Goal: Use online tool/utility: Utilize a website feature to perform a specific function

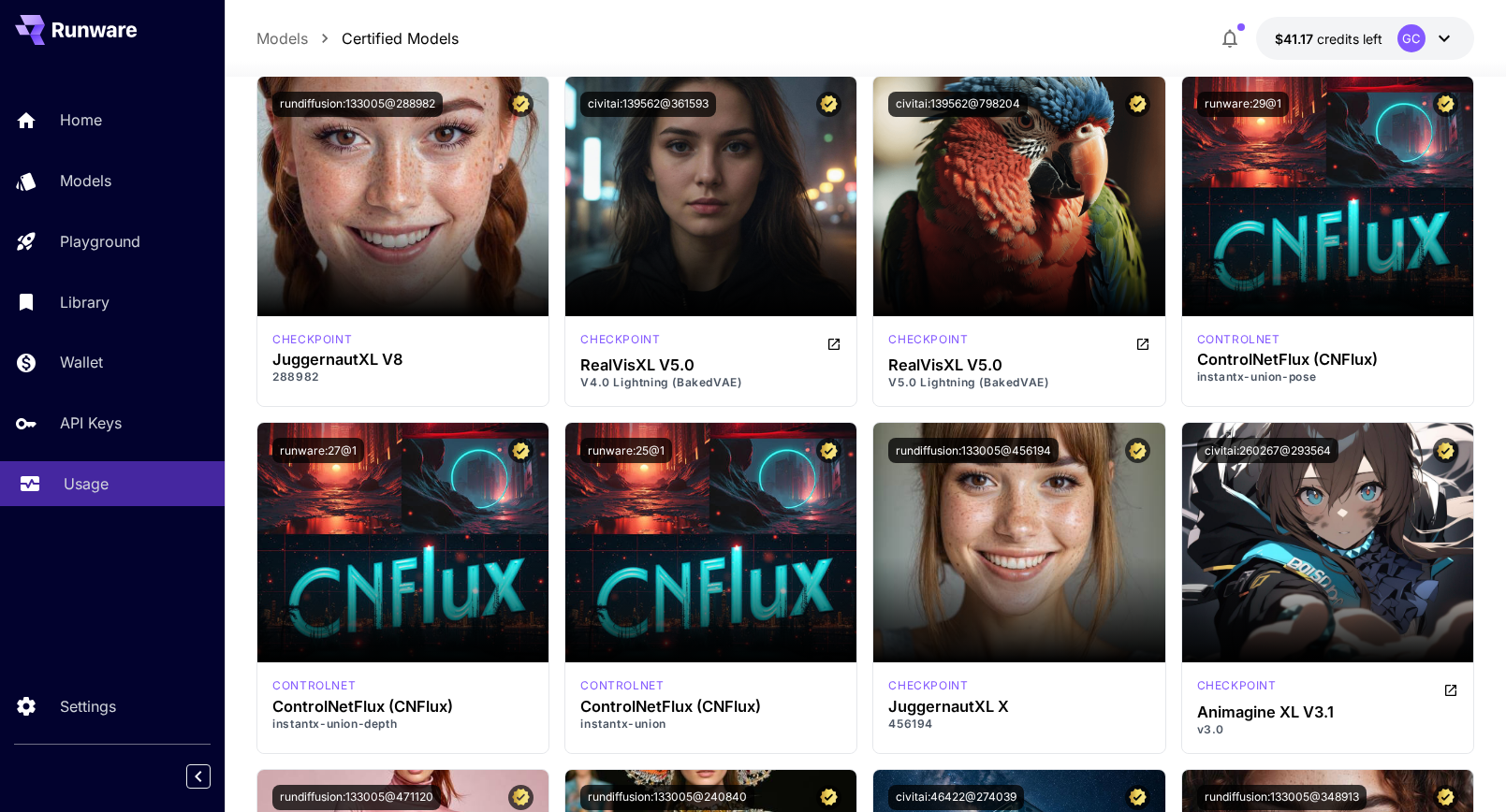
click at [78, 480] on p "Usage" at bounding box center [86, 484] width 45 height 23
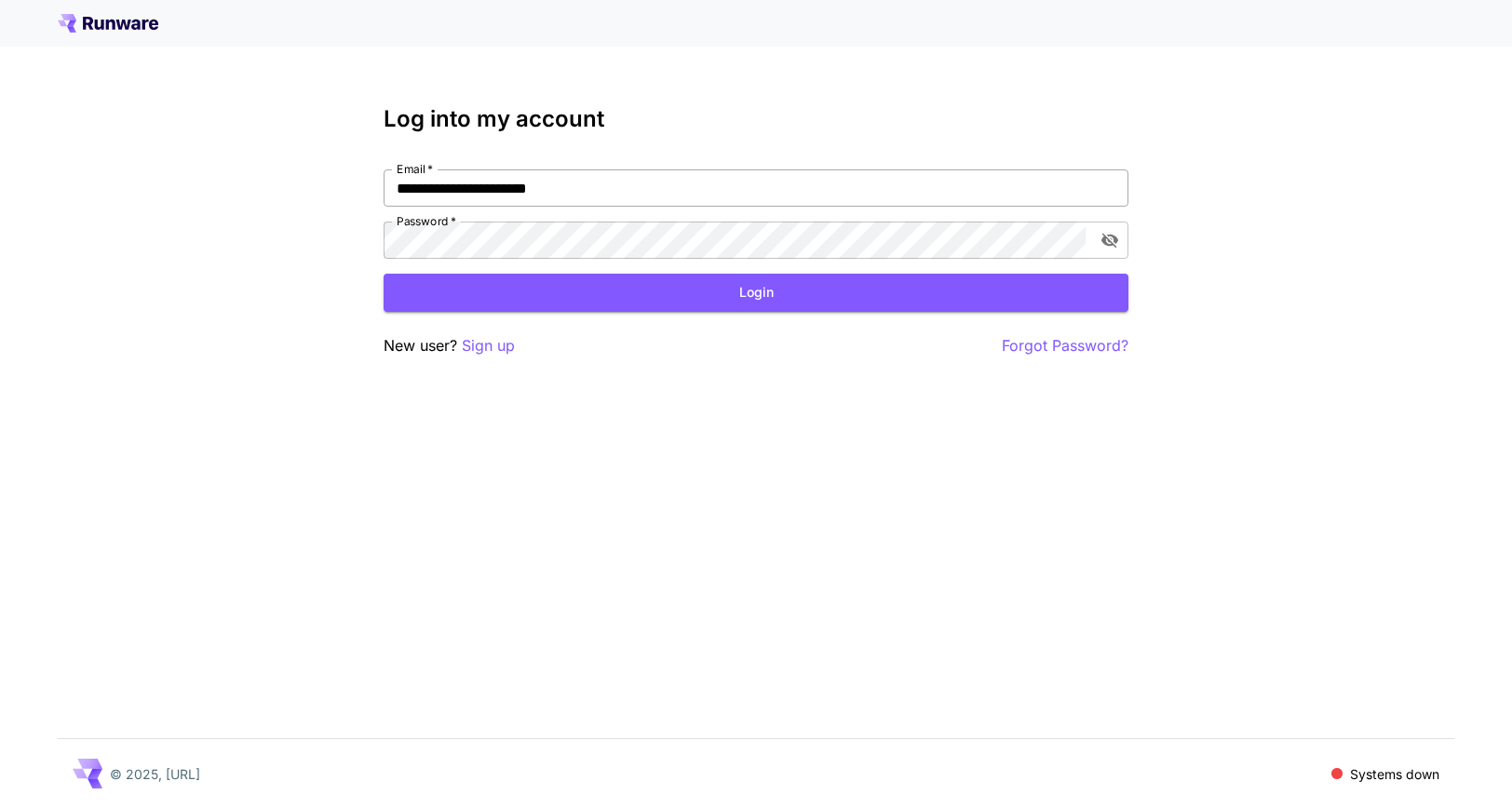
click at [820, 183] on input "**********" at bounding box center [756, 188] width 745 height 37
type input "**********"
click at [613, 288] on button "Login" at bounding box center [756, 293] width 745 height 38
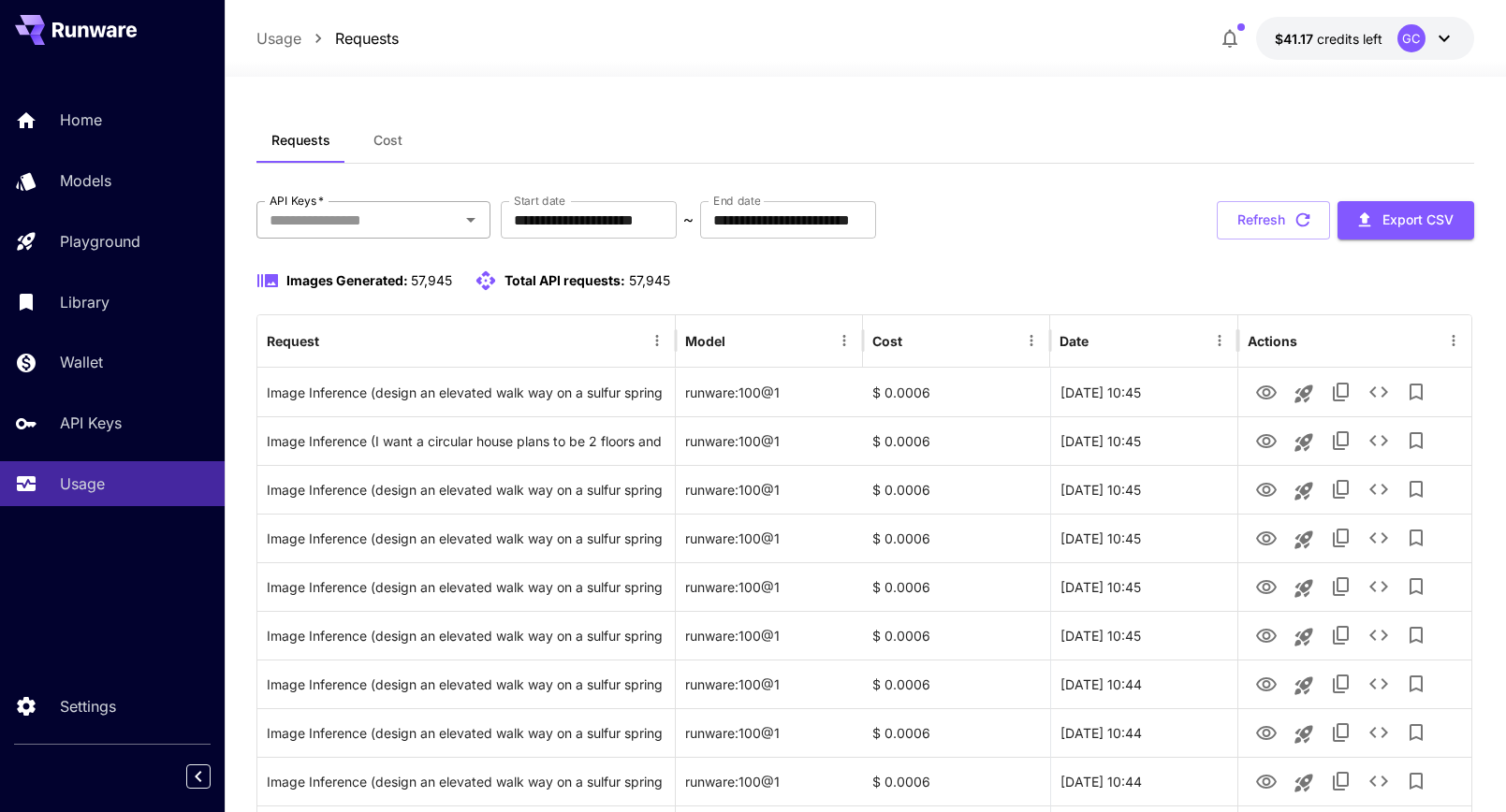
click at [330, 228] on input "API Keys   *" at bounding box center [357, 219] width 192 height 26
click at [441, 222] on icon "Clear" at bounding box center [447, 220] width 19 height 19
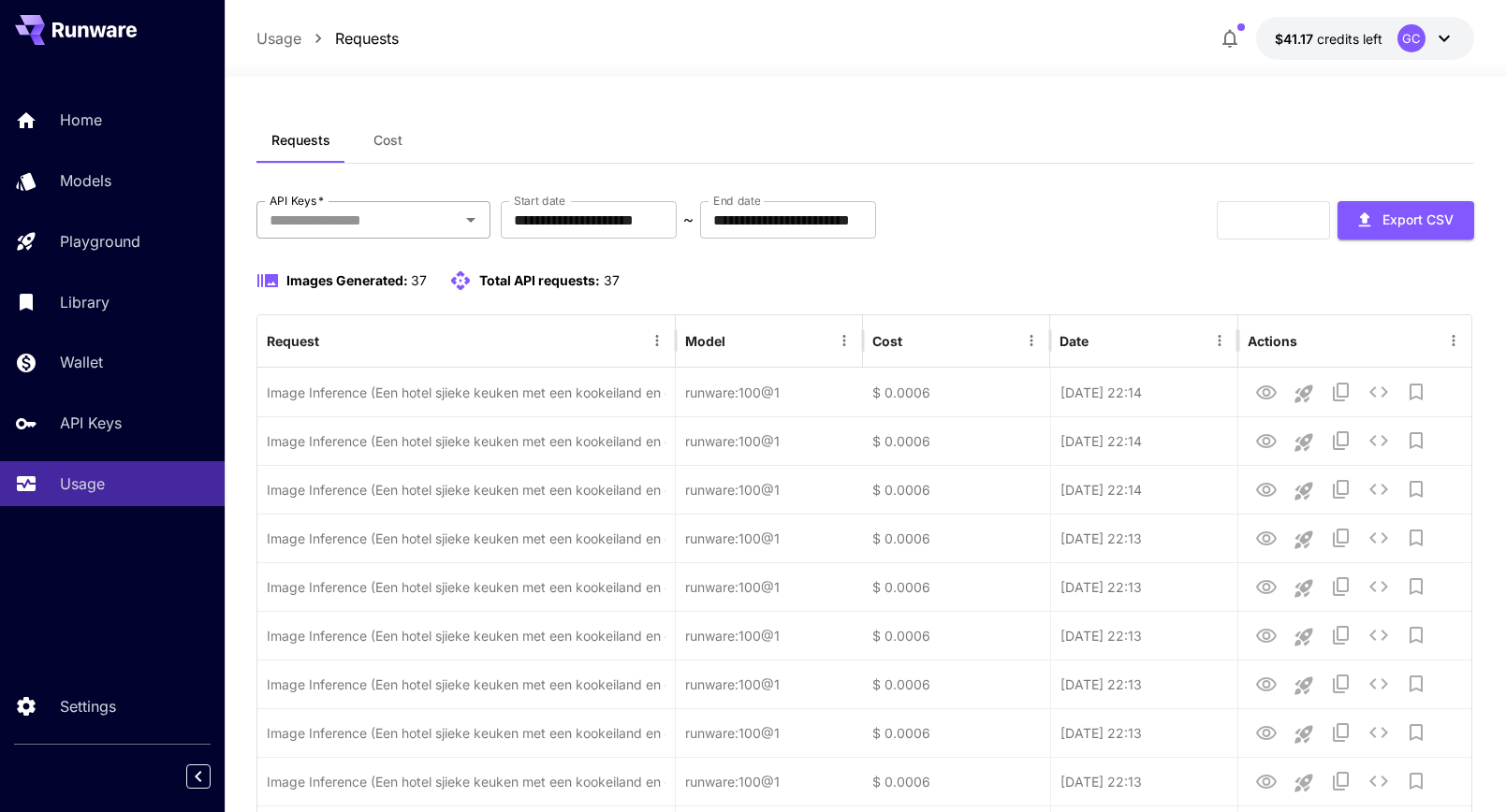
click at [472, 218] on icon "Open" at bounding box center [471, 220] width 10 height 5
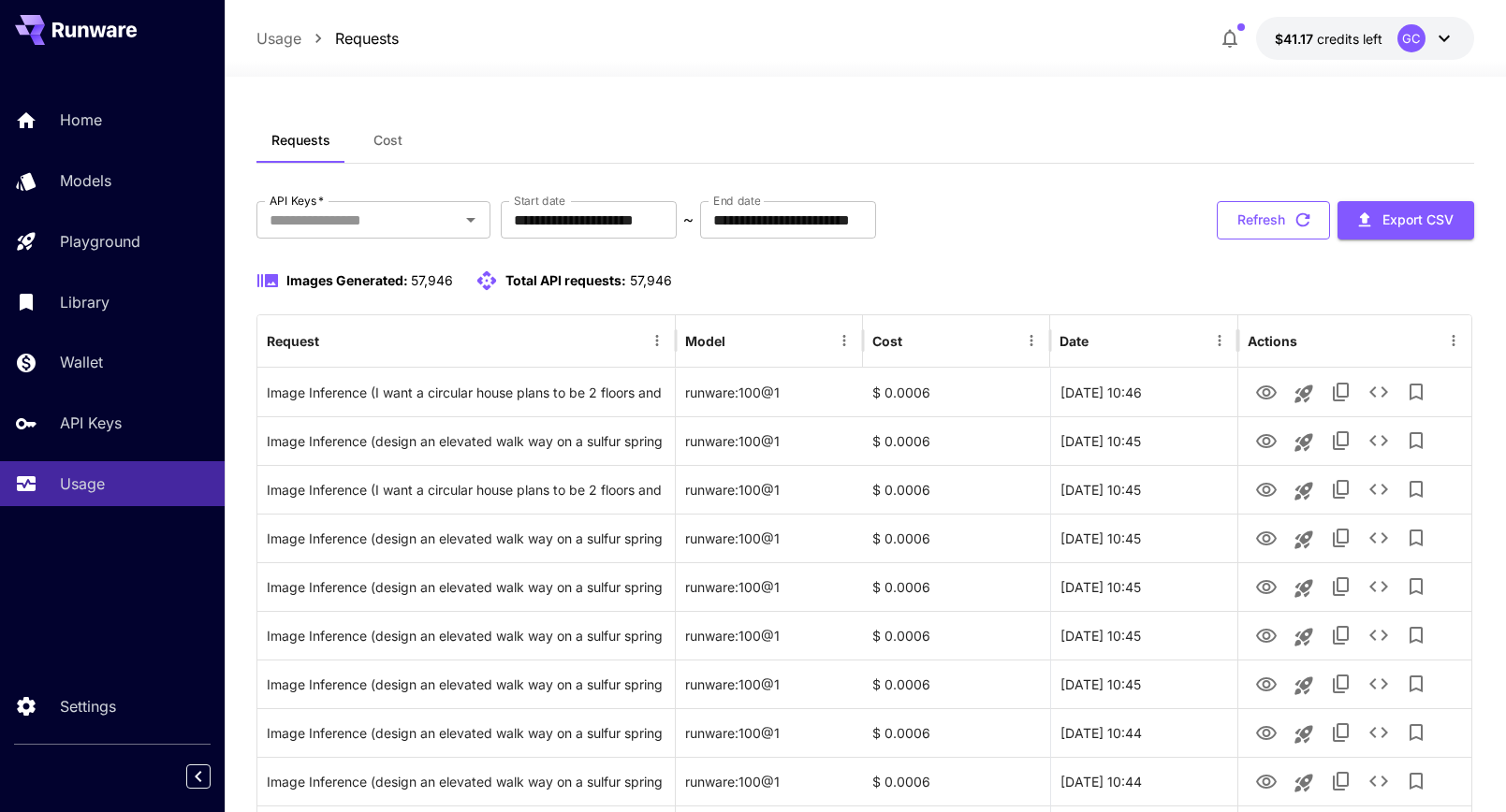
click at [1258, 220] on button "Refresh" at bounding box center [1273, 220] width 113 height 38
click at [153, 195] on link "Models" at bounding box center [112, 181] width 225 height 46
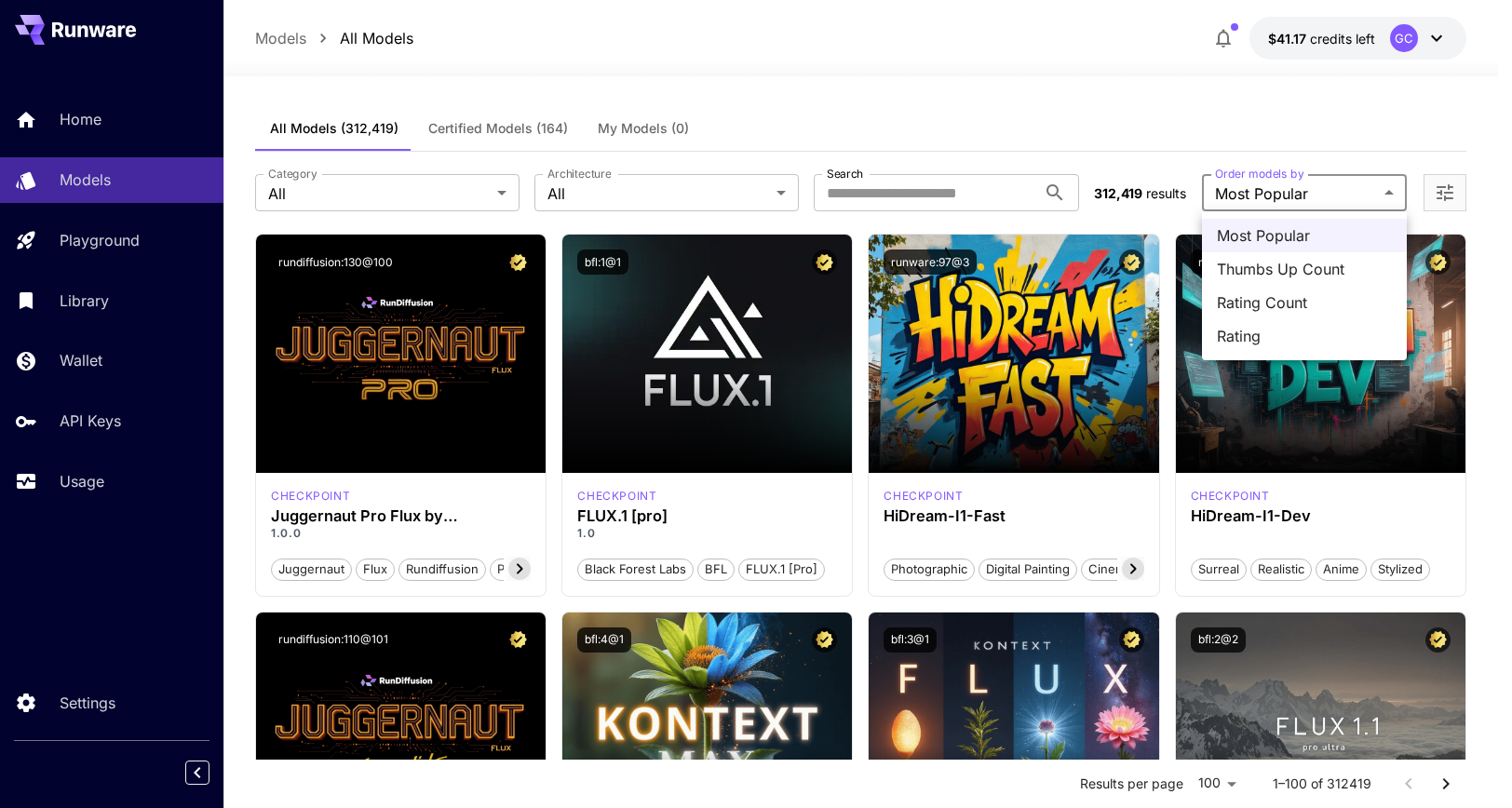
click at [1353, 186] on div at bounding box center [756, 404] width 1512 height 808
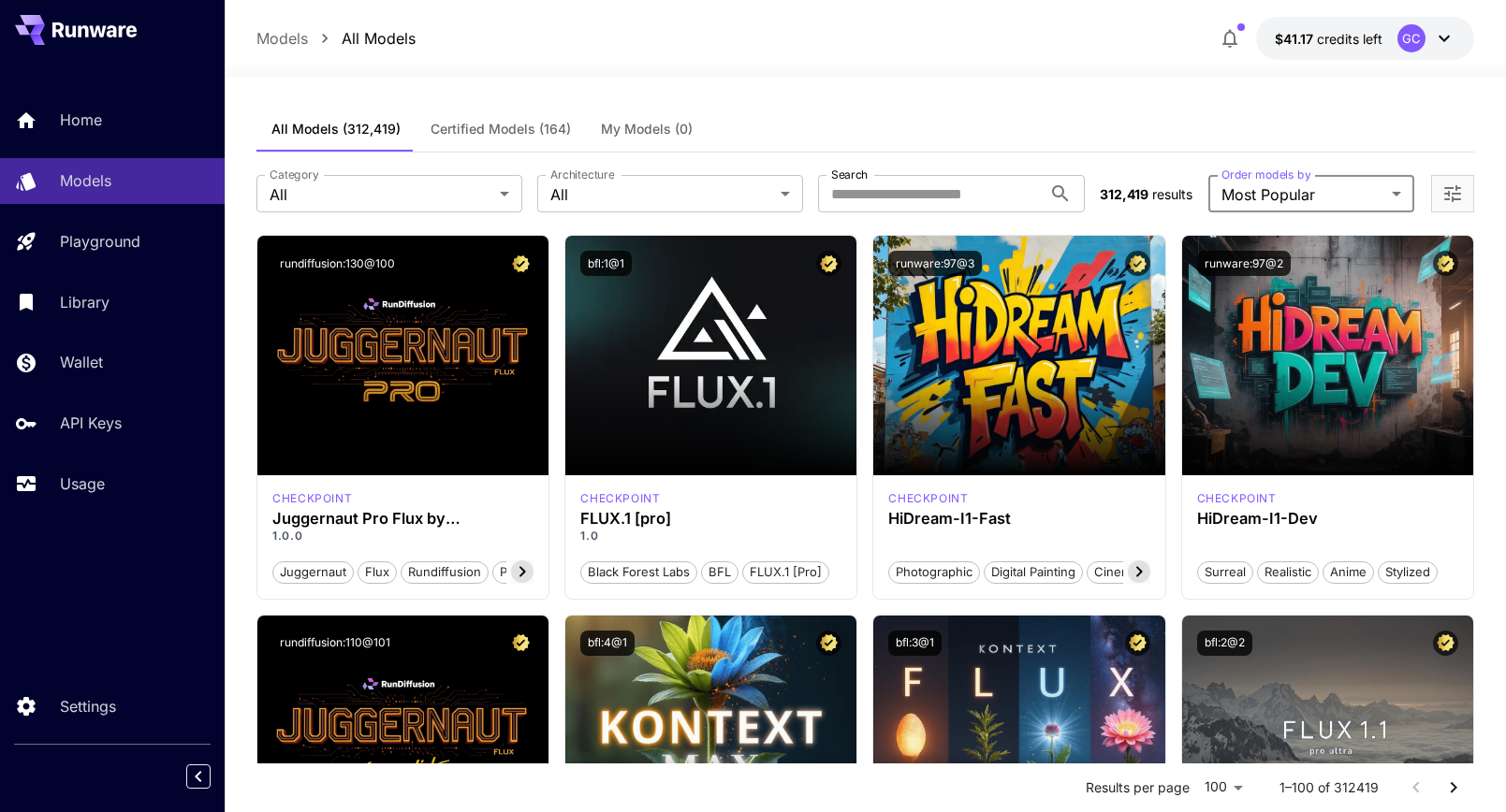
click at [528, 138] on button "Certified Models (164)" at bounding box center [500, 129] width 171 height 45
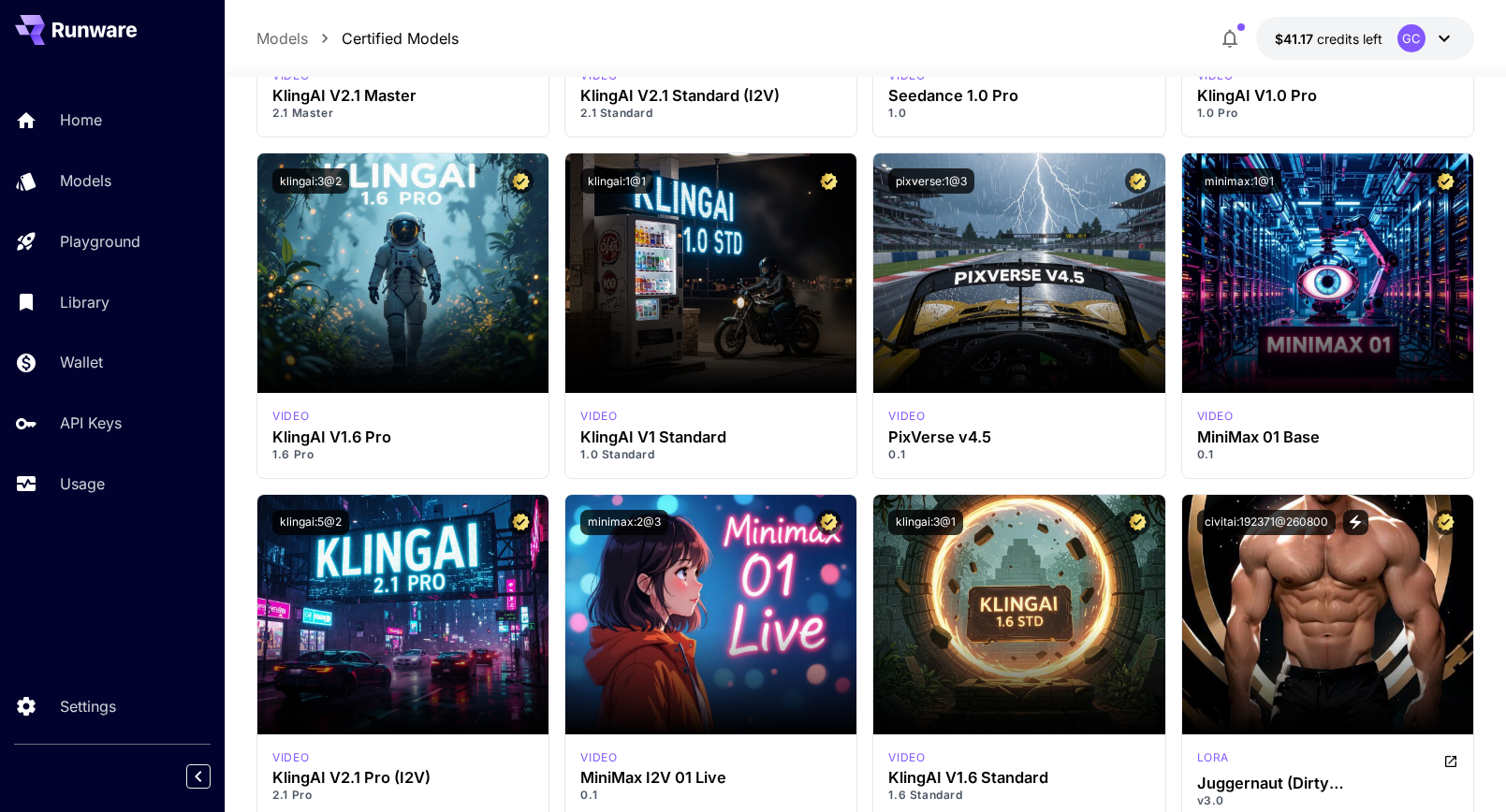
scroll to position [13553, 0]
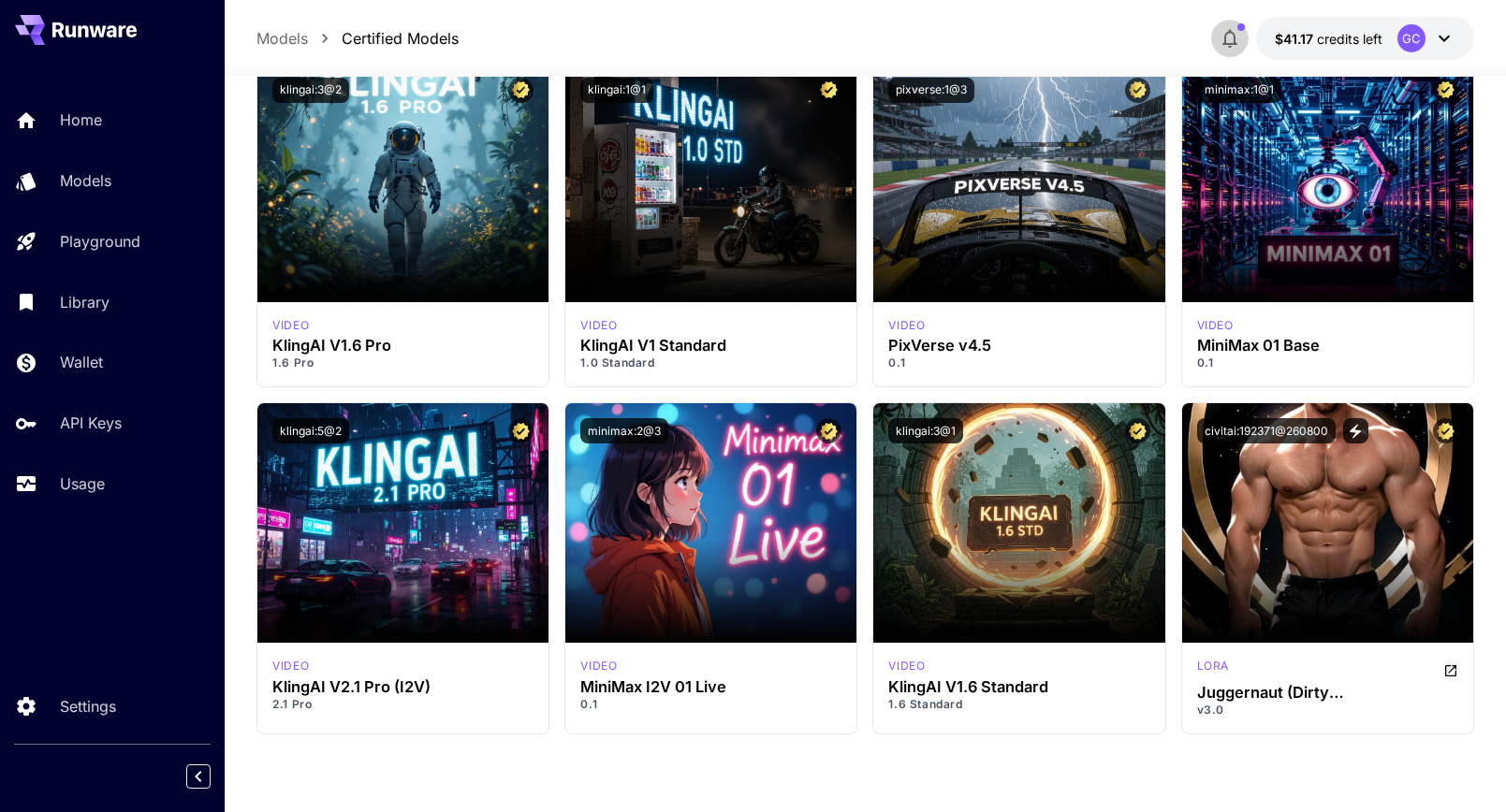
click at [1231, 41] on icon "button" at bounding box center [1231, 38] width 23 height 23
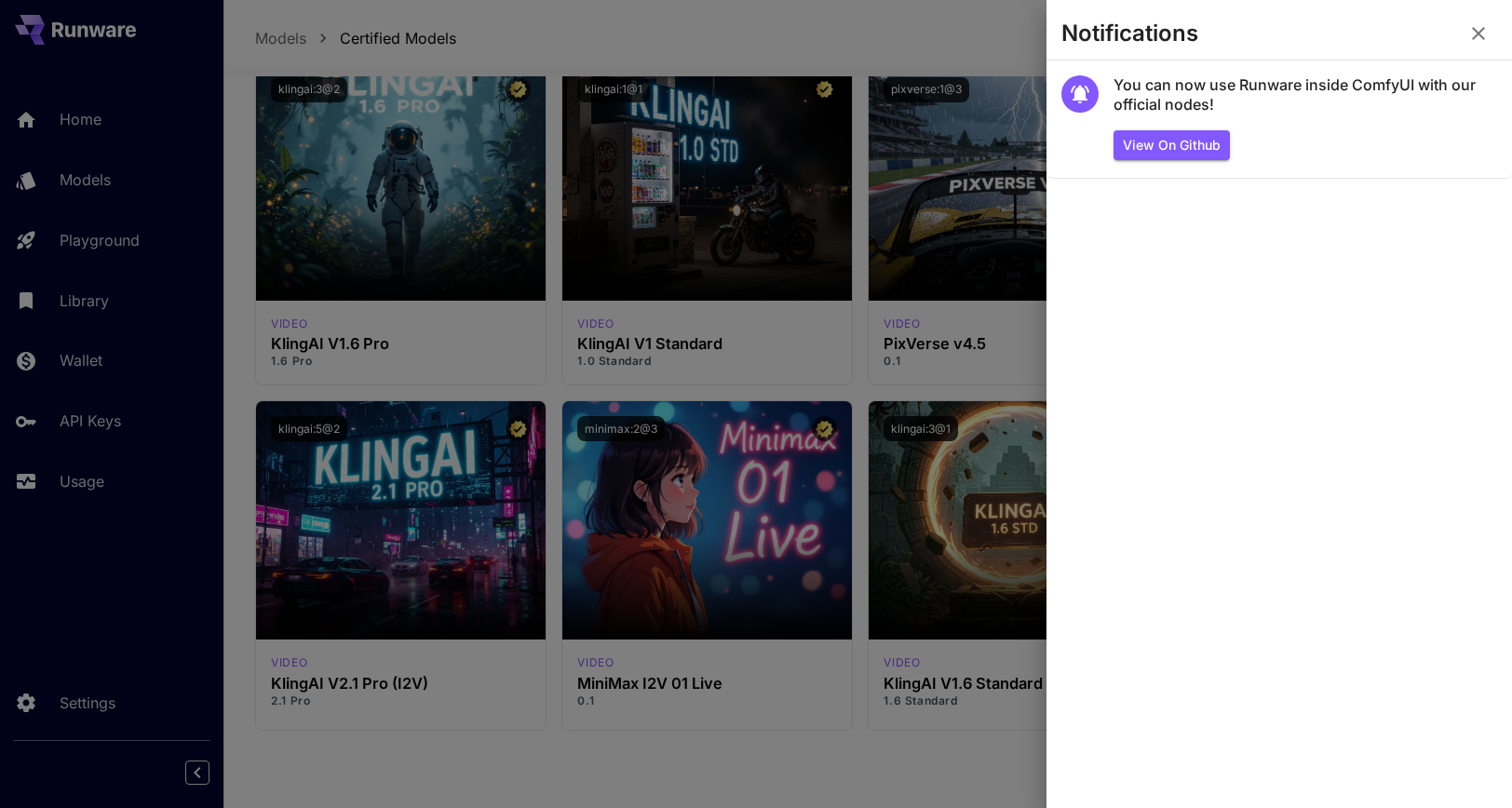
click at [818, 42] on div at bounding box center [756, 404] width 1512 height 808
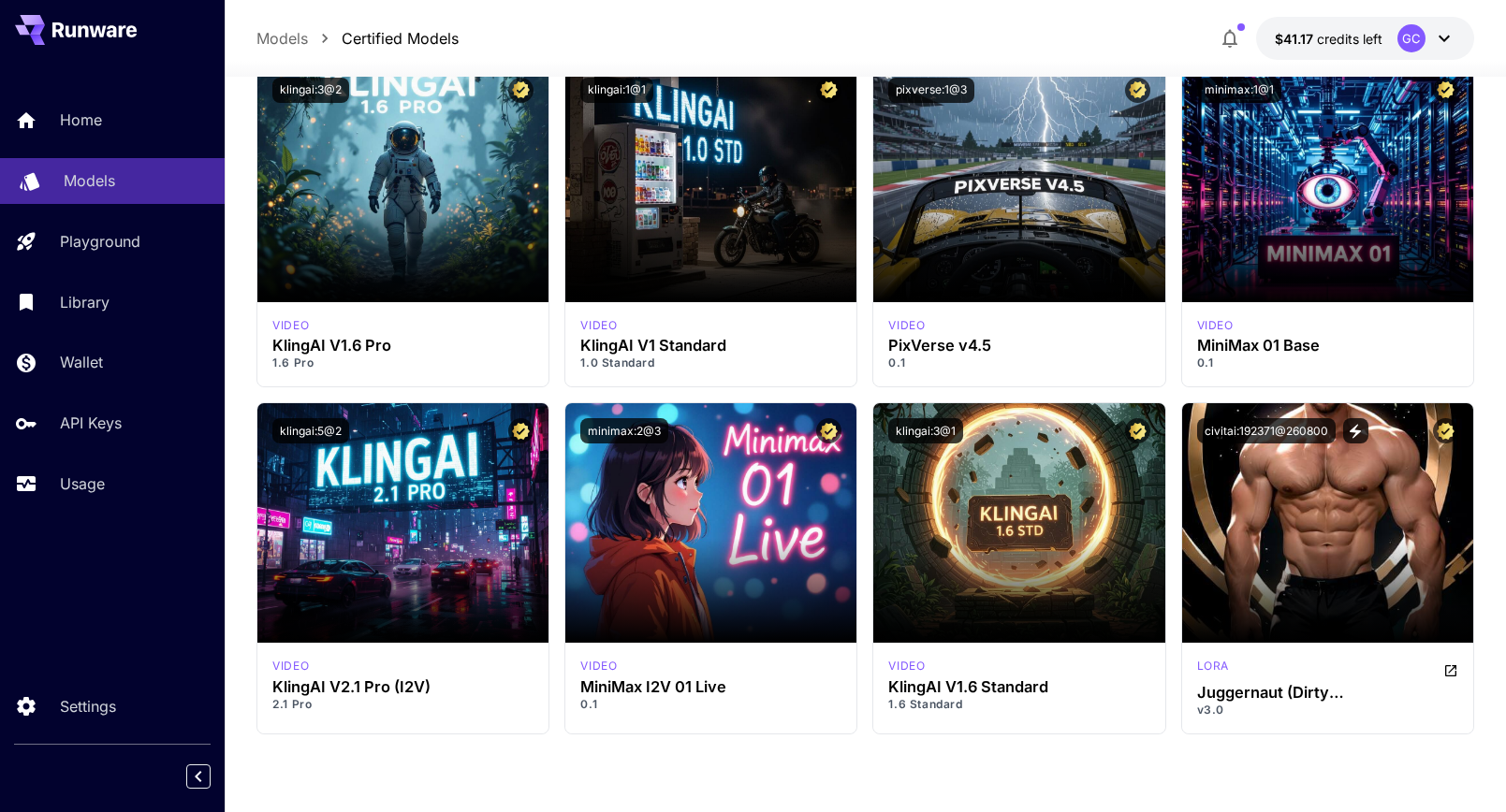
click at [95, 190] on p "Models" at bounding box center [90, 181] width 51 height 23
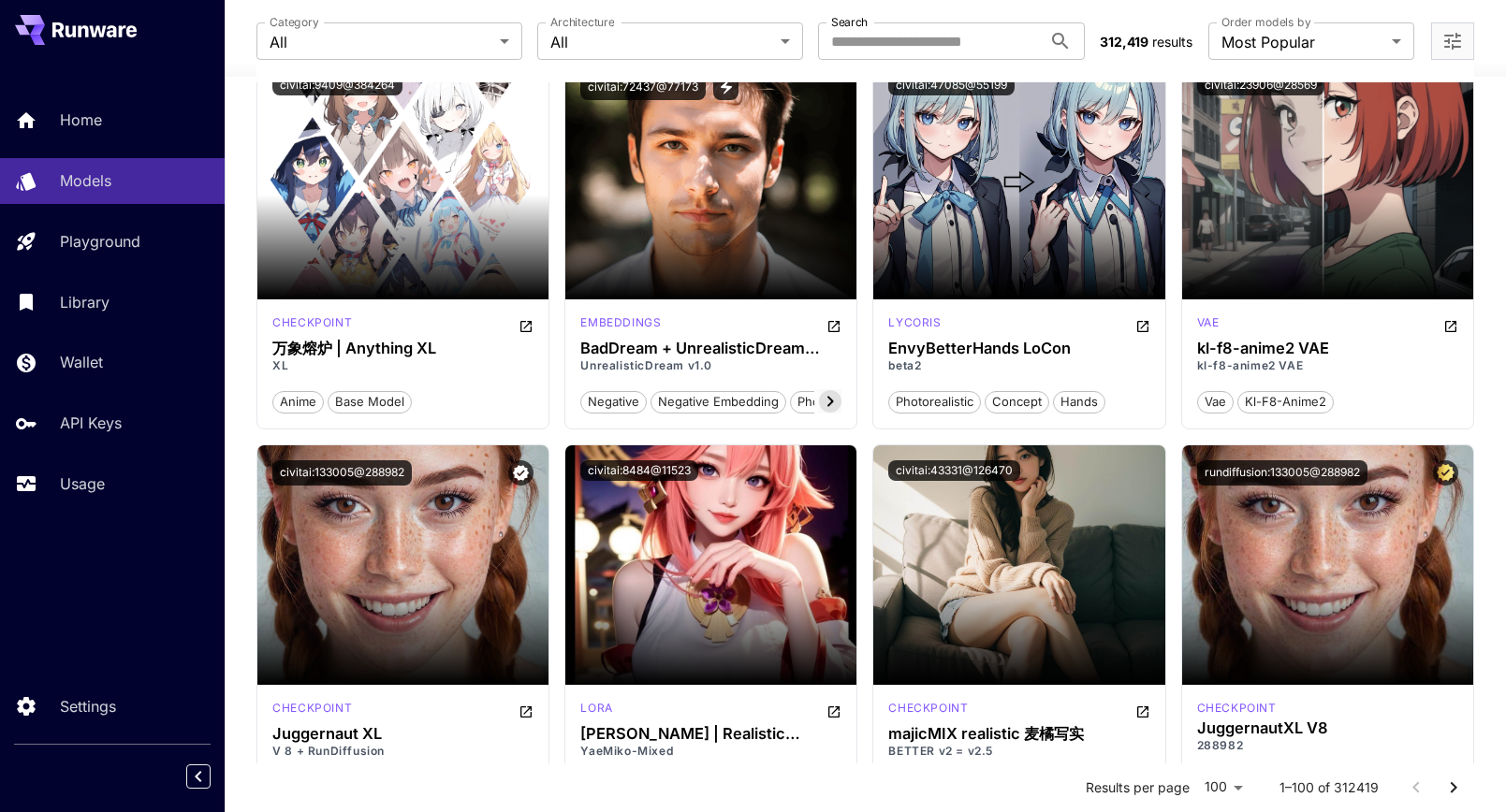
scroll to position [13396, 0]
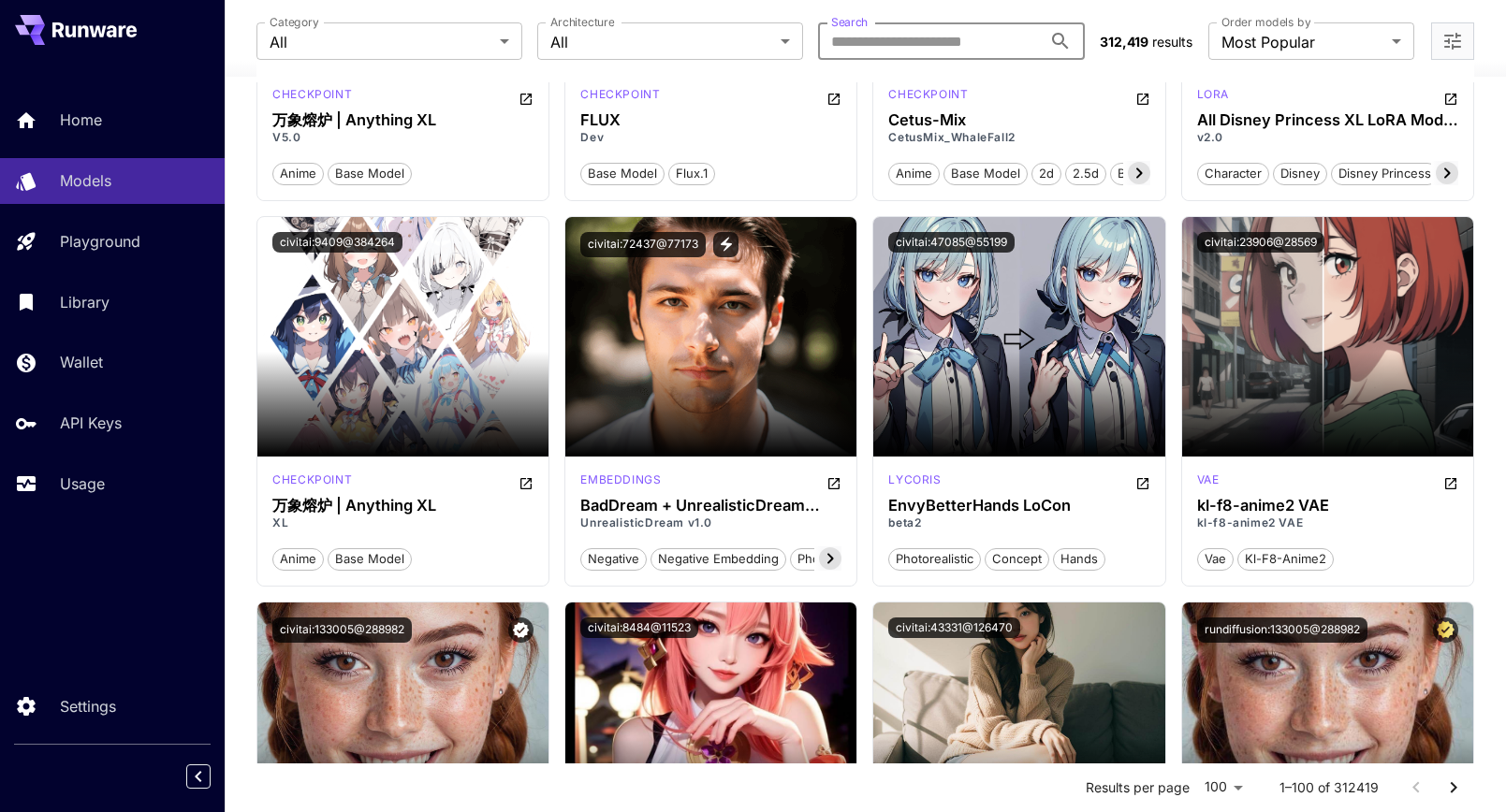
click at [870, 55] on input "Search" at bounding box center [929, 41] width 223 height 37
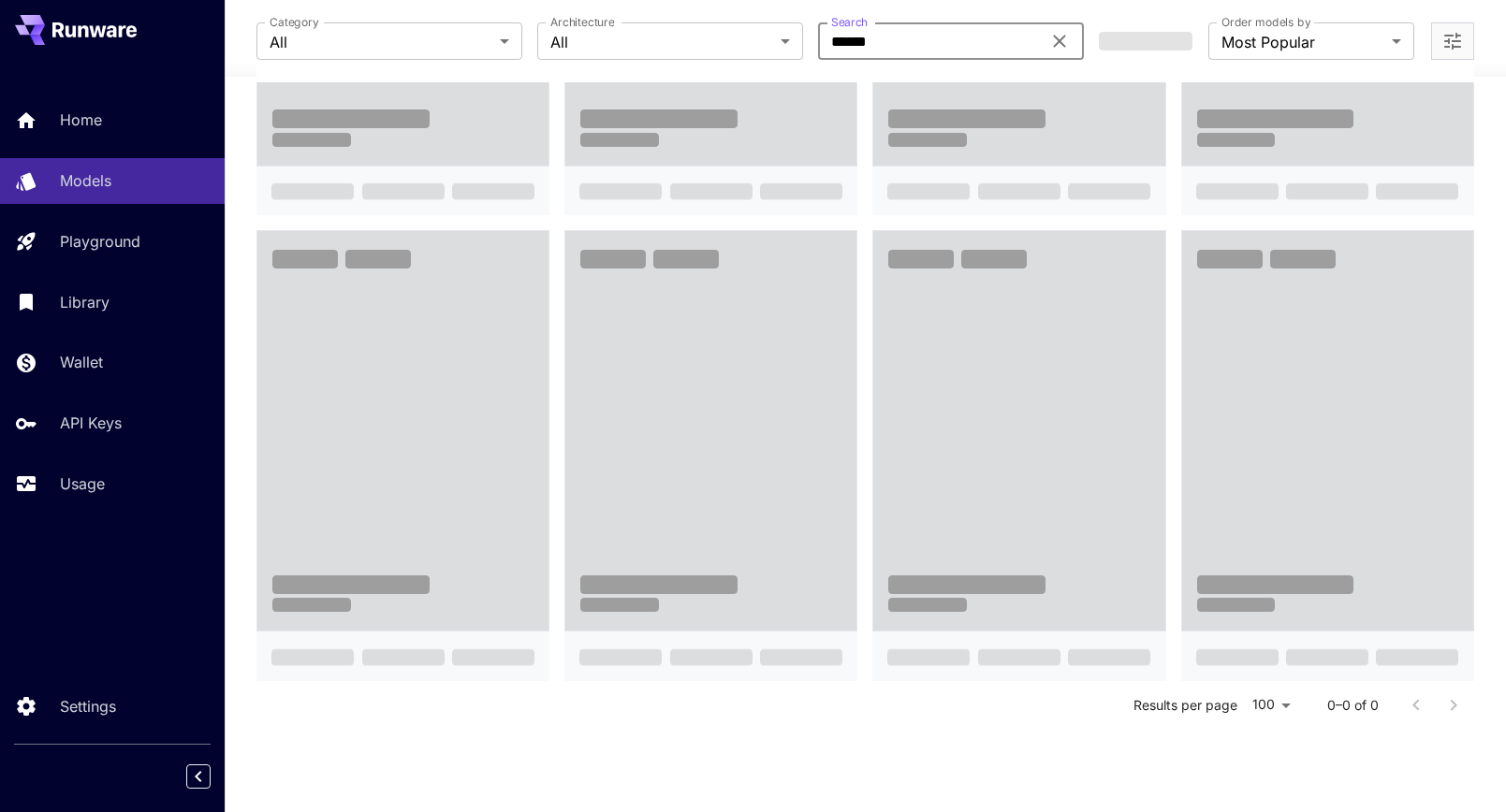
type input "******"
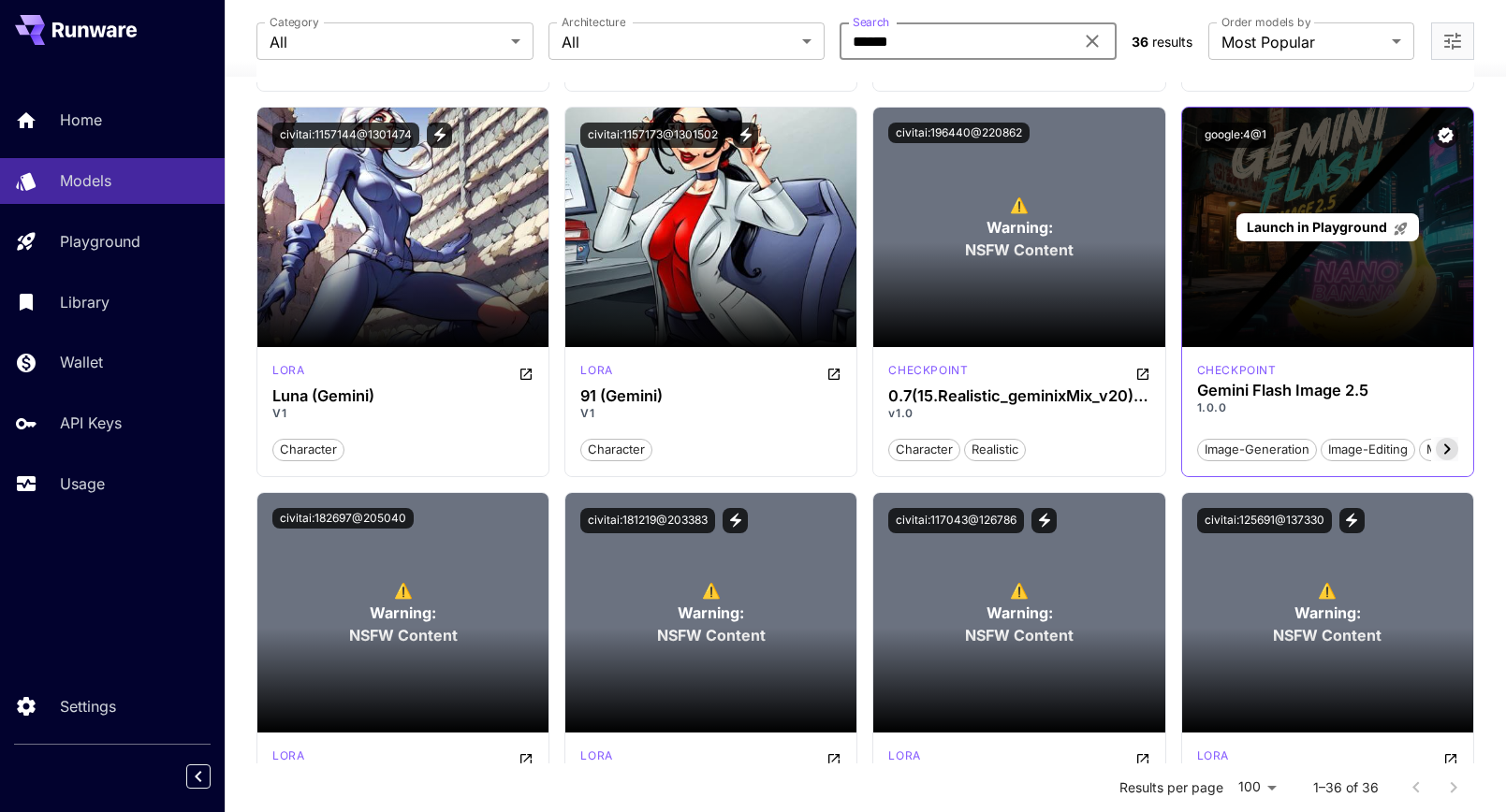
scroll to position [3949, 0]
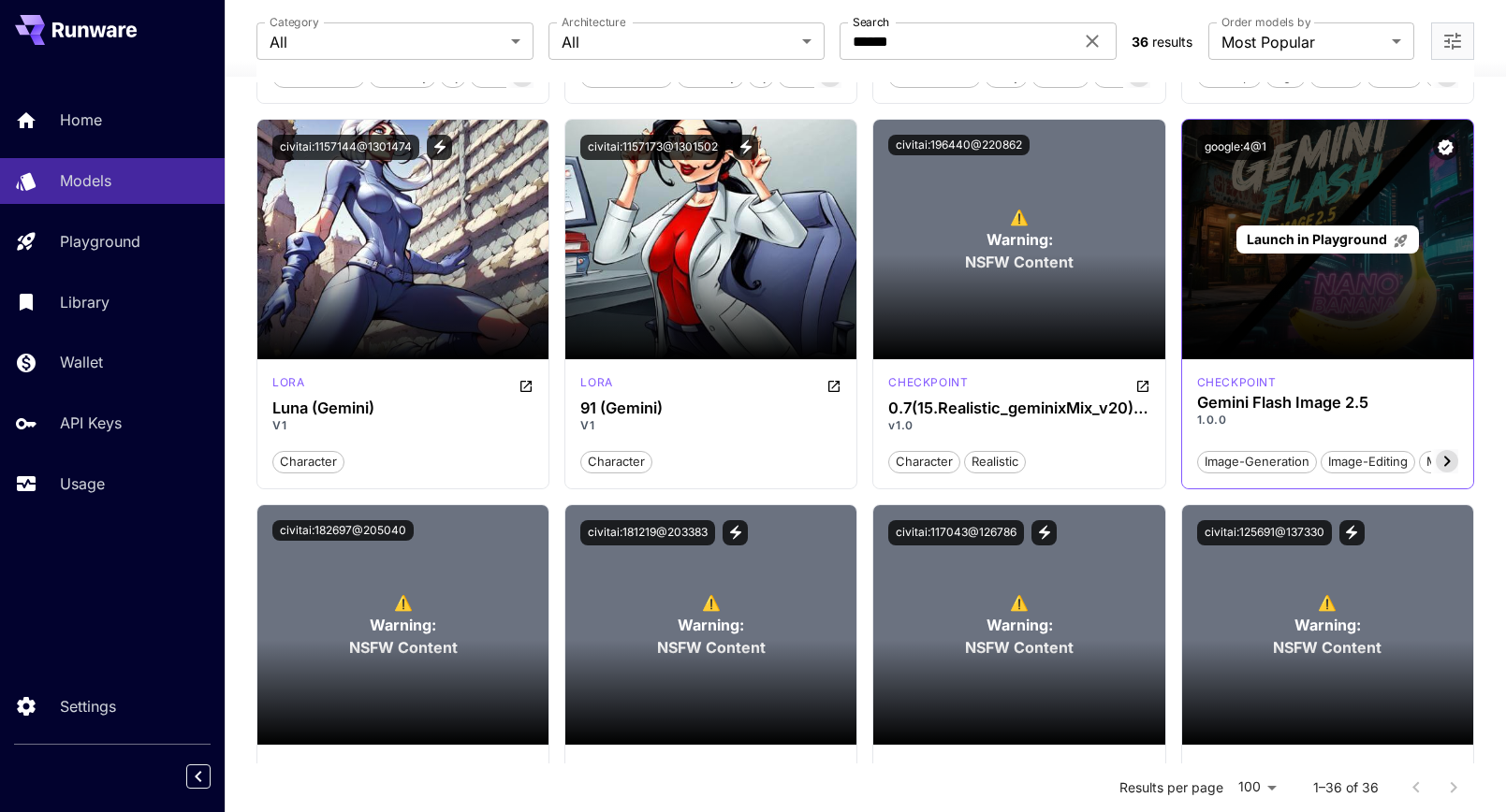
click at [1286, 288] on div "Launch in Playground" at bounding box center [1327, 239] width 291 height 239
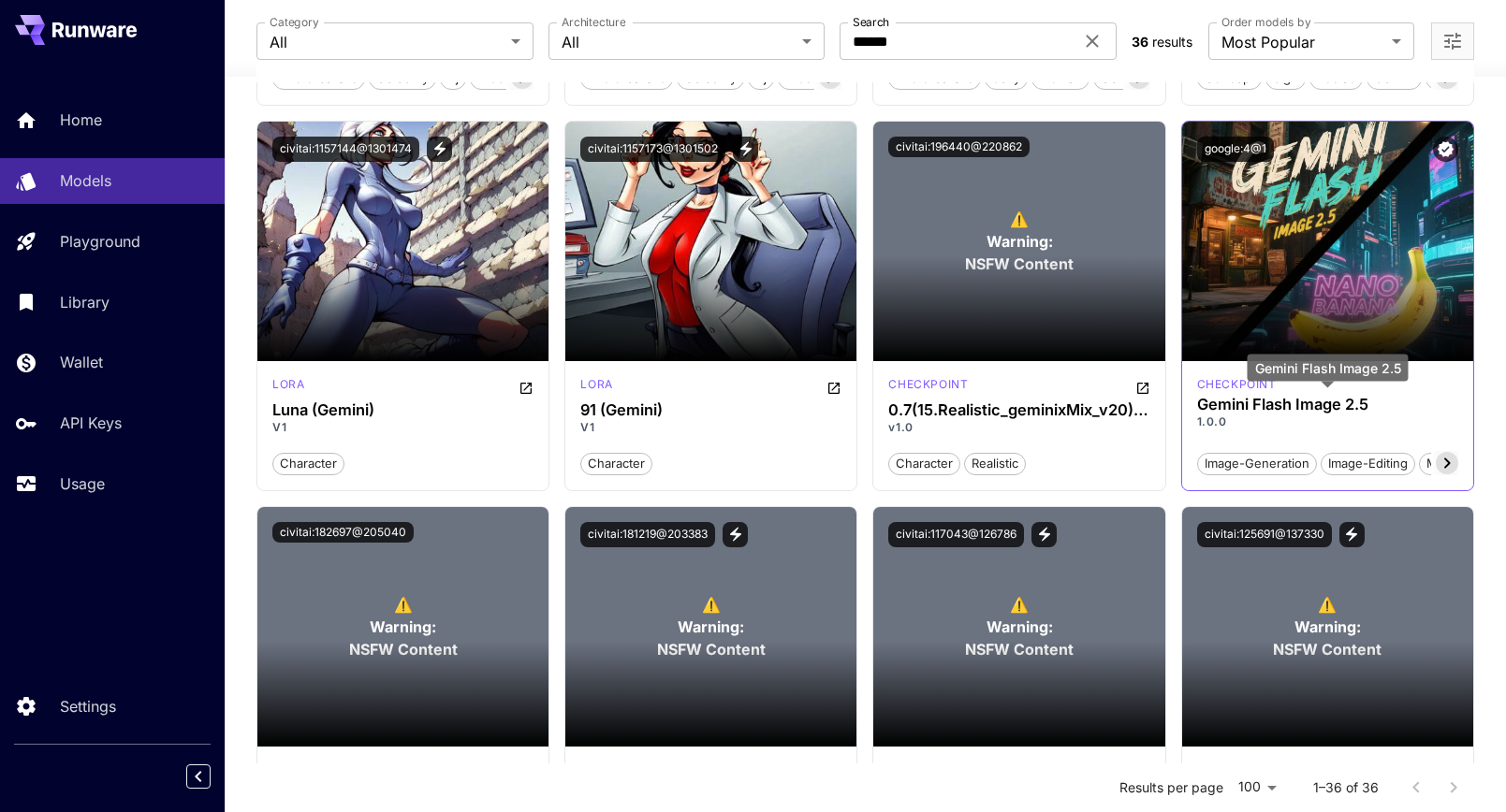
scroll to position [3795, 0]
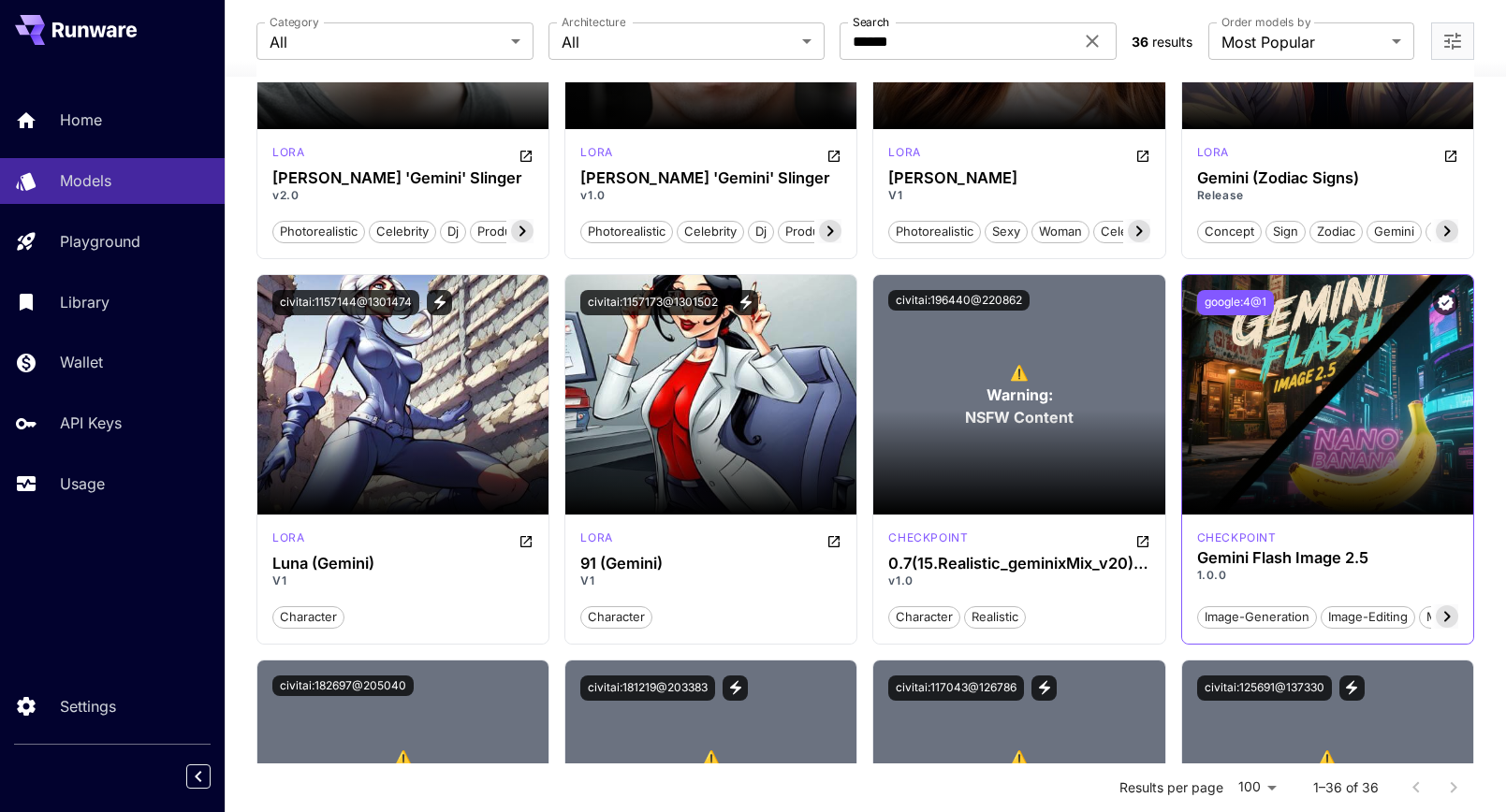
click at [1238, 305] on button "google:4@1" at bounding box center [1235, 302] width 77 height 26
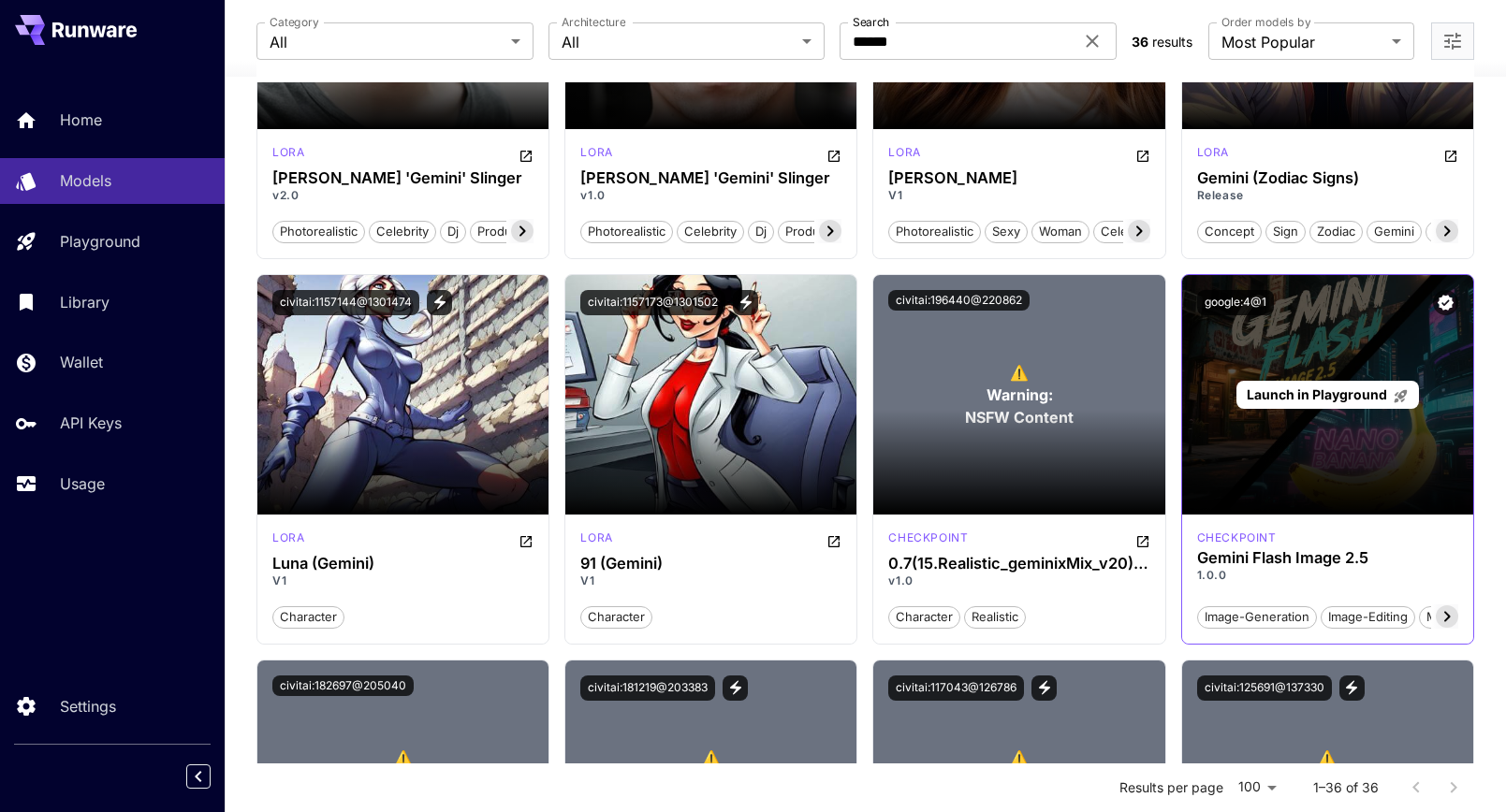
click at [1272, 449] on div "Launch in Playground" at bounding box center [1327, 395] width 291 height 239
click at [1308, 396] on span "Launch in Playground" at bounding box center [1316, 395] width 140 height 16
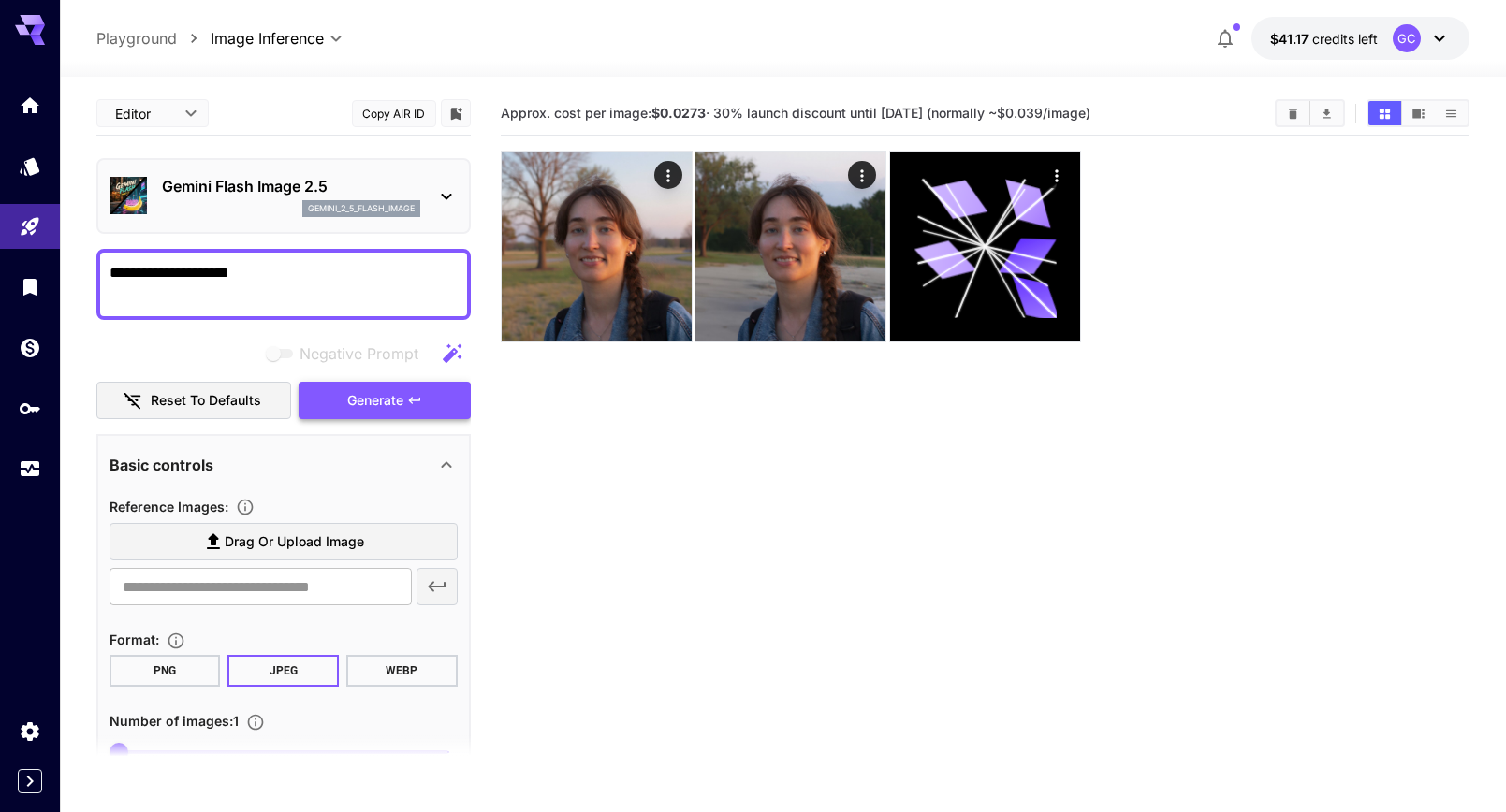
type textarea "**********"
click at [384, 398] on span "Generate" at bounding box center [375, 401] width 56 height 24
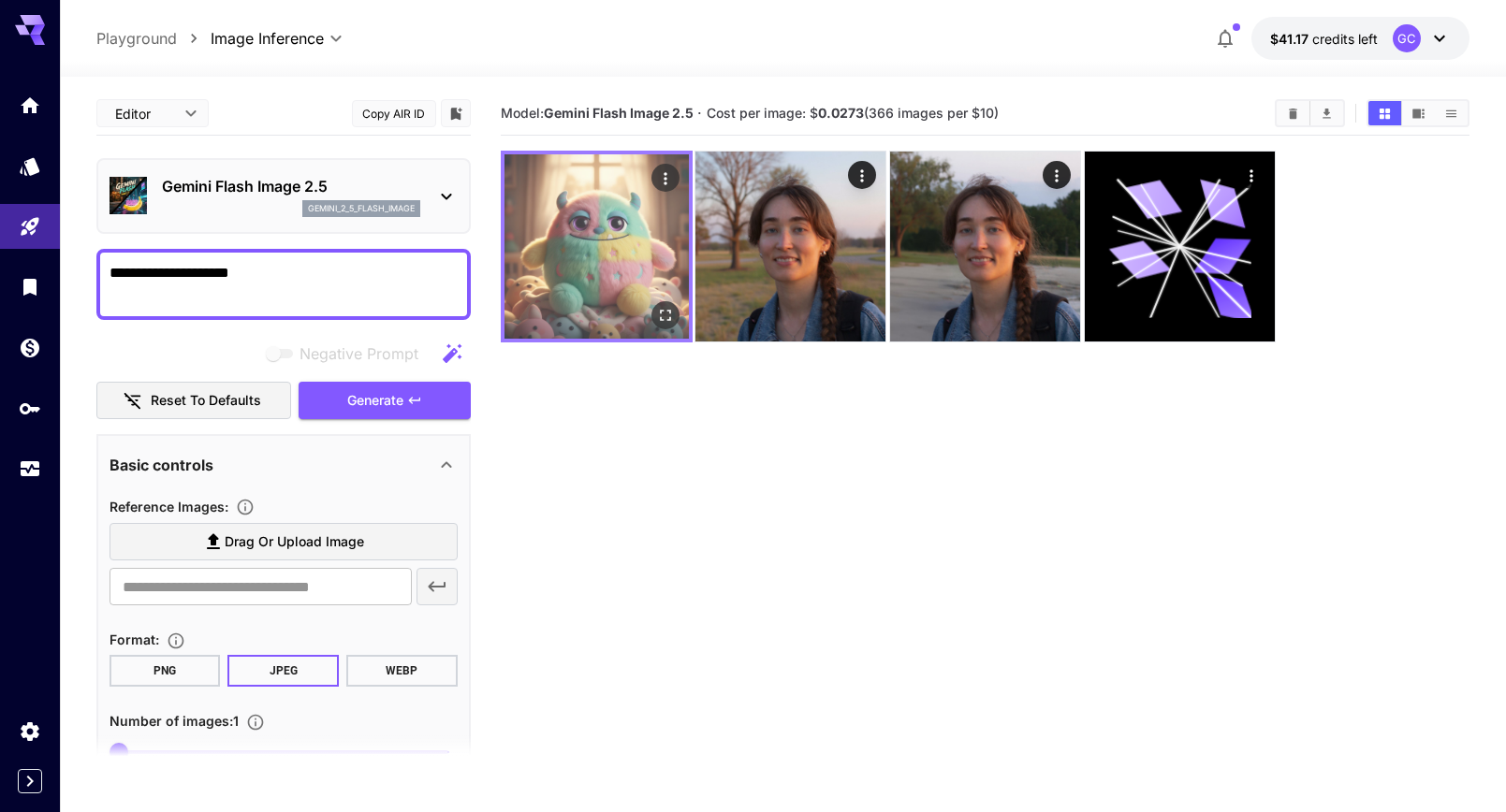
click at [602, 213] on img at bounding box center [596, 246] width 184 height 184
click at [662, 312] on icon "Open in fullscreen" at bounding box center [664, 315] width 19 height 19
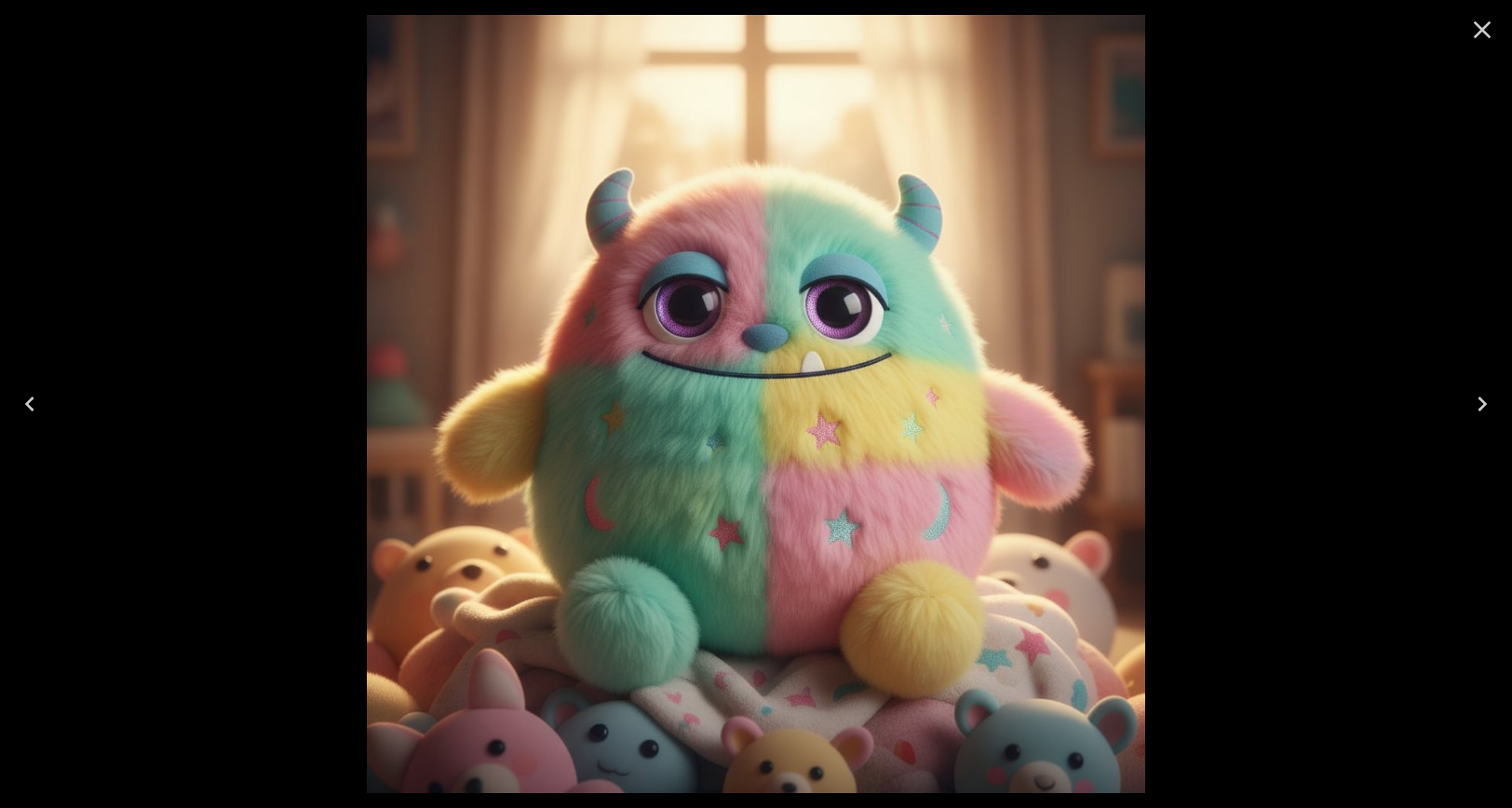
click at [1478, 31] on icon "Close" at bounding box center [1482, 29] width 29 height 29
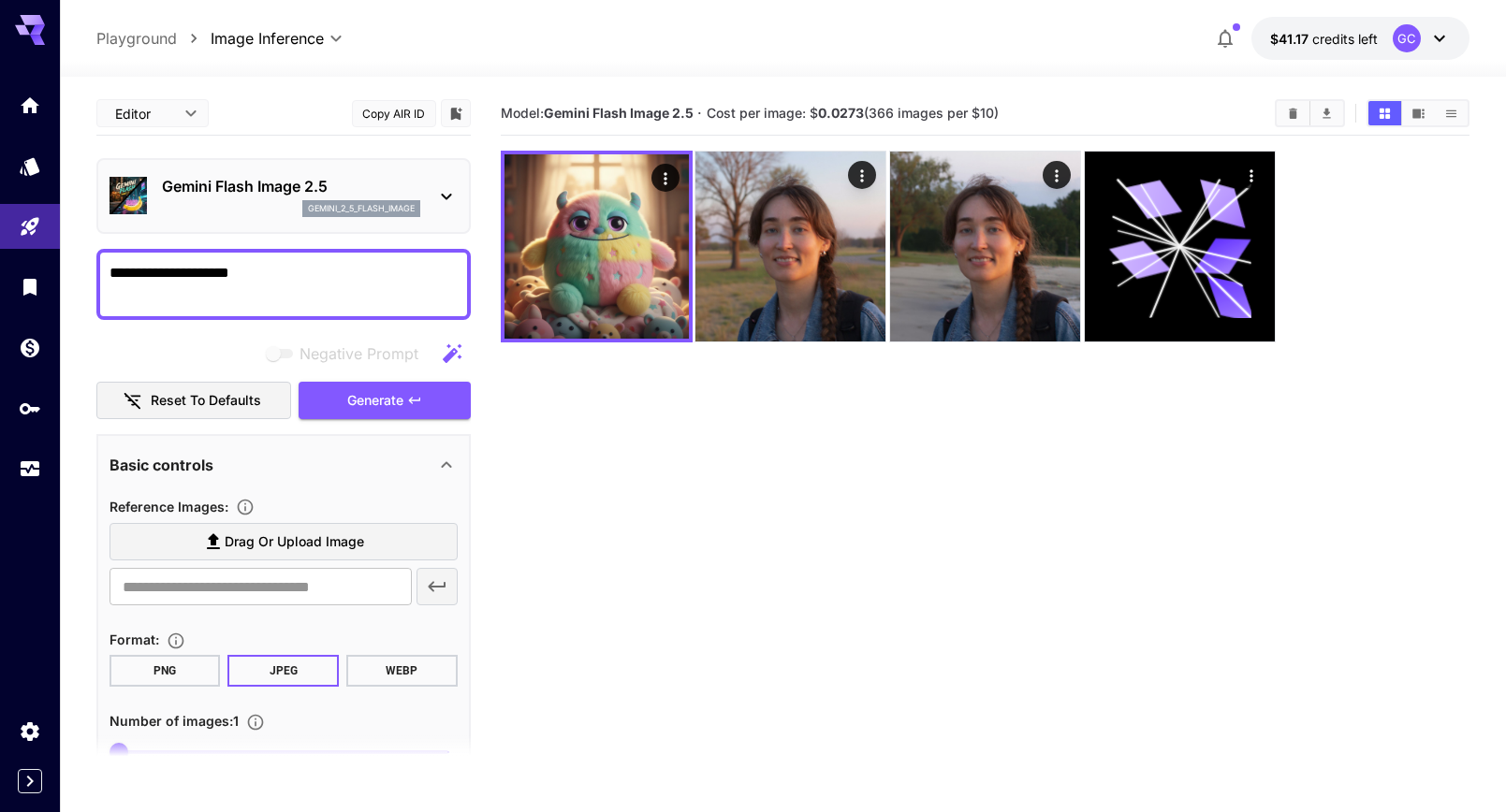
click at [901, 410] on section "Model: Gemini Flash Image 2.5 · Cost per image: $ 0.0273 (366 images per $10)" at bounding box center [985, 497] width 969 height 812
click at [643, 567] on section "Model: Gemini Flash Image 2.5 · Cost per image: $ 0.0273 (366 images per $10)" at bounding box center [985, 497] width 969 height 812
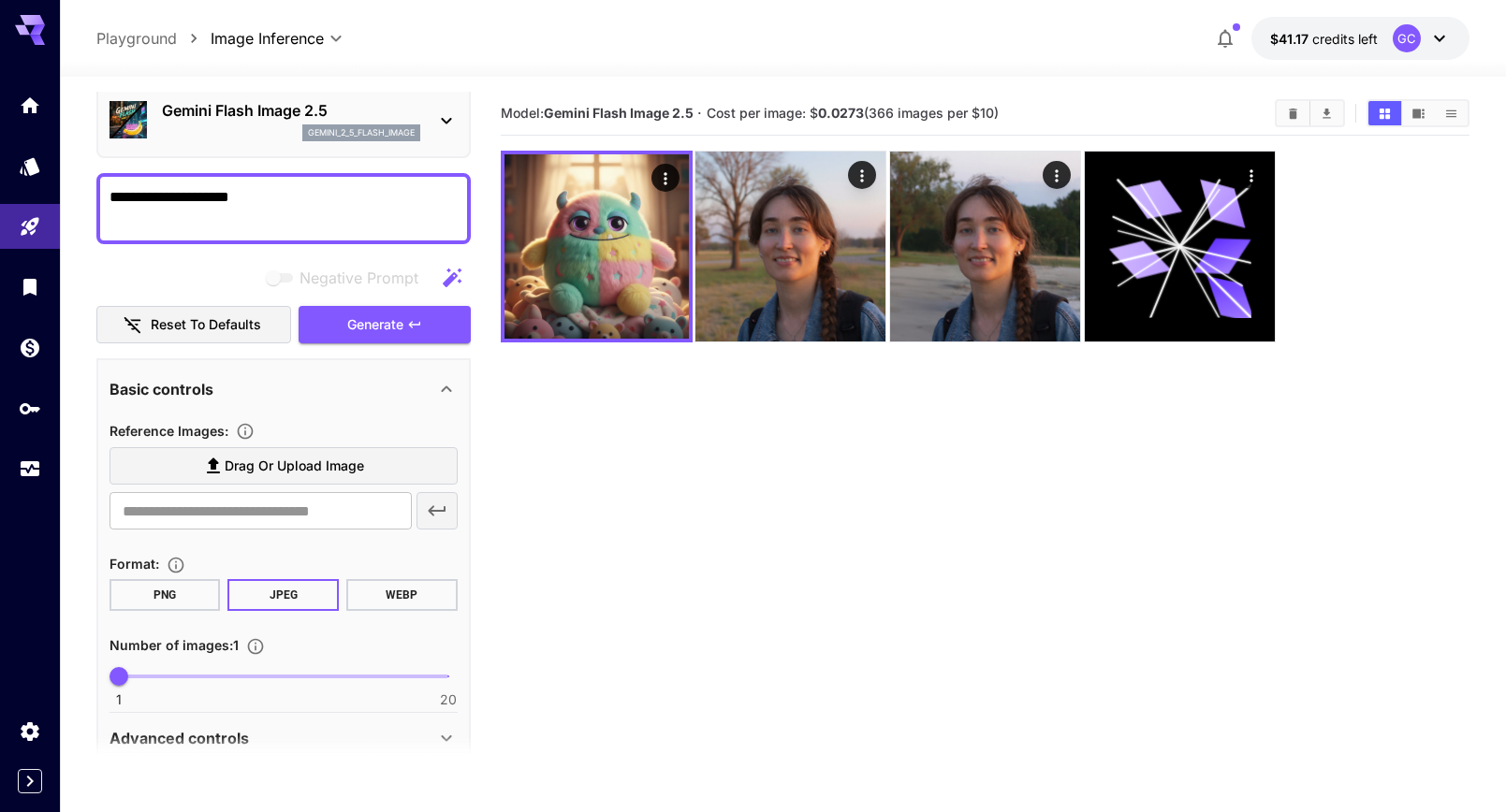
scroll to position [157, 0]
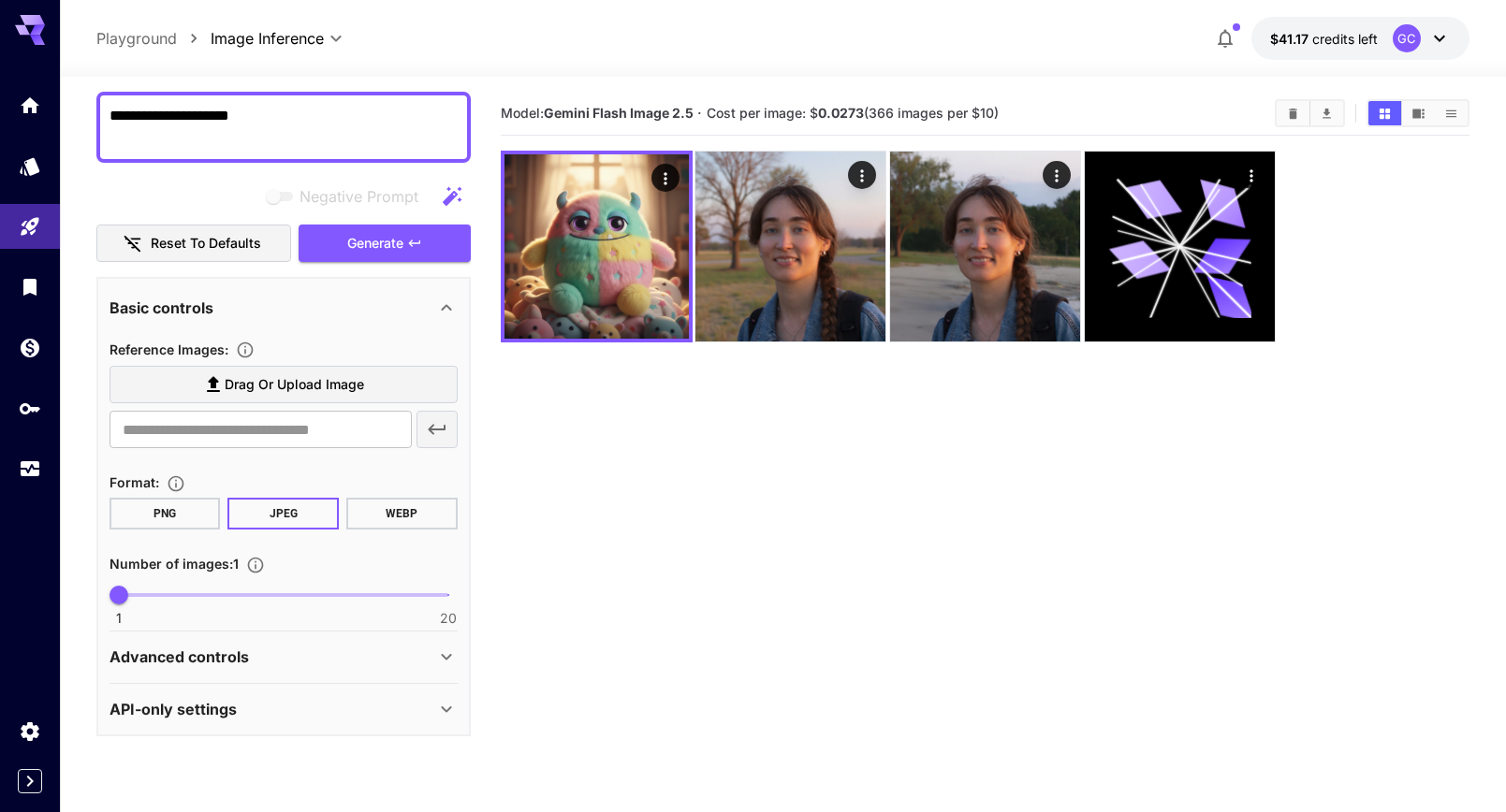
click at [452, 665] on icon at bounding box center [447, 658] width 23 height 23
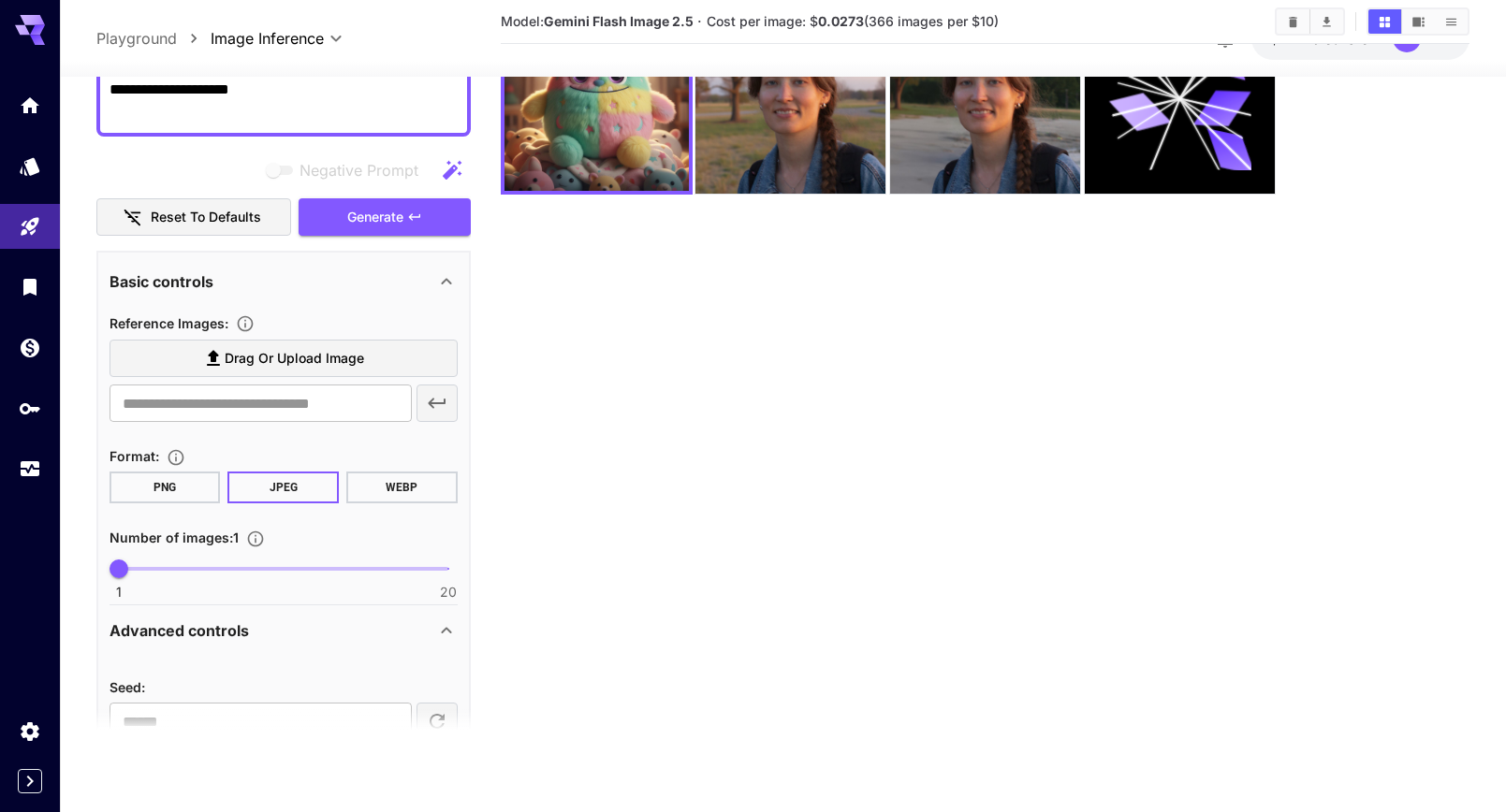
scroll to position [259, 0]
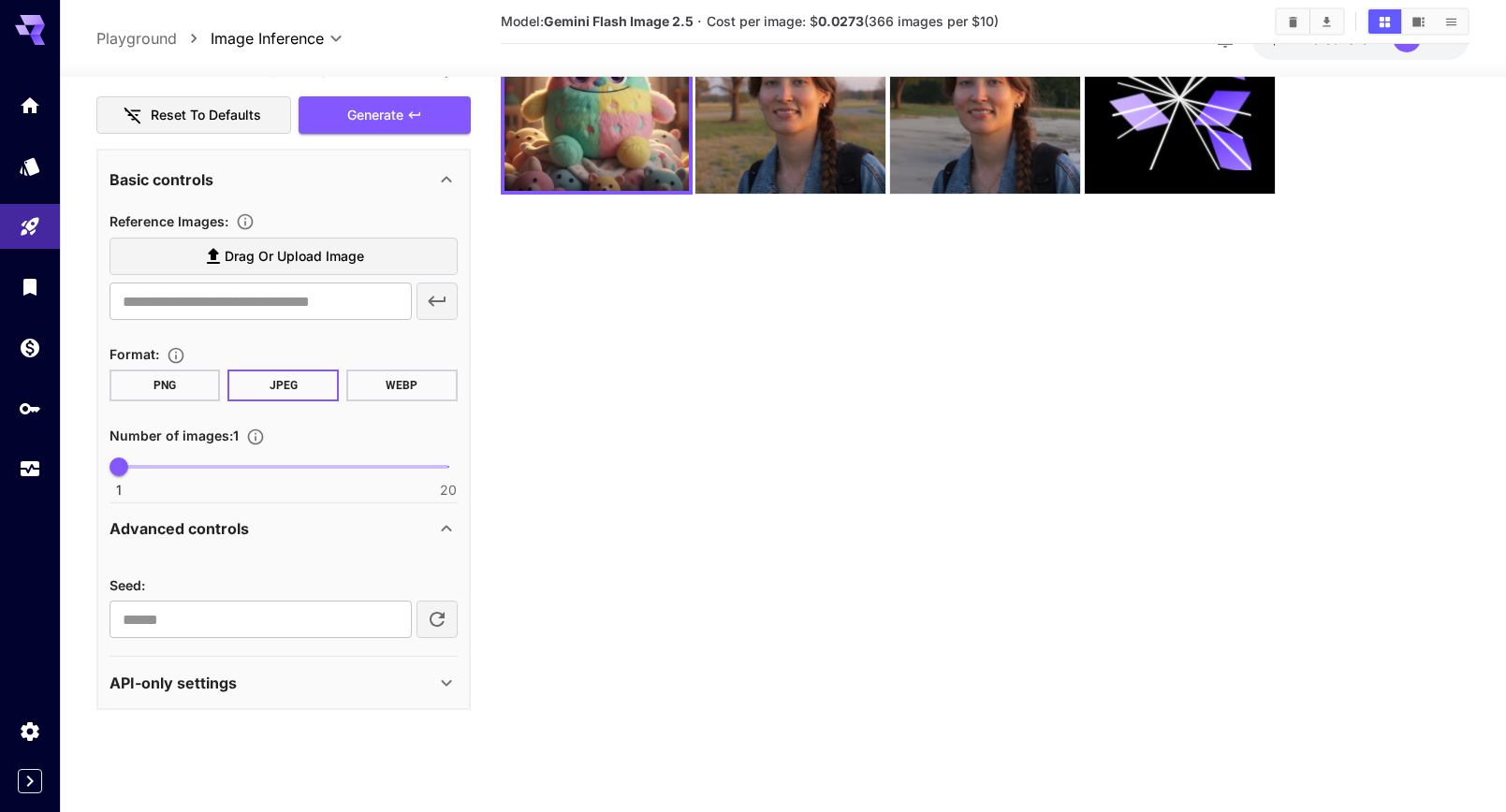
click at [374, 676] on div "API-only settings" at bounding box center [273, 683] width 326 height 23
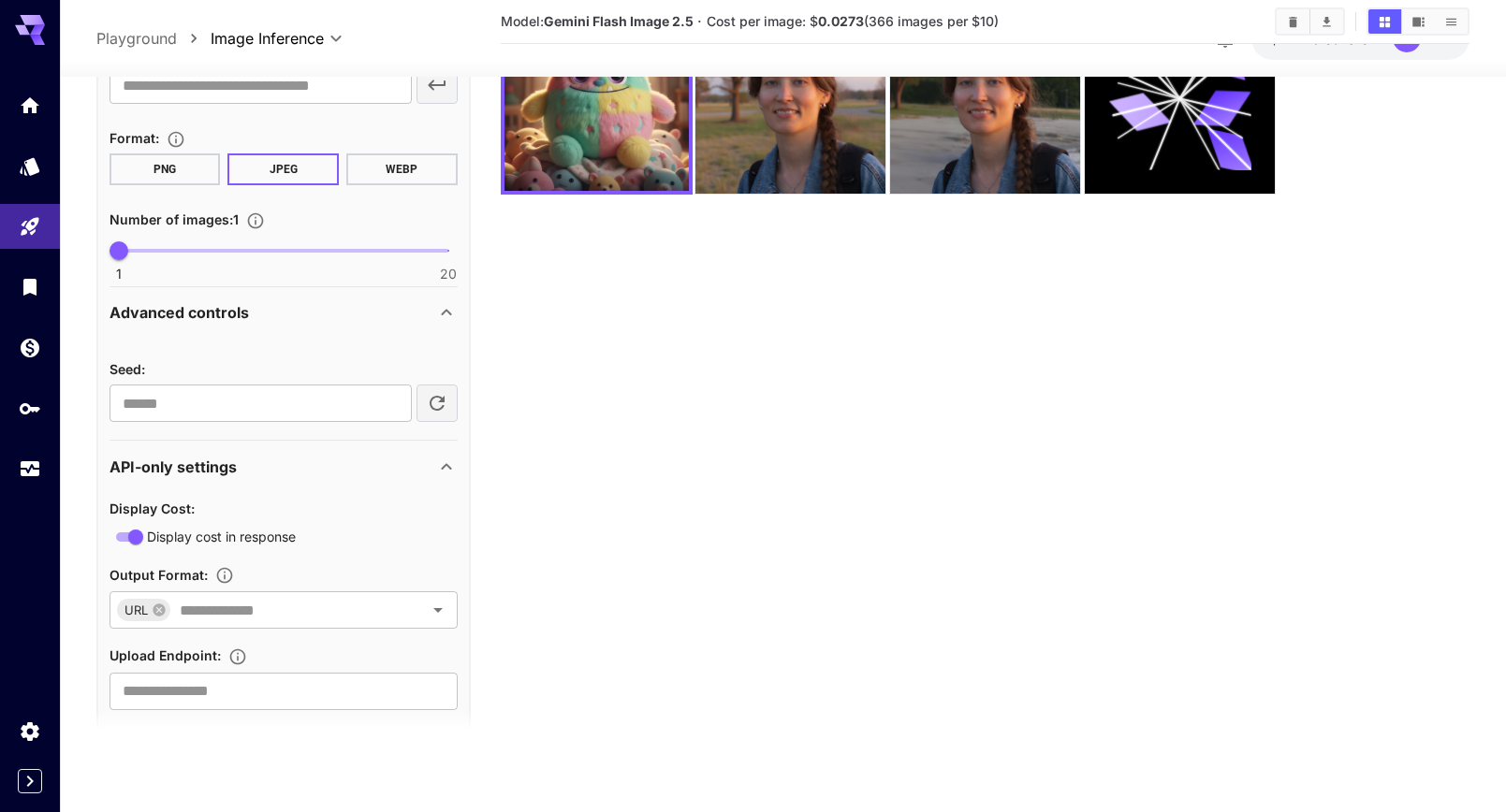
scroll to position [0, 0]
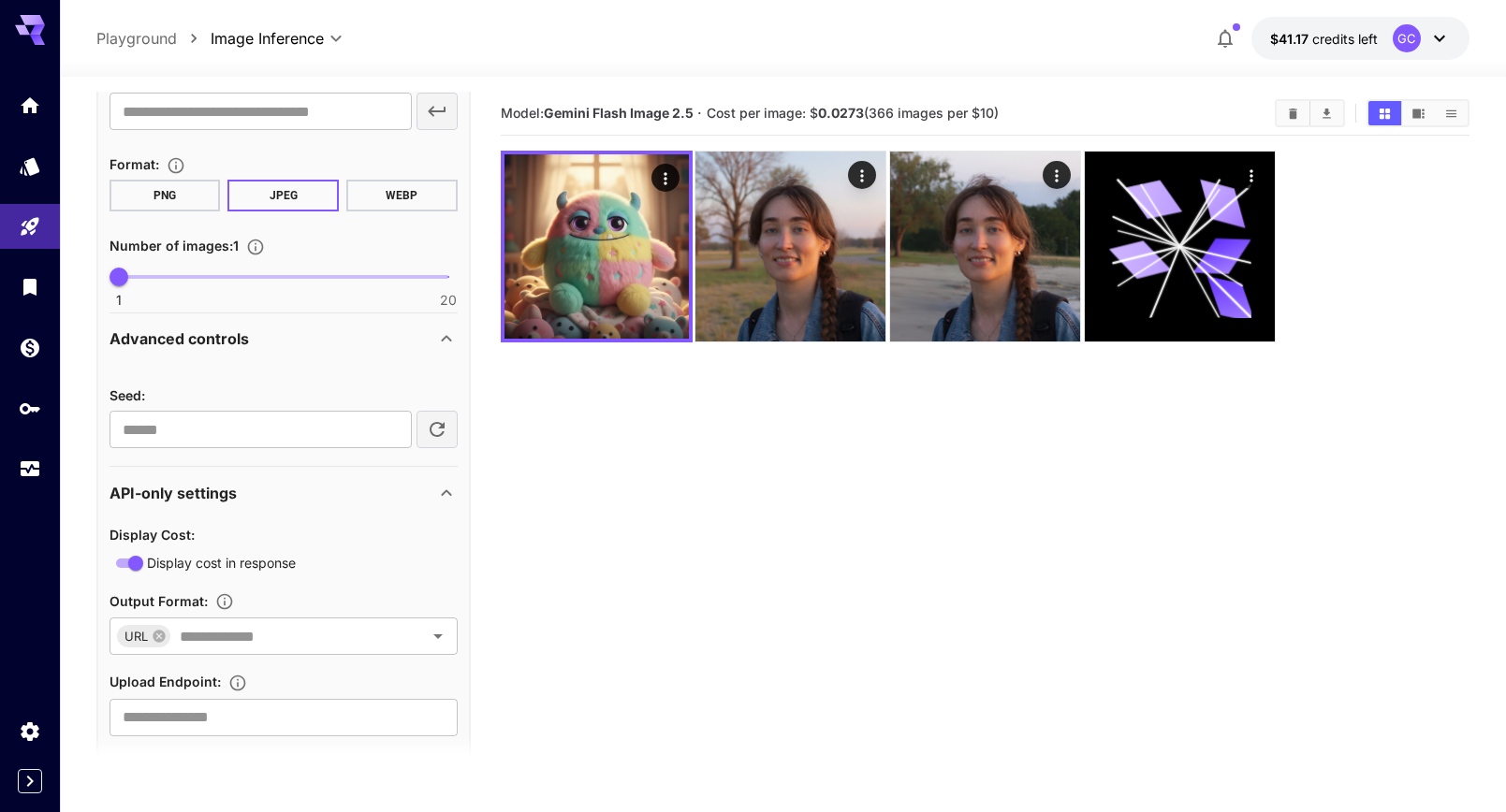
click at [647, 516] on section "Model: Gemini Flash Image 2.5 · Cost per image: $ 0.0273 (366 images per $10)" at bounding box center [985, 497] width 969 height 812
click at [645, 515] on section "Model: Gemini Flash Image 2.5 · Cost per image: $ 0.0273 (366 images per $10)" at bounding box center [985, 497] width 969 height 812
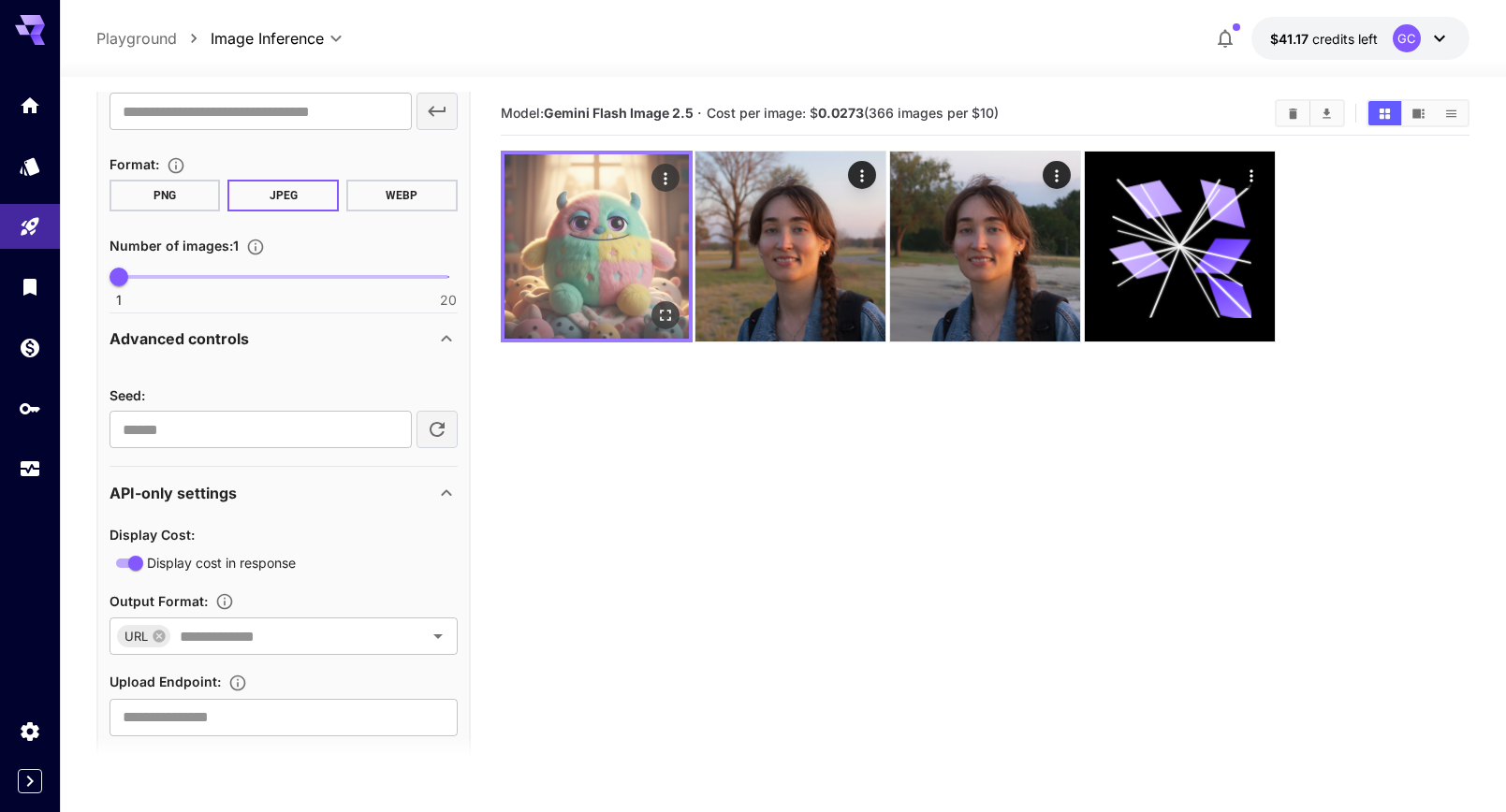
click at [670, 313] on icon "Open in fullscreen" at bounding box center [664, 315] width 19 height 19
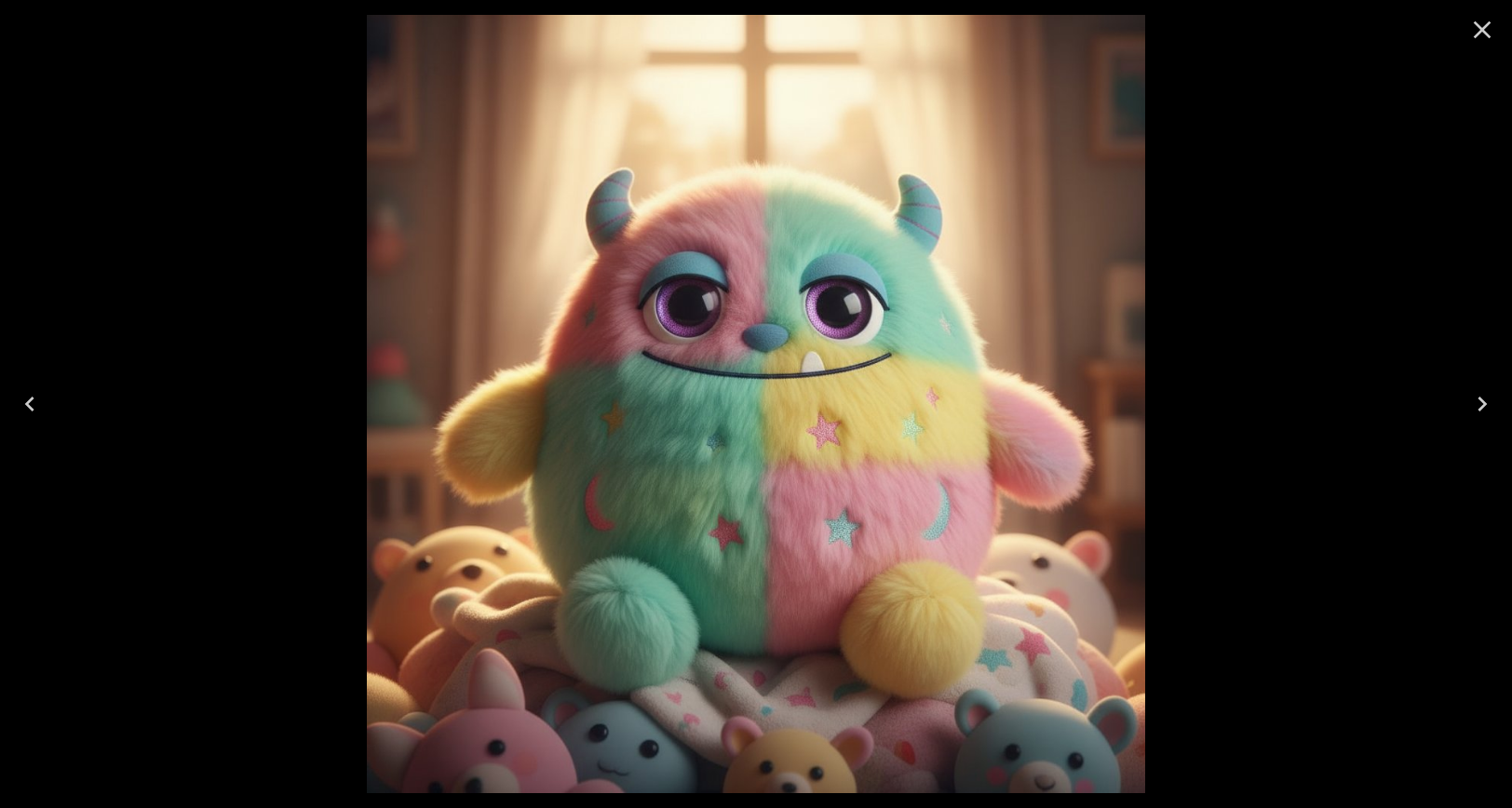
click at [1478, 25] on icon "Close" at bounding box center [1483, 30] width 18 height 18
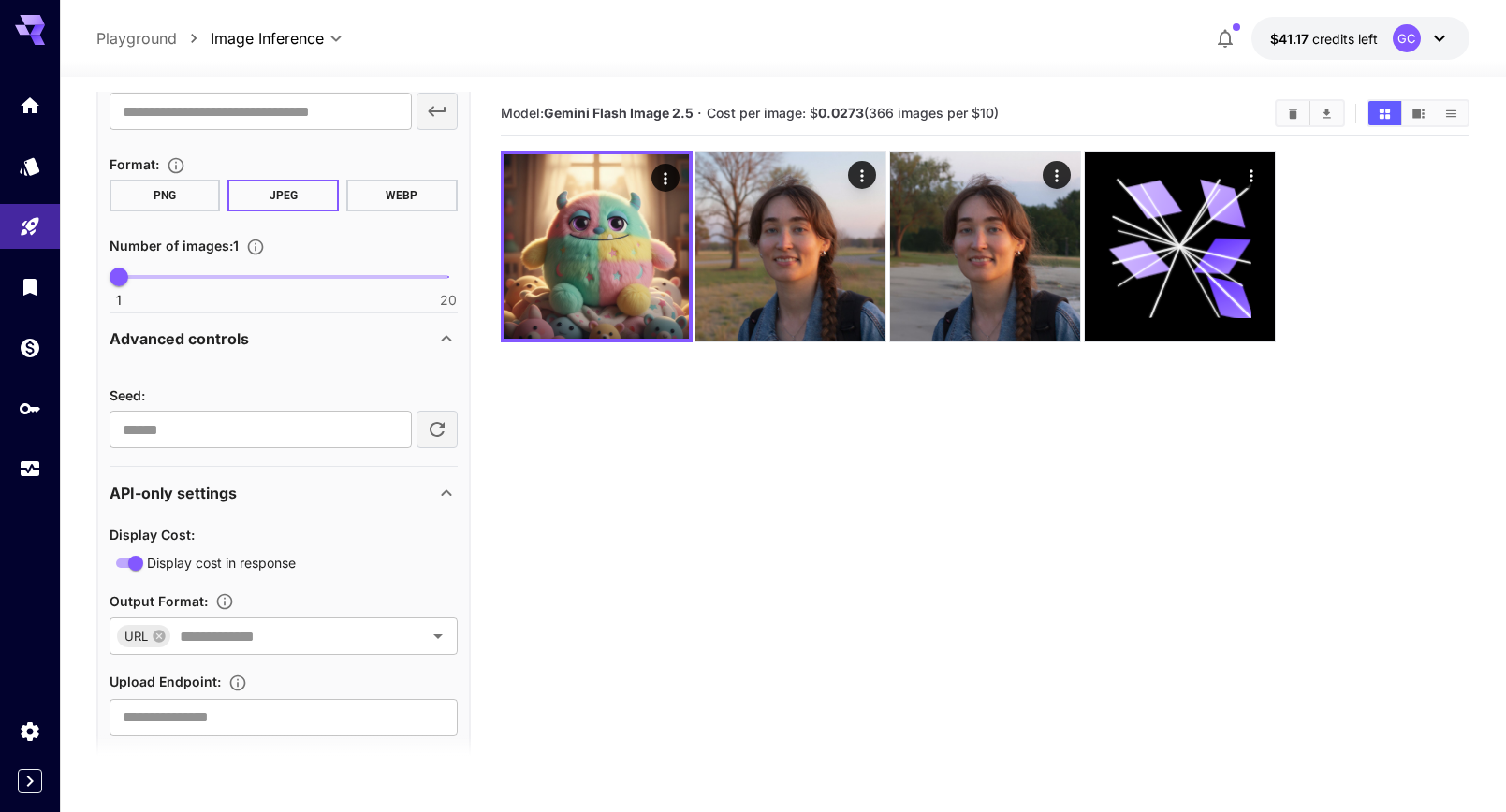
click at [801, 515] on section "Model: Gemini Flash Image 2.5 · Cost per image: $ 0.0273 (366 images per $10)" at bounding box center [985, 497] width 969 height 812
click at [671, 573] on section "Model: Gemini Flash Image 2.5 · Cost per image: $ 0.0273 (366 images per $10)" at bounding box center [985, 497] width 969 height 812
click at [668, 559] on section "Model: Gemini Flash Image 2.5 · Cost per image: $ 0.0273 (366 images per $10)" at bounding box center [985, 497] width 969 height 812
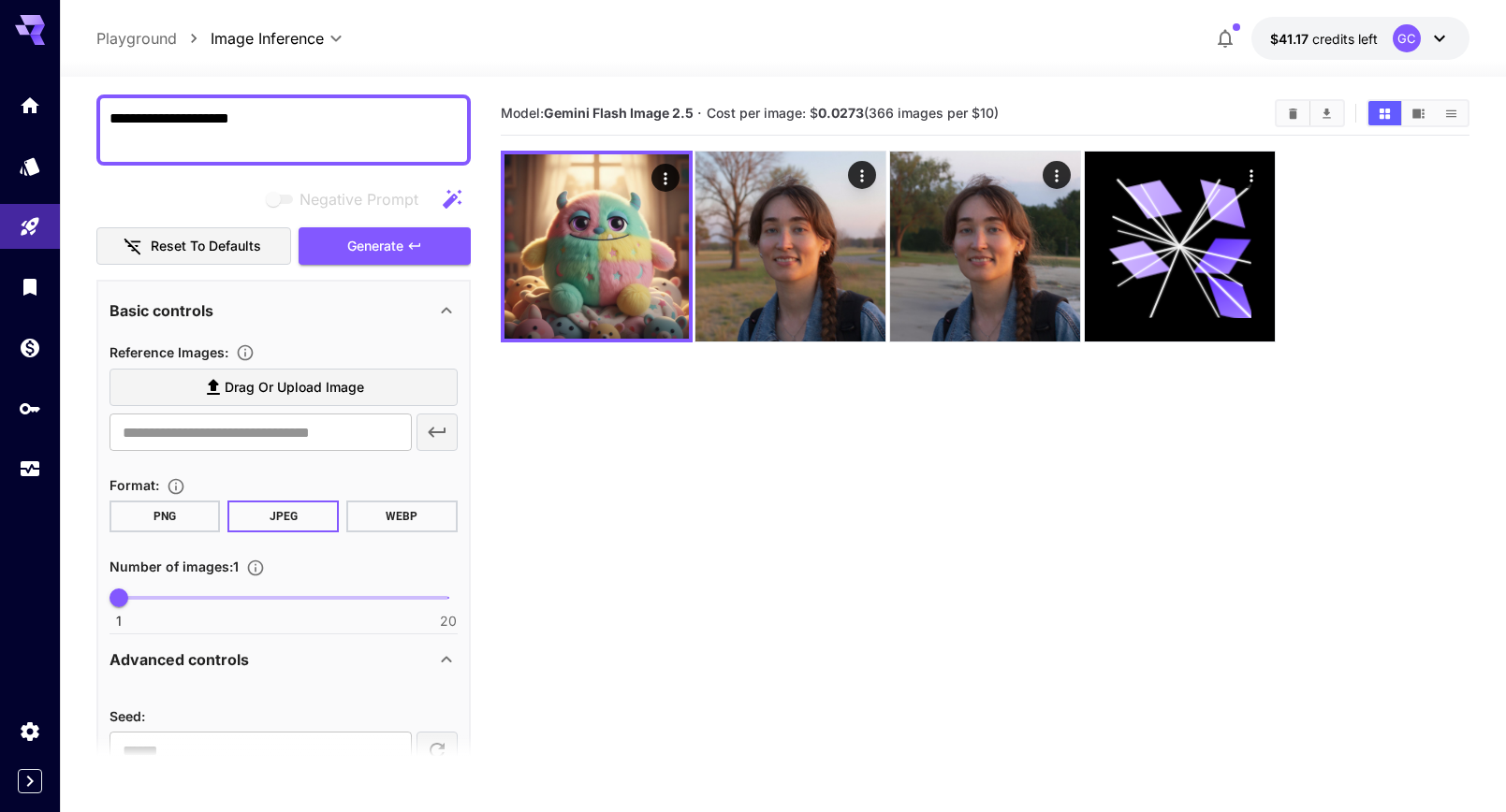
scroll to position [151, 0]
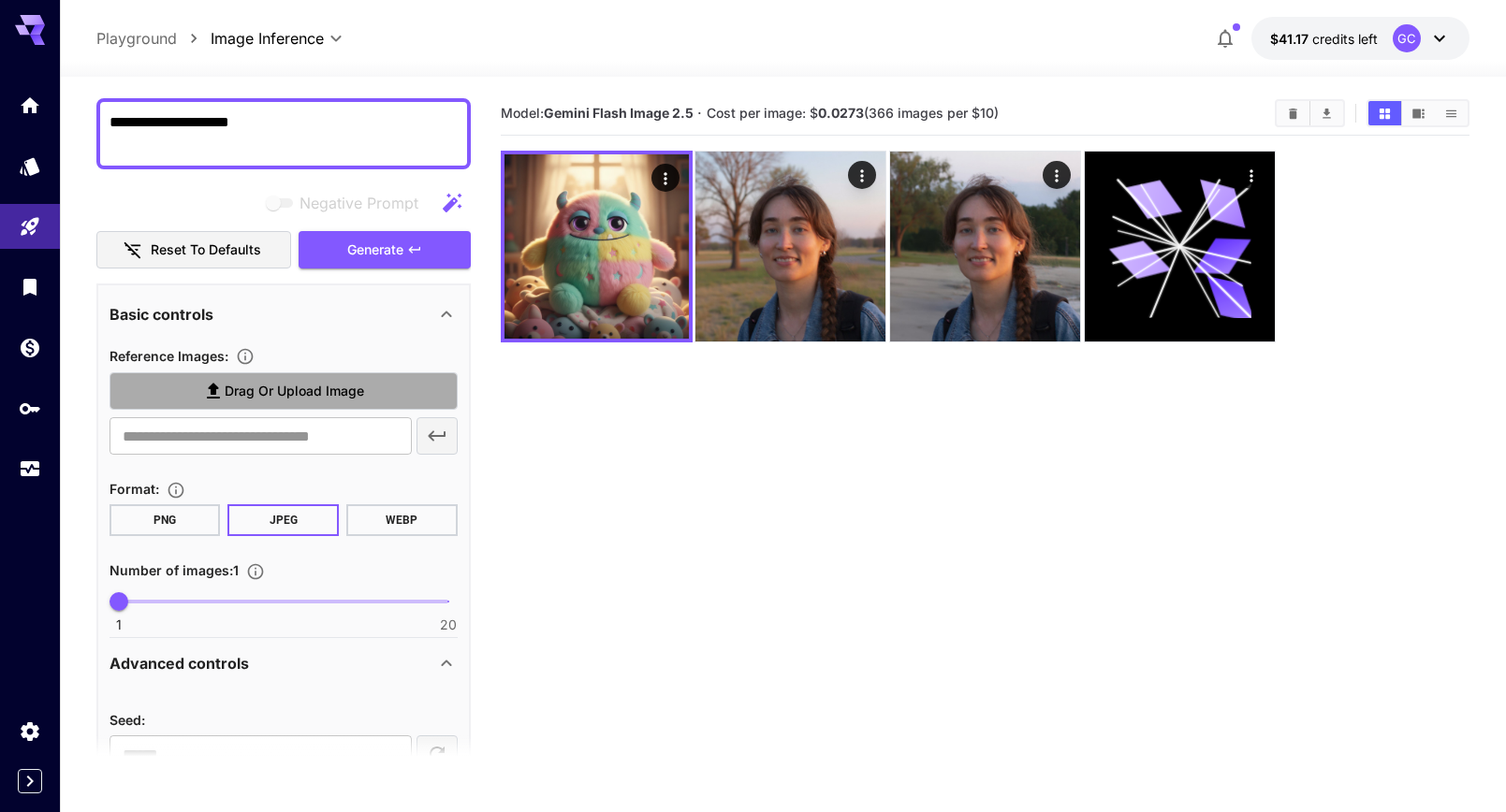
click at [343, 401] on span "Drag or upload image" at bounding box center [295, 392] width 139 height 24
click at [0, 0] on input "Drag or upload image" at bounding box center [0, 0] width 0 height 0
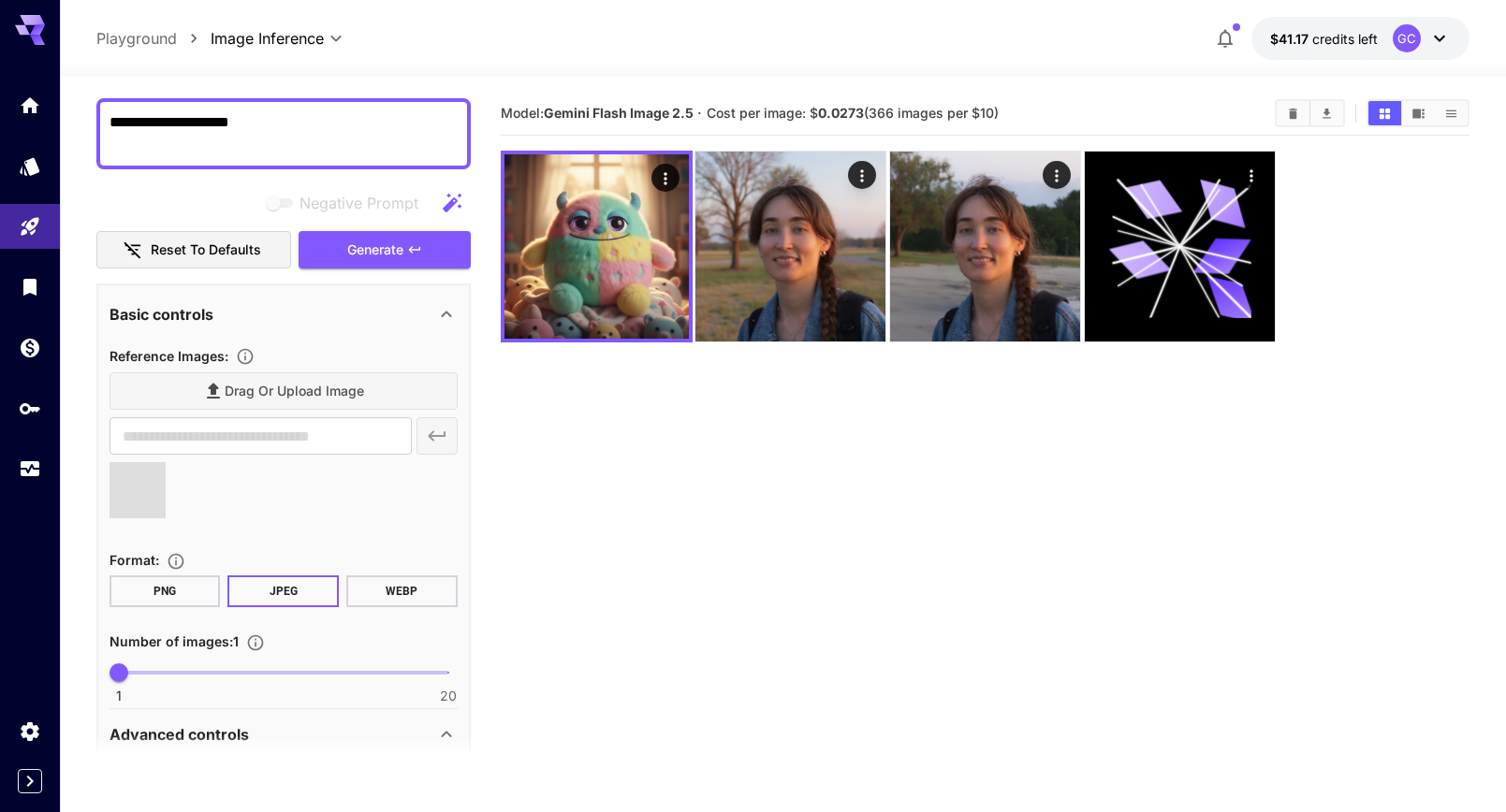
type input "**********"
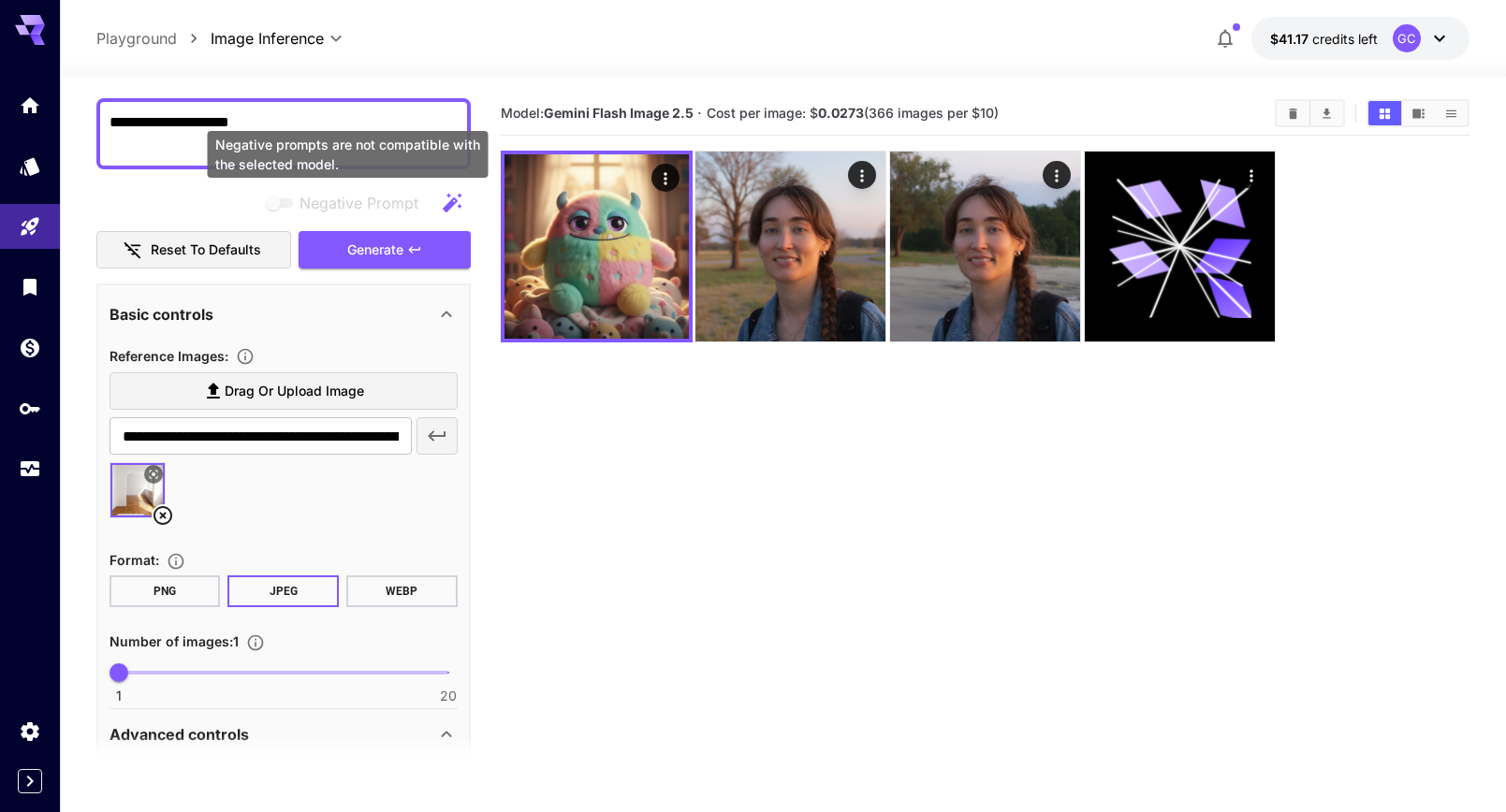
click at [309, 145] on div "Negative prompts are not compatible with the selected model." at bounding box center [348, 153] width 281 height 47
click at [272, 110] on div "**********" at bounding box center [283, 133] width 375 height 71
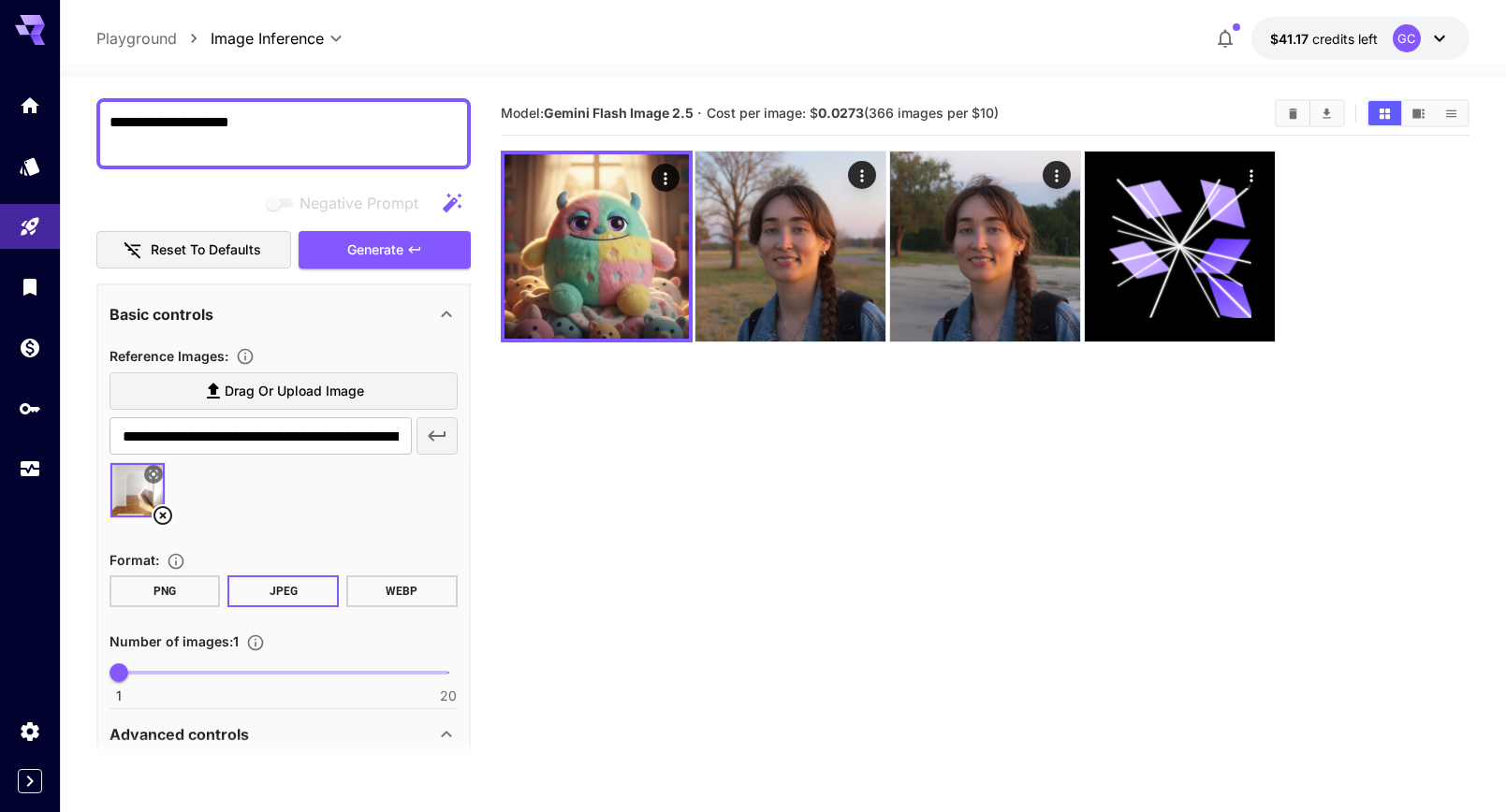
click at [272, 110] on div "**********" at bounding box center [283, 133] width 375 height 71
click at [269, 117] on textarea "**********" at bounding box center [283, 133] width 348 height 45
click at [269, 118] on textarea "**********" at bounding box center [283, 133] width 348 height 45
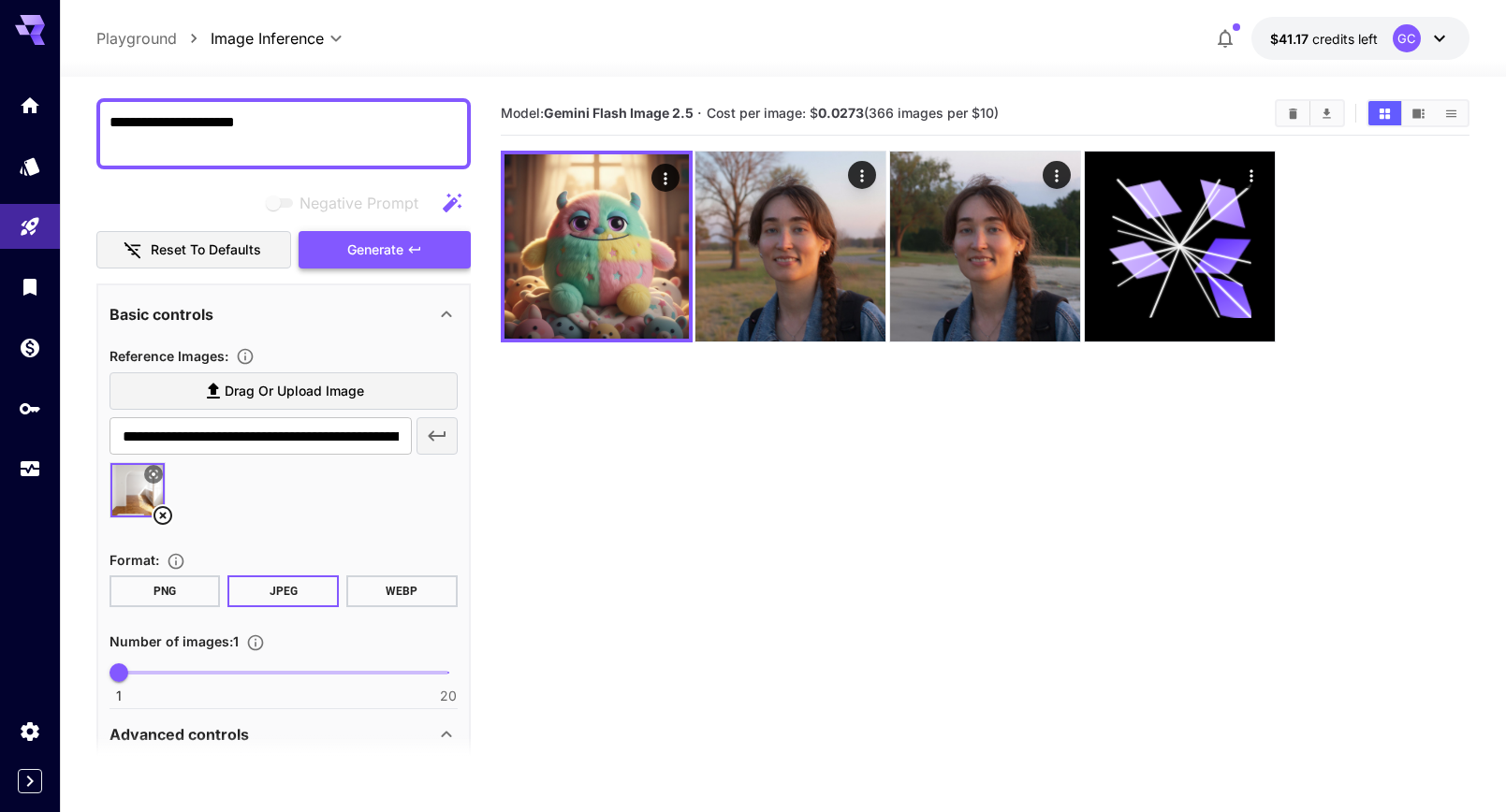
type textarea "**********"
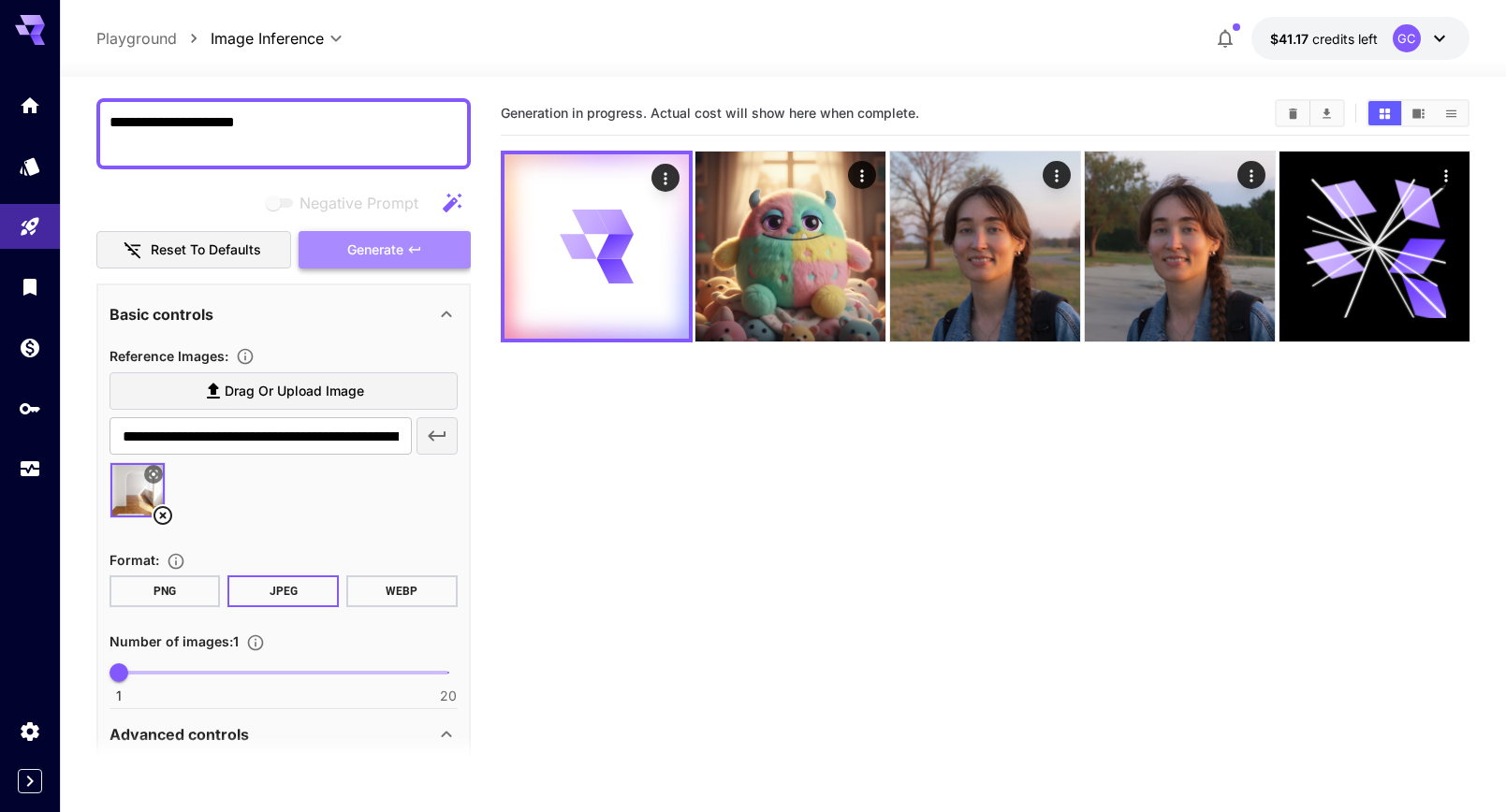
click at [361, 250] on span "Generate" at bounding box center [375, 250] width 56 height 24
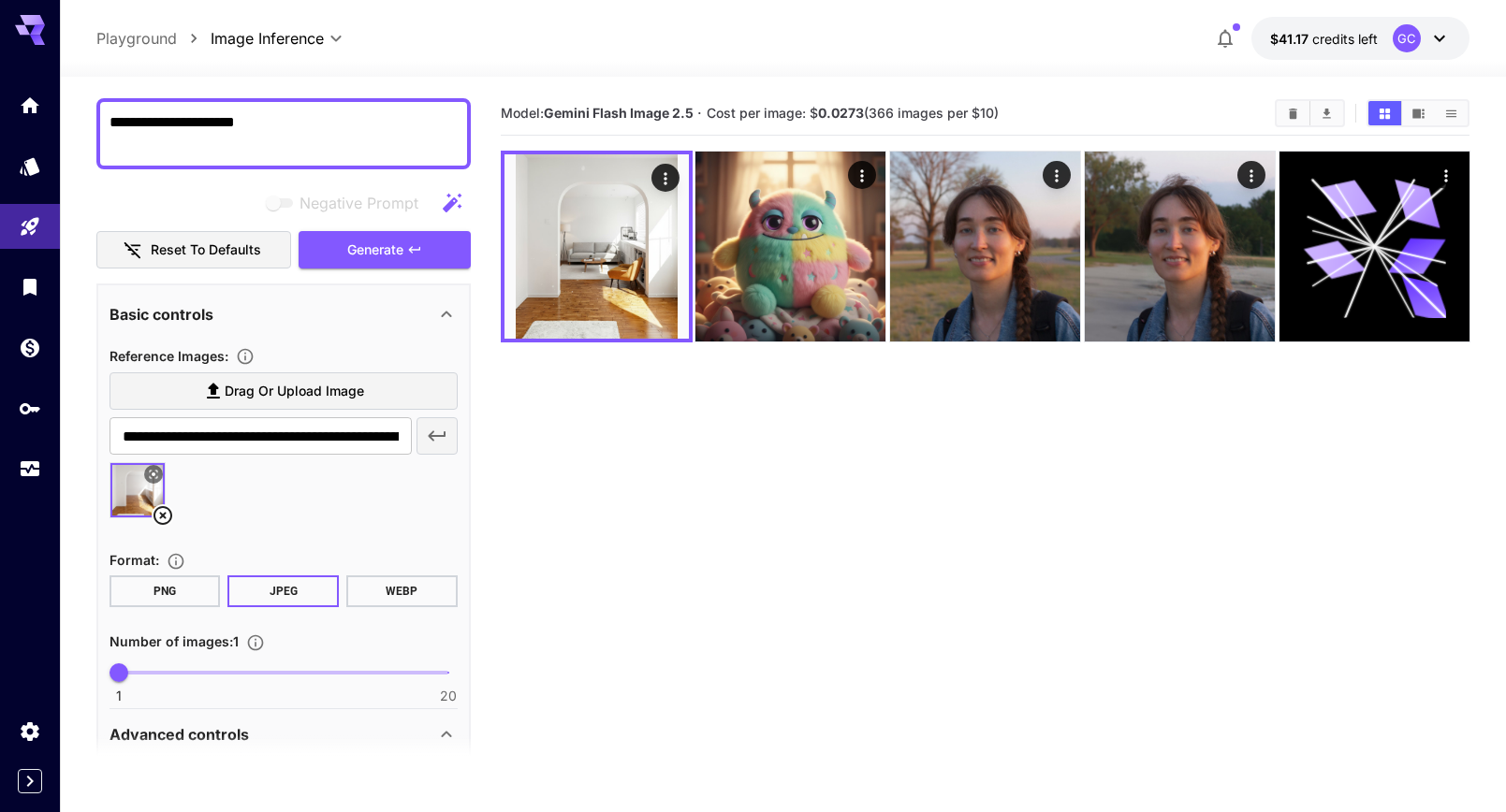
click at [130, 498] on img at bounding box center [137, 490] width 54 height 54
click at [153, 474] on icon at bounding box center [153, 475] width 9 height 9
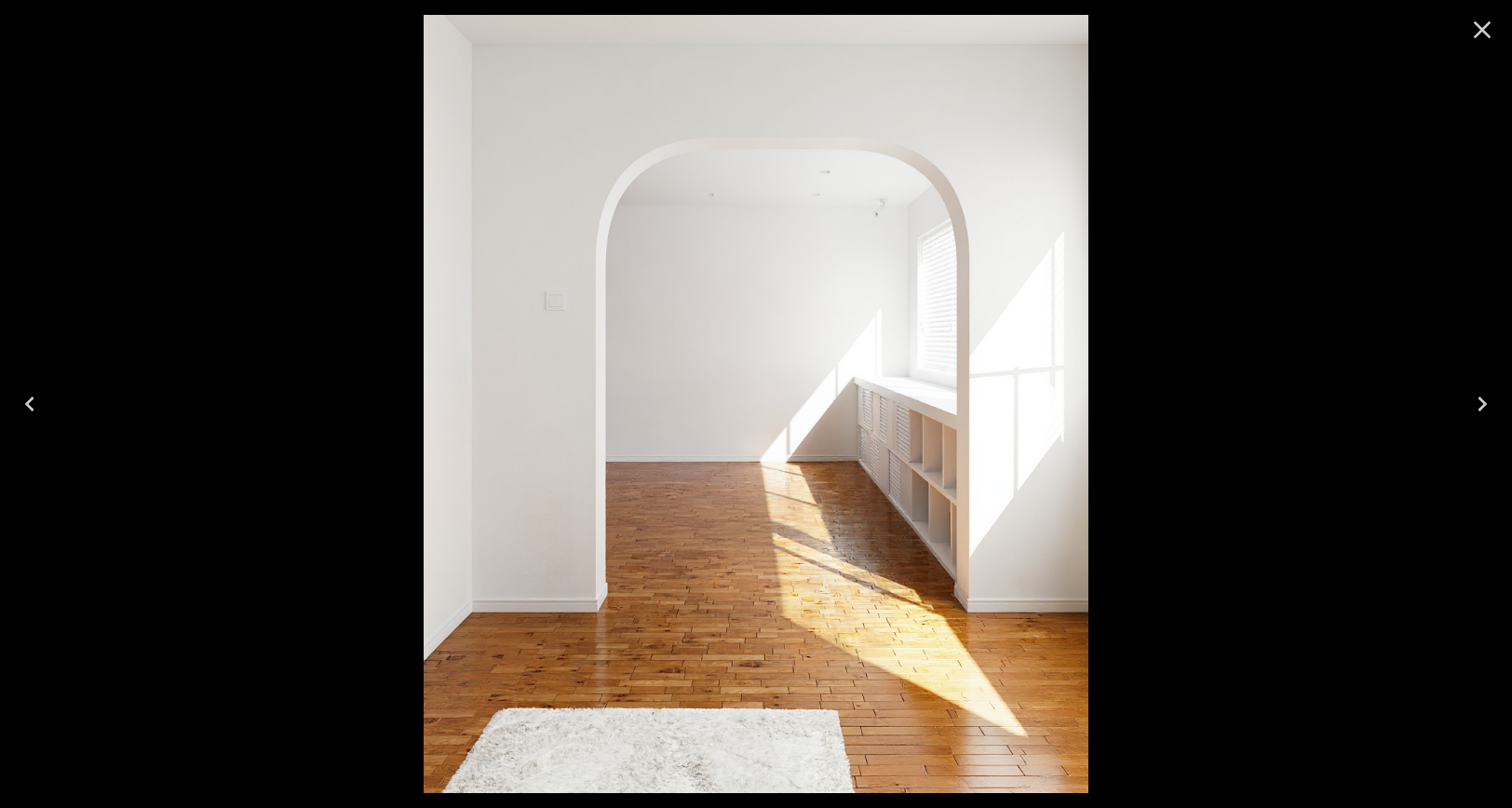
click at [1476, 25] on icon "Close" at bounding box center [1483, 30] width 18 height 18
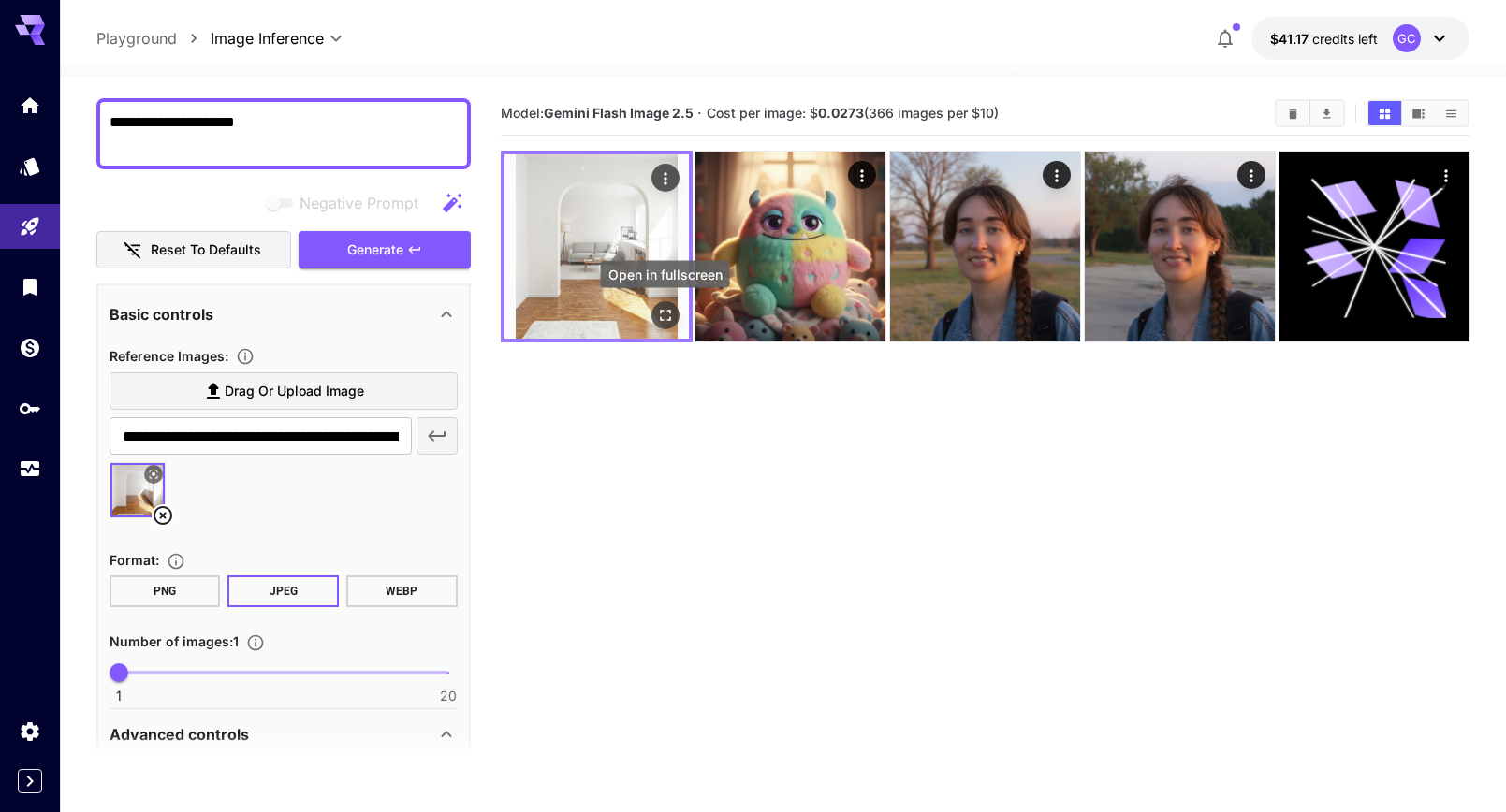
click at [668, 319] on icon "Open in fullscreen" at bounding box center [664, 315] width 11 height 11
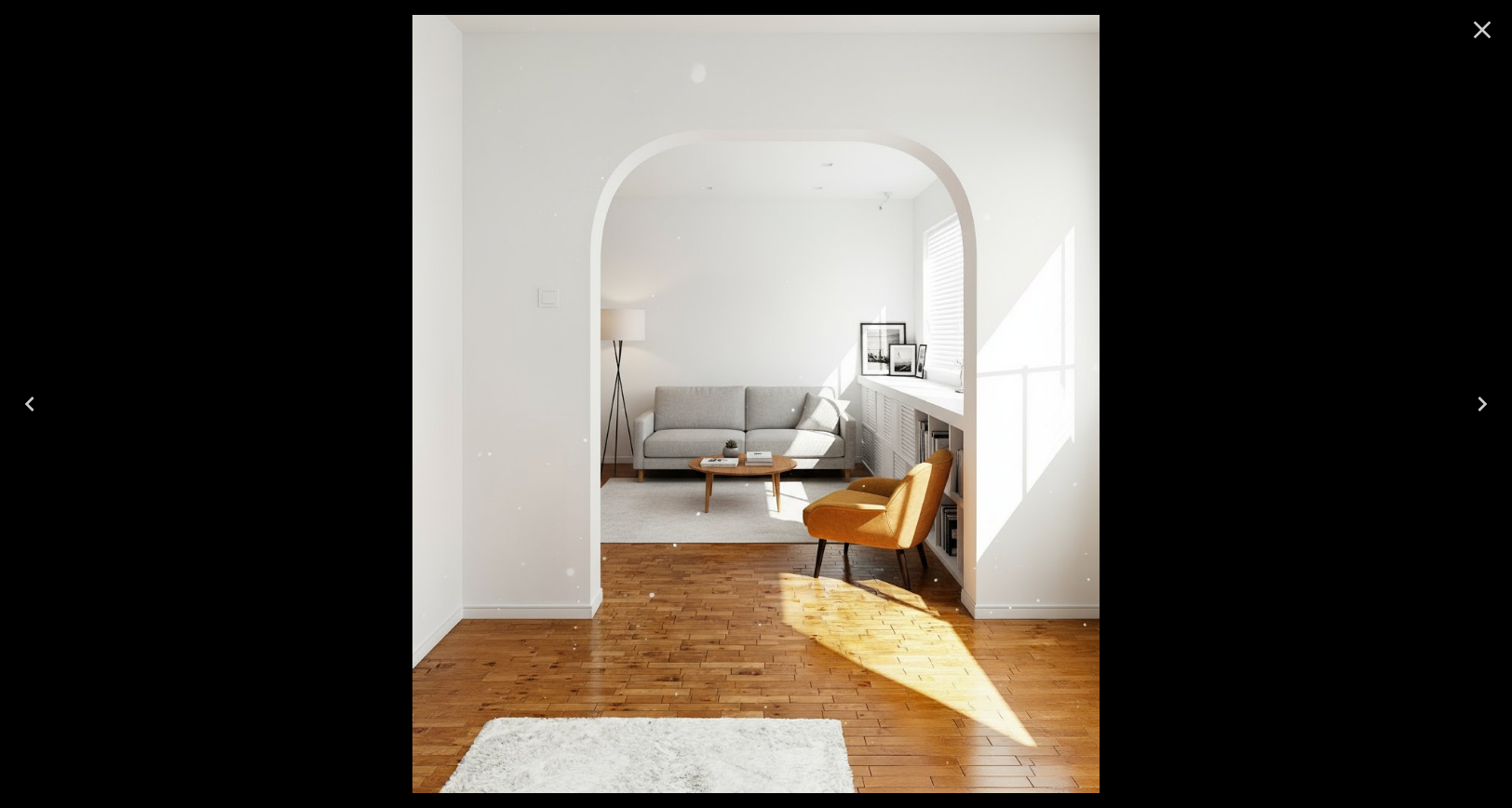
click at [1485, 28] on icon "Close" at bounding box center [1483, 30] width 18 height 18
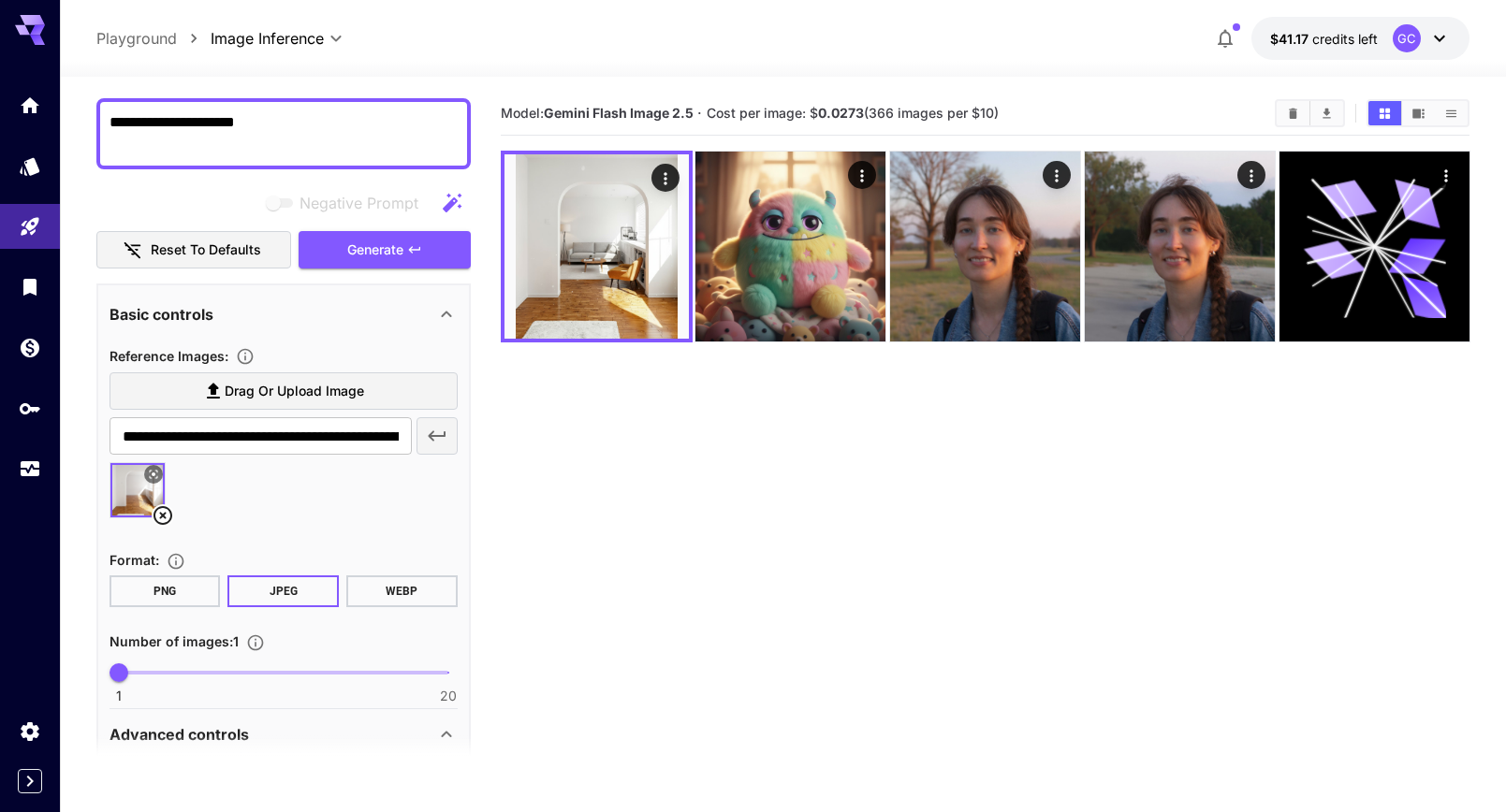
click at [836, 459] on section "Model: Gemini Flash Image 2.5 · Cost per image: $ 0.0273 (366 images per $10)" at bounding box center [985, 497] width 969 height 812
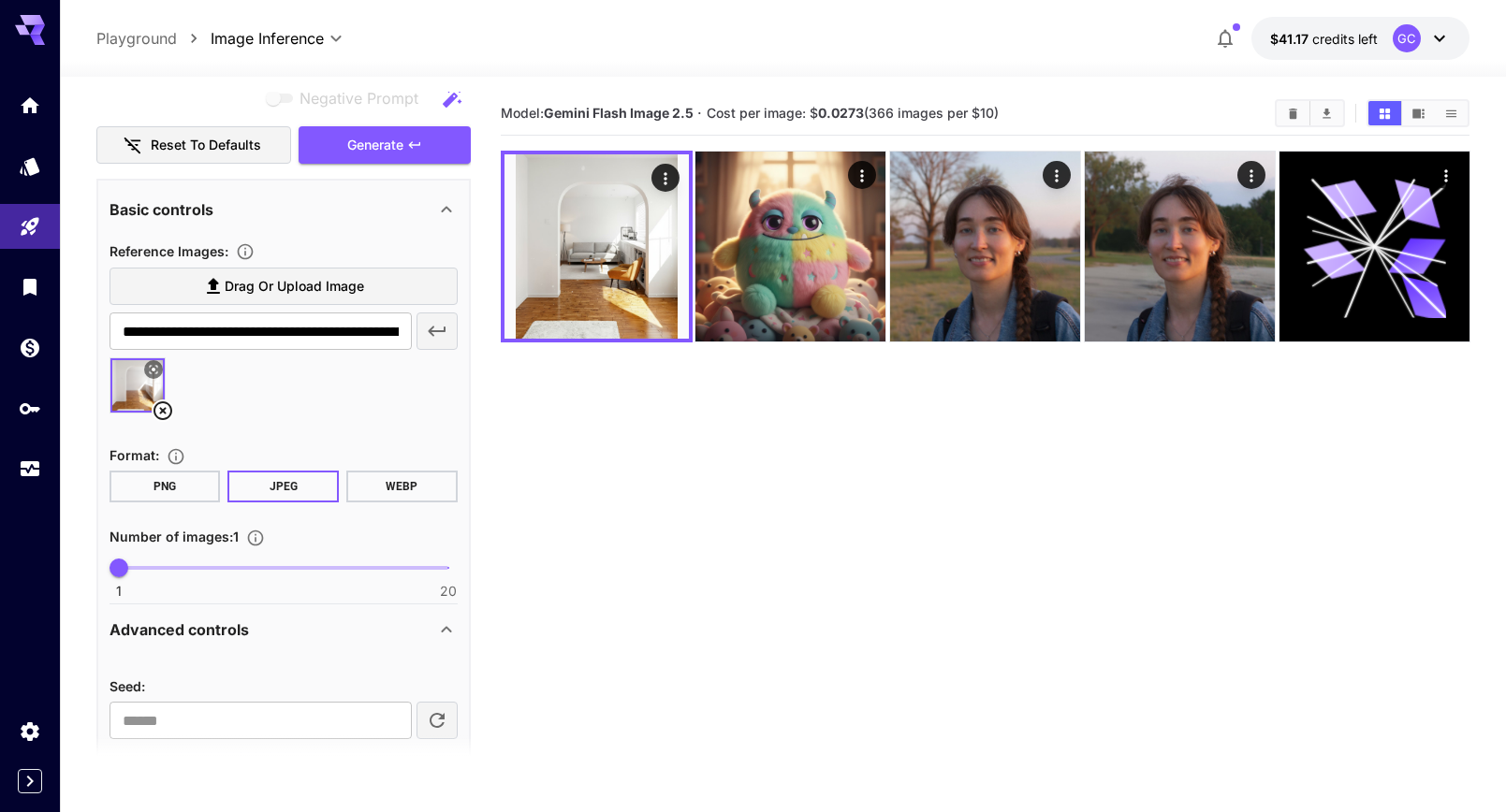
scroll to position [0, 0]
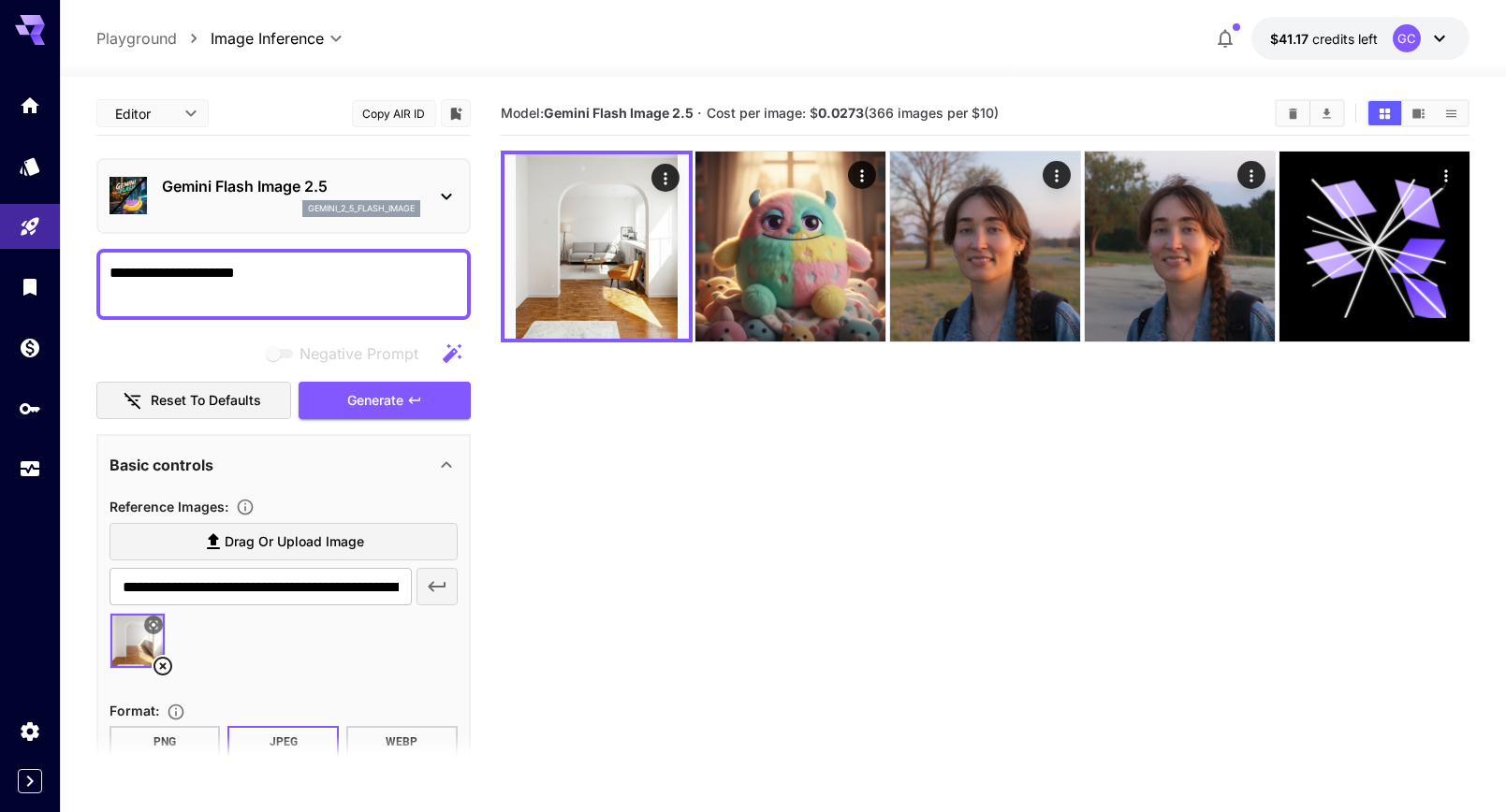
click at [675, 534] on section "Model: Gemini Flash Image 2.5 · Cost per image: $ 0.0273 (366 images per $10)" at bounding box center [985, 497] width 969 height 812
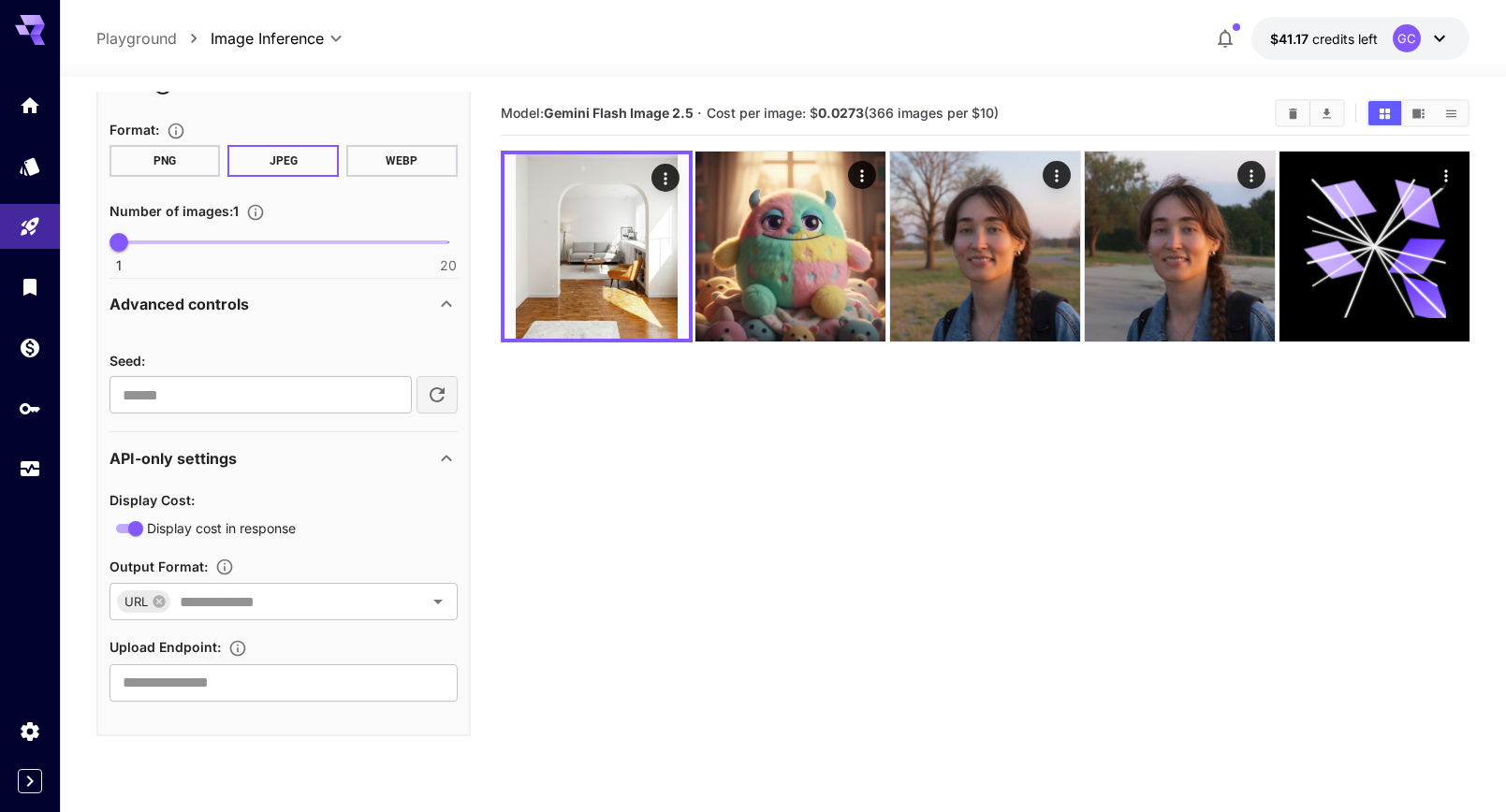
scroll to position [582, 0]
click at [438, 456] on icon at bounding box center [447, 457] width 23 height 23
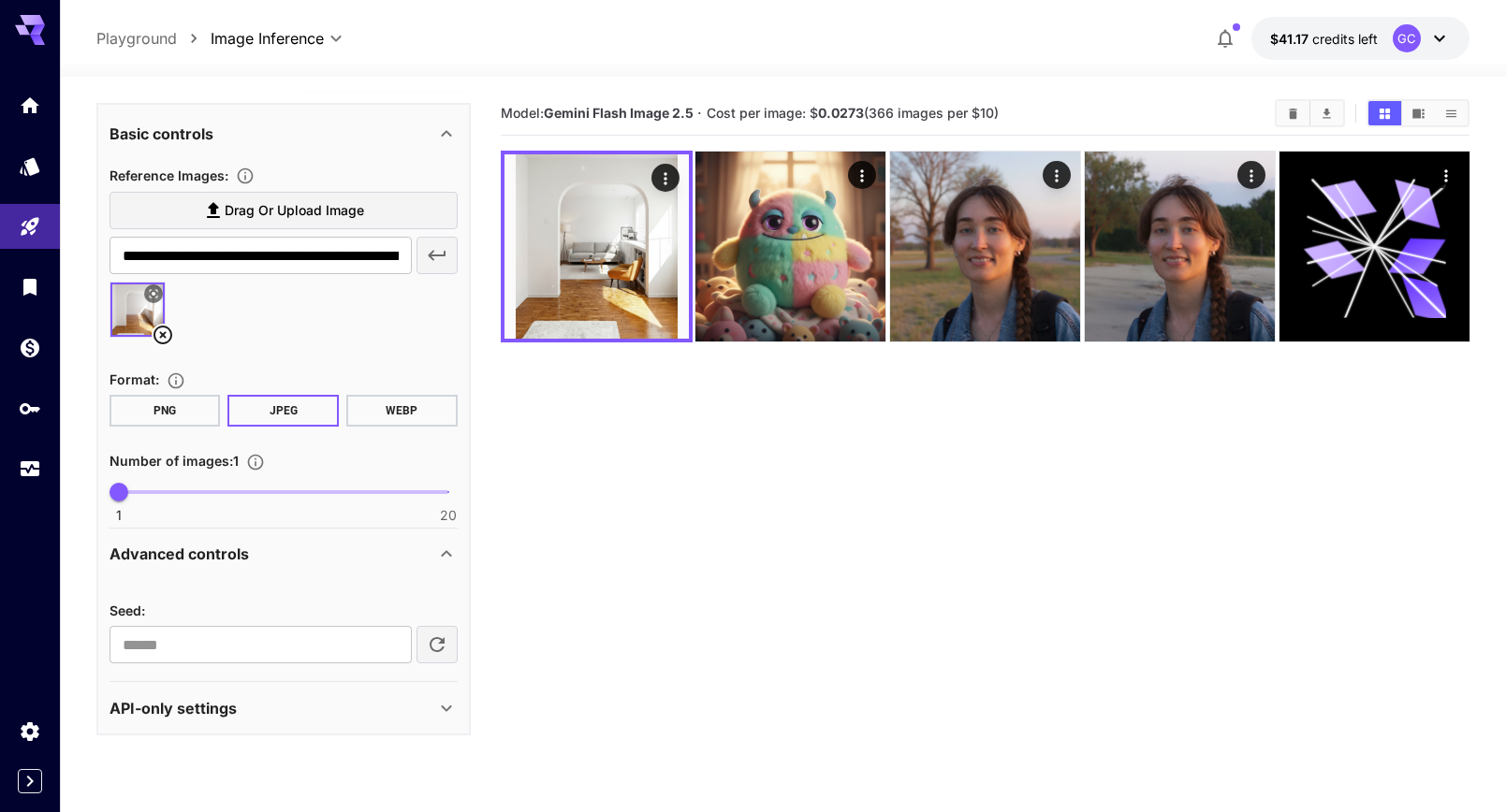
scroll to position [331, 0]
click at [440, 709] on icon at bounding box center [447, 710] width 23 height 23
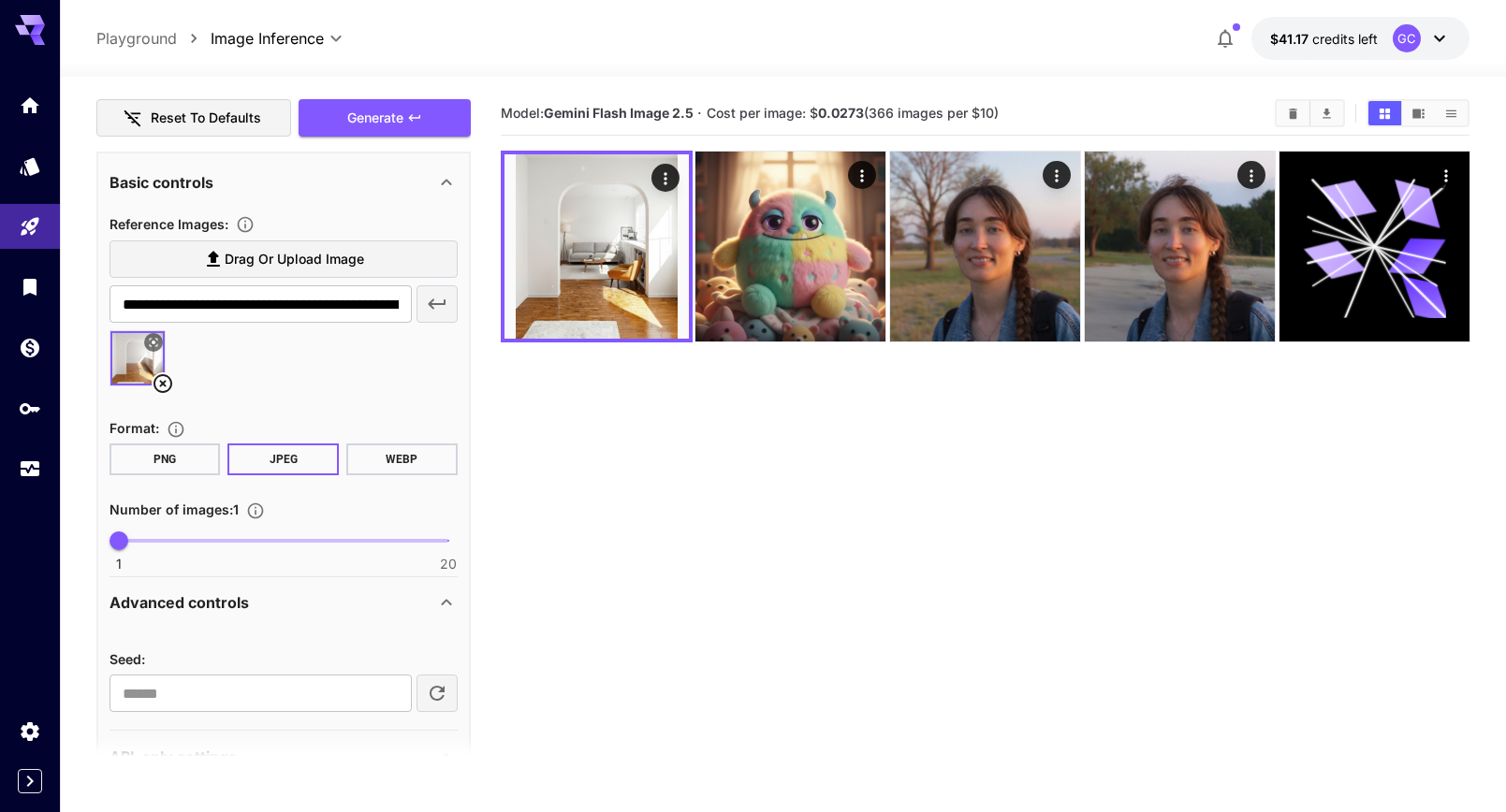
scroll to position [275, 0]
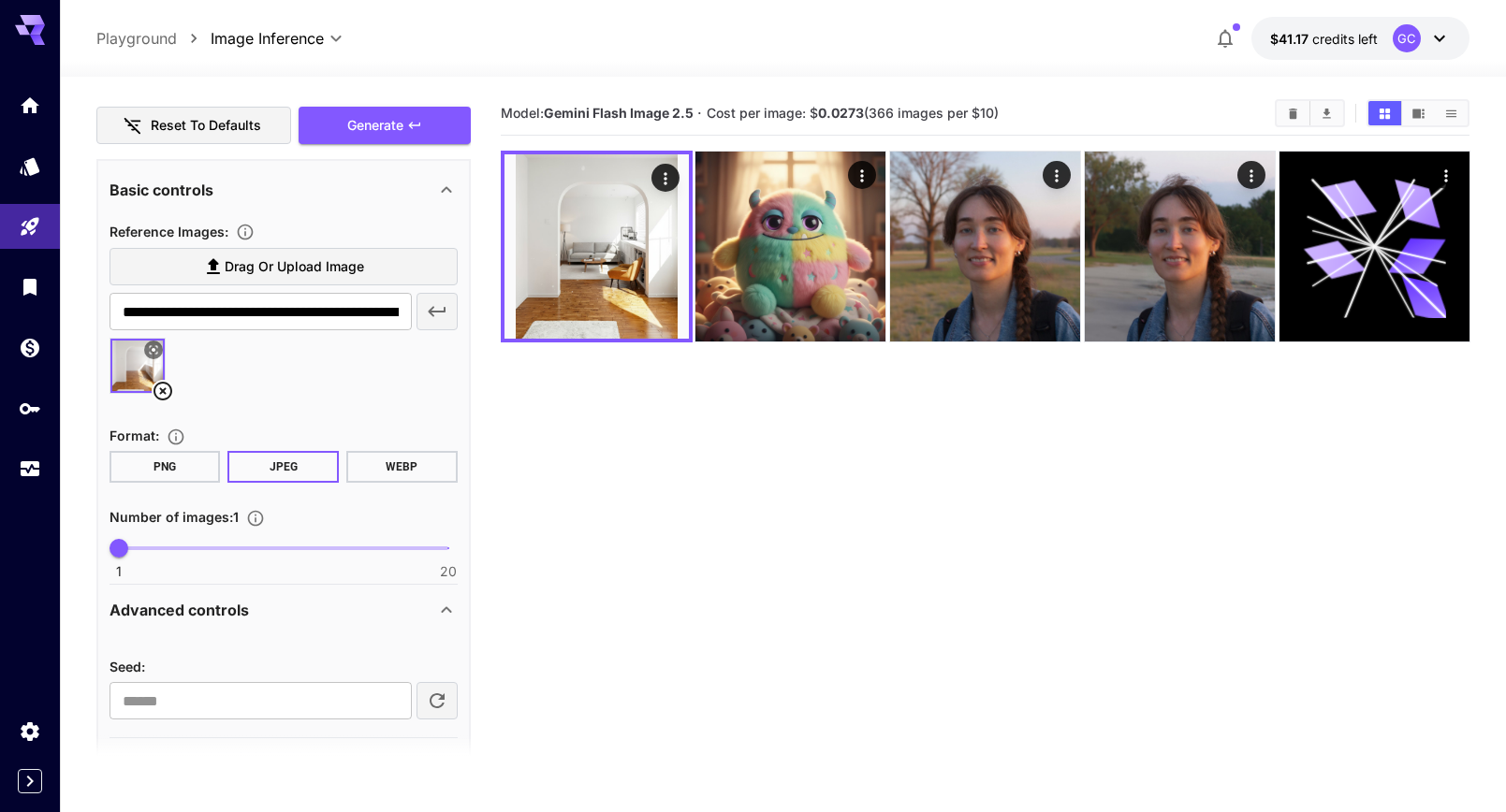
click at [439, 599] on icon at bounding box center [447, 611] width 23 height 23
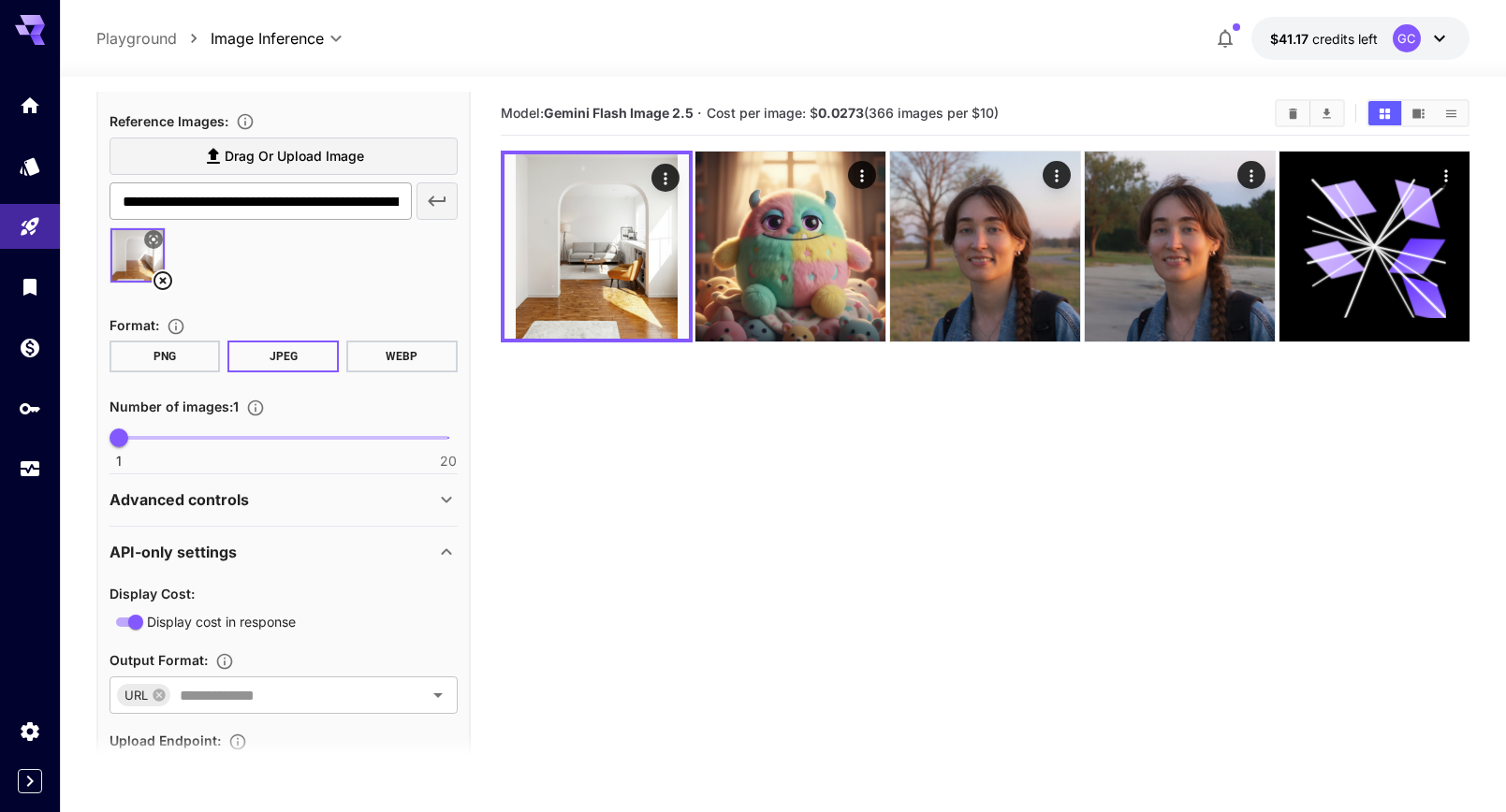
scroll to position [480, 0]
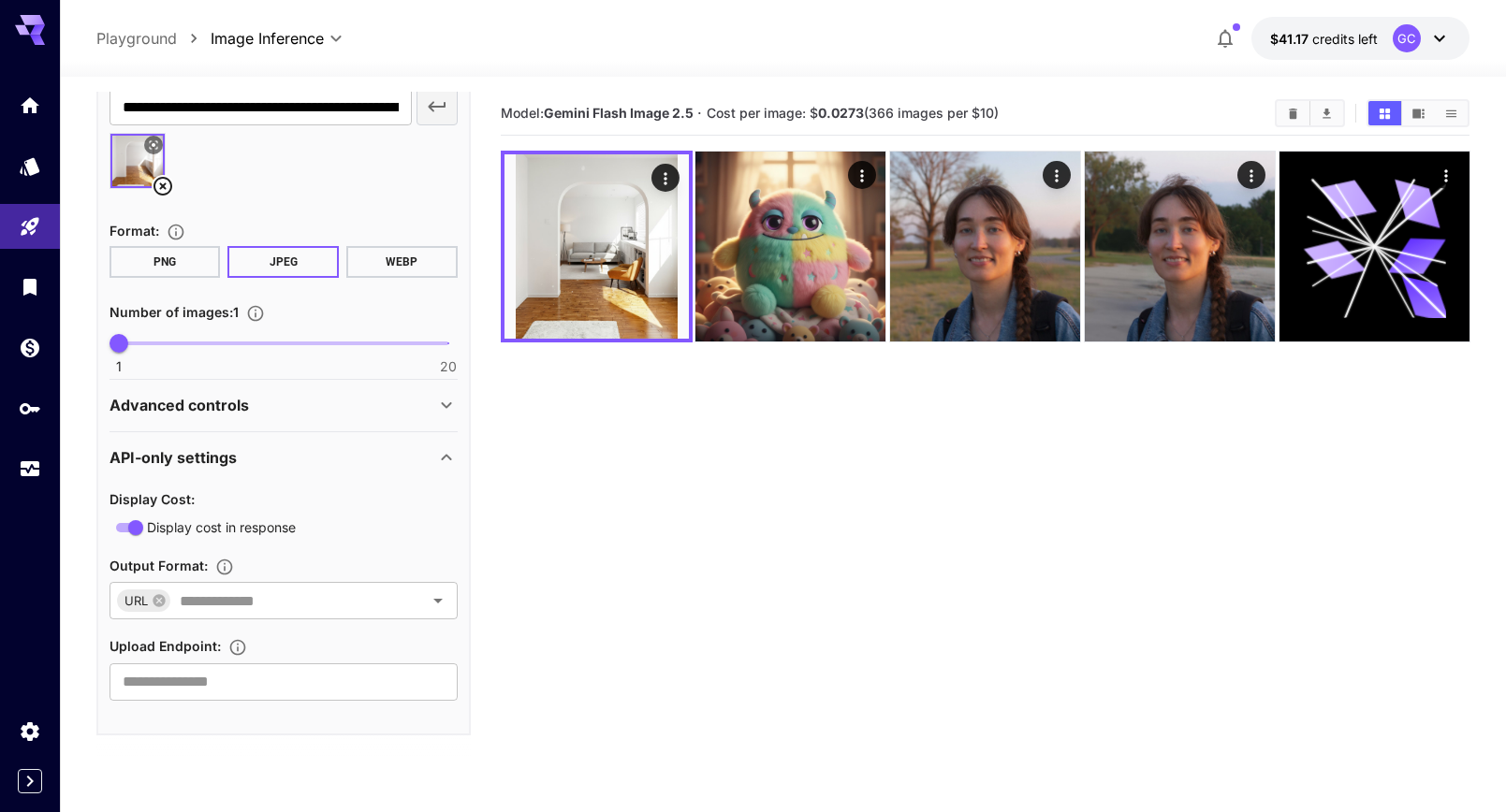
click at [451, 457] on icon at bounding box center [447, 457] width 23 height 23
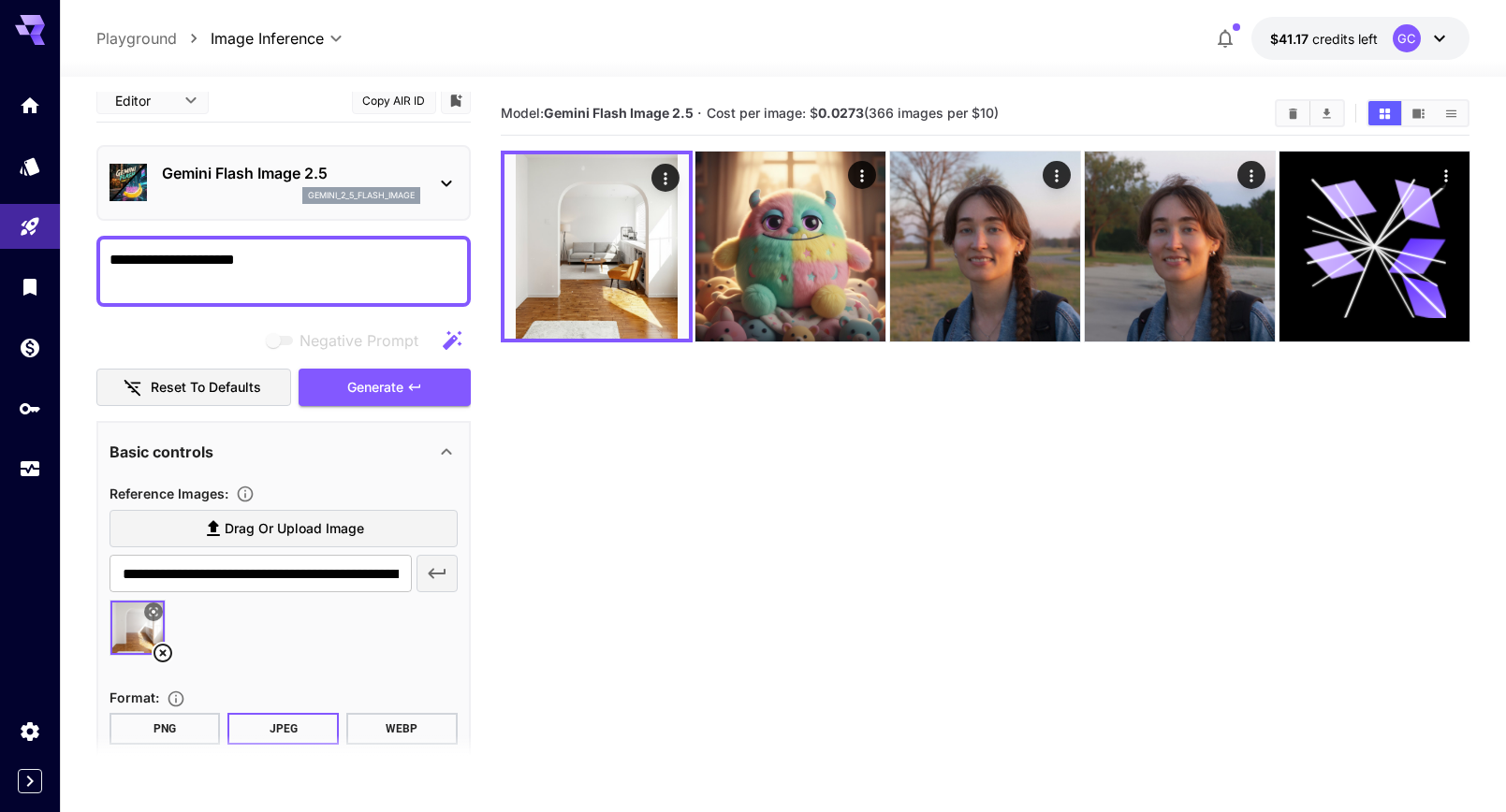
scroll to position [0, 0]
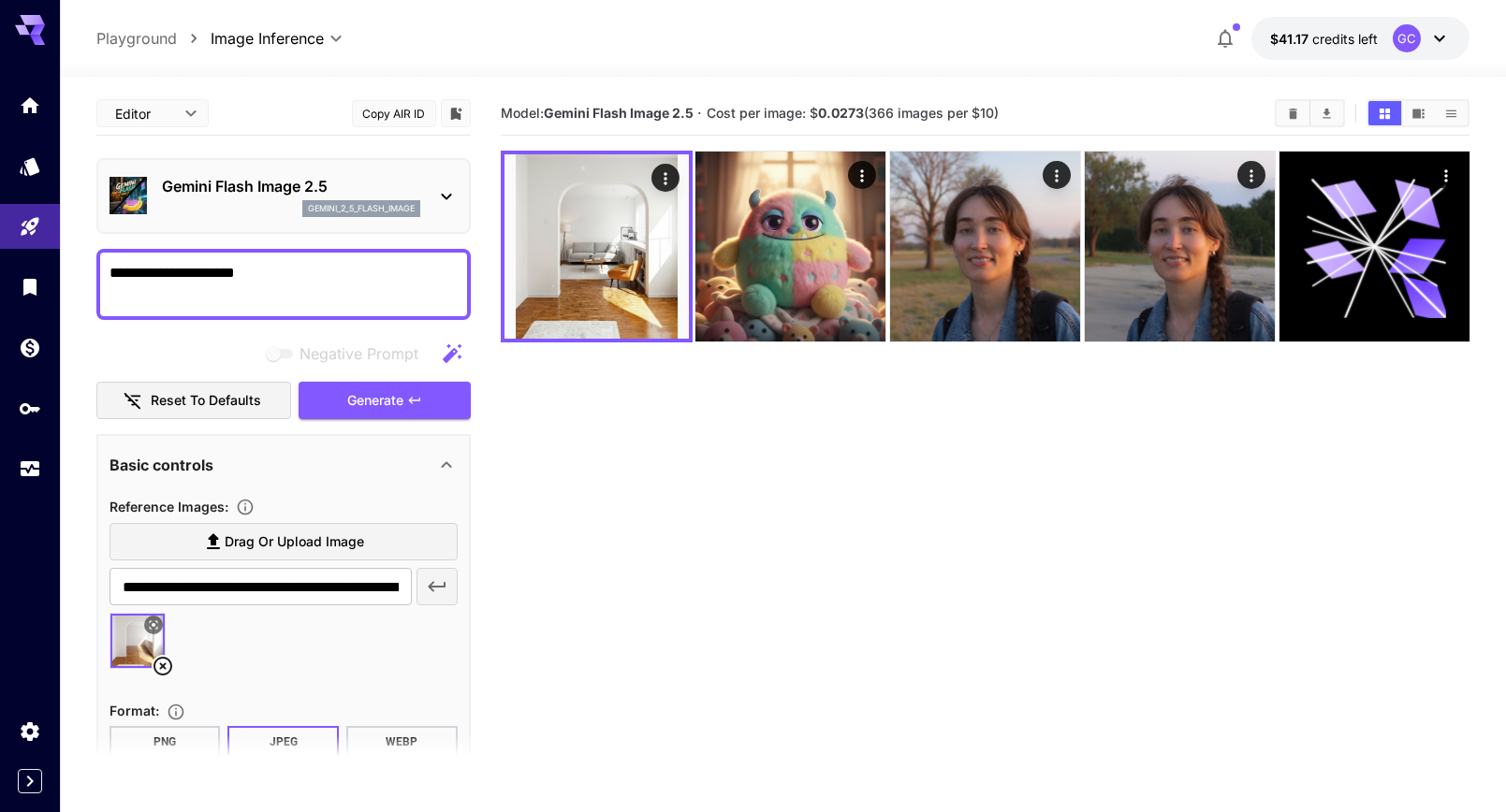
click at [574, 494] on section "Model: Gemini Flash Image 2.5 · Cost per image: $ 0.0273 (366 images per $10)" at bounding box center [985, 497] width 969 height 812
click at [452, 197] on icon at bounding box center [447, 196] width 23 height 23
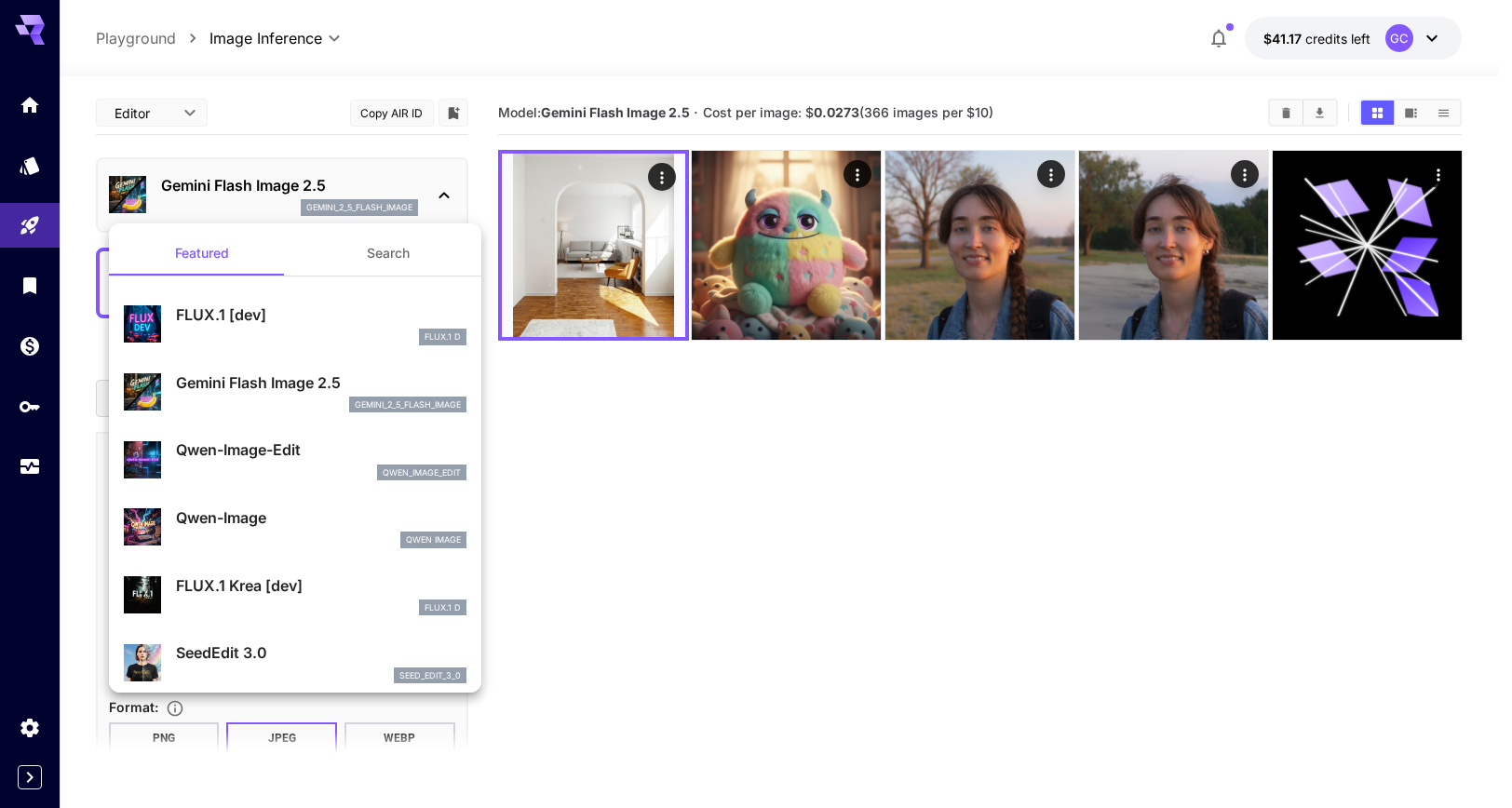
click at [729, 558] on div at bounding box center [756, 404] width 1512 height 808
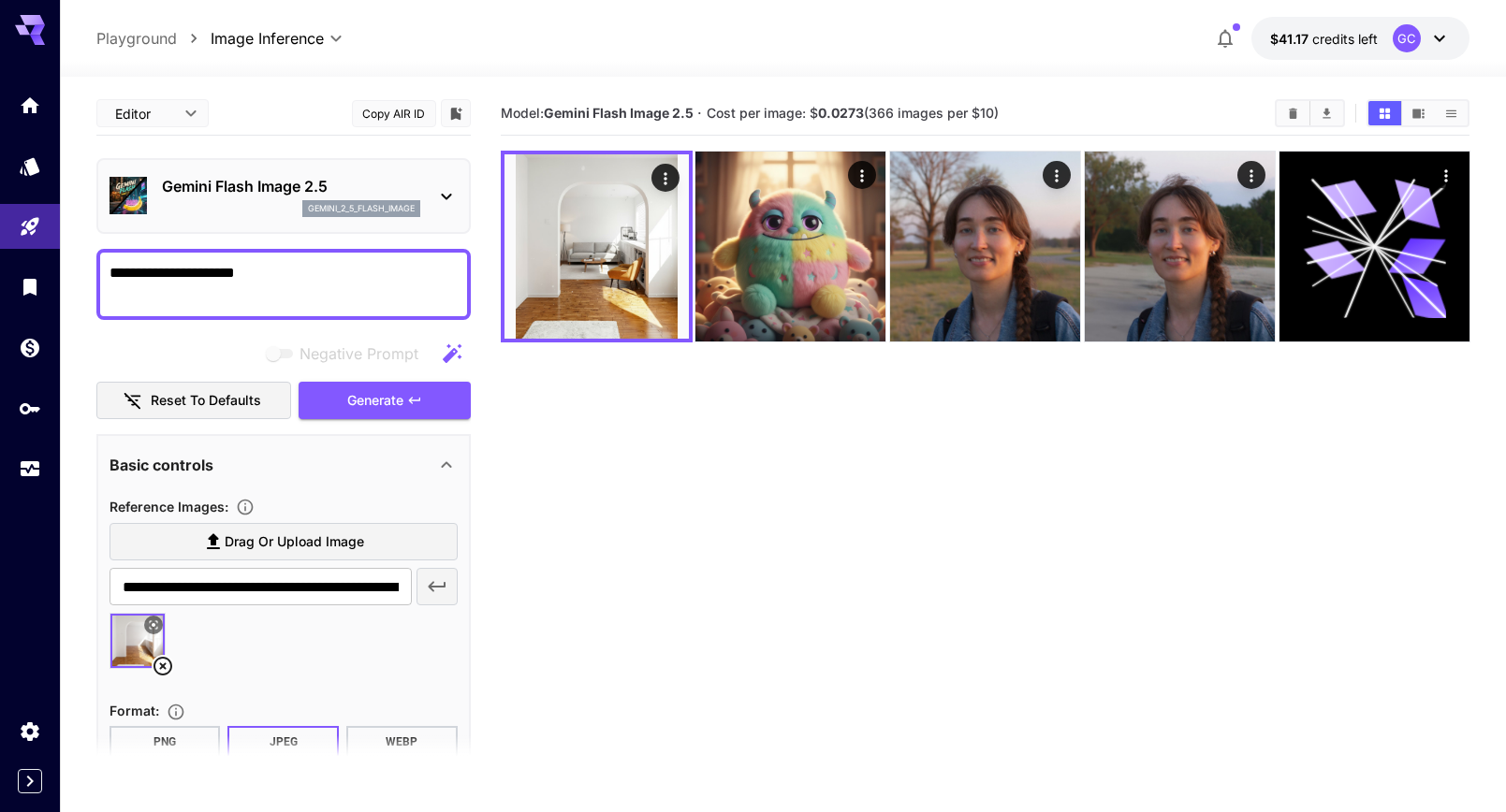
click at [688, 543] on section "Model: Gemini Flash Image 2.5 · Cost per image: $ 0.0273 (366 images per $10)" at bounding box center [985, 497] width 969 height 812
click at [540, 531] on section "Model: Gemini Flash Image 2.5 · Cost per image: $ 0.0273 (366 images per $10)" at bounding box center [985, 497] width 969 height 812
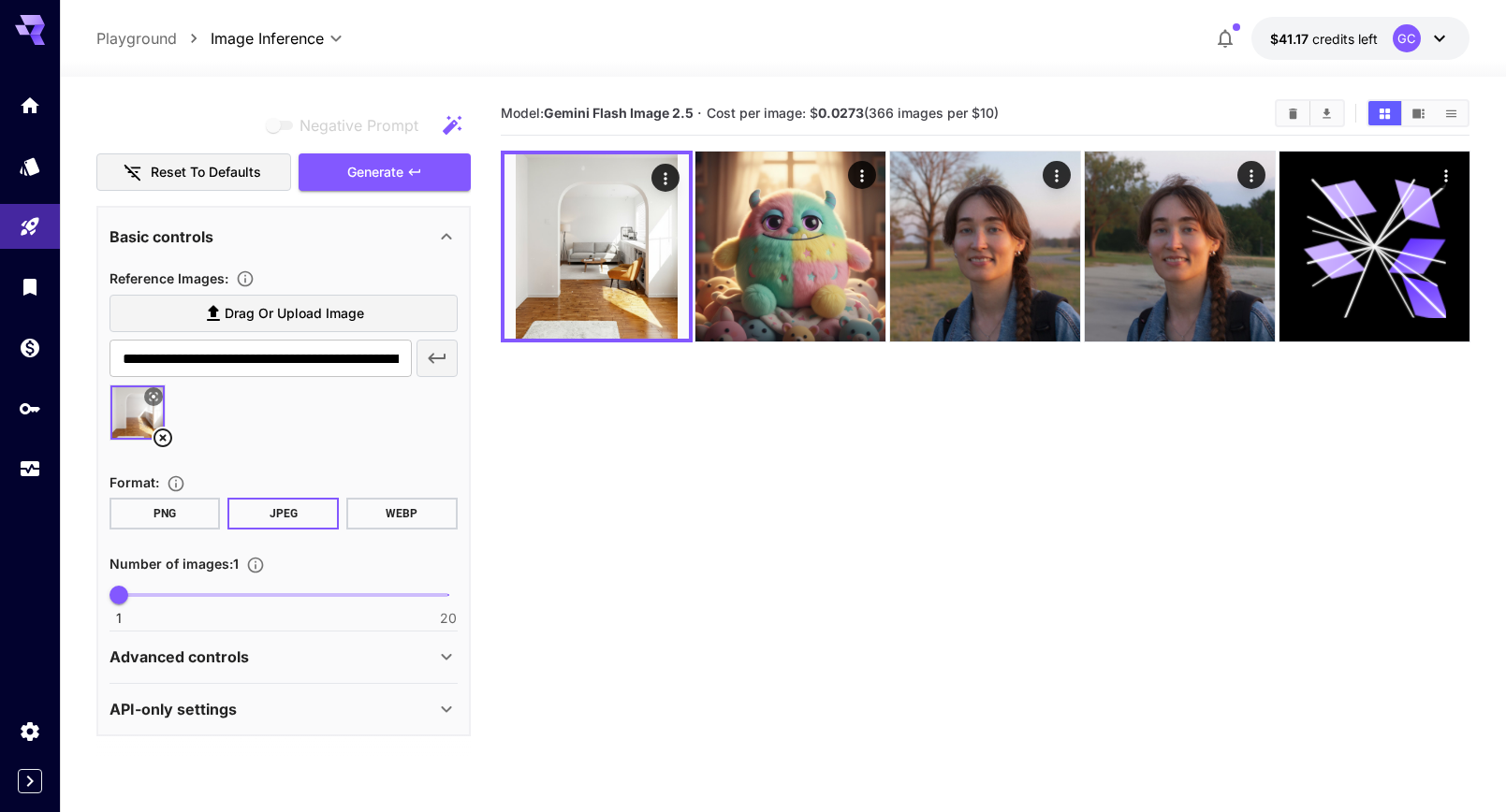
click at [564, 497] on section "Model: Gemini Flash Image 2.5 · Cost per image: $ 0.0273 (366 images per $10)" at bounding box center [985, 497] width 969 height 812
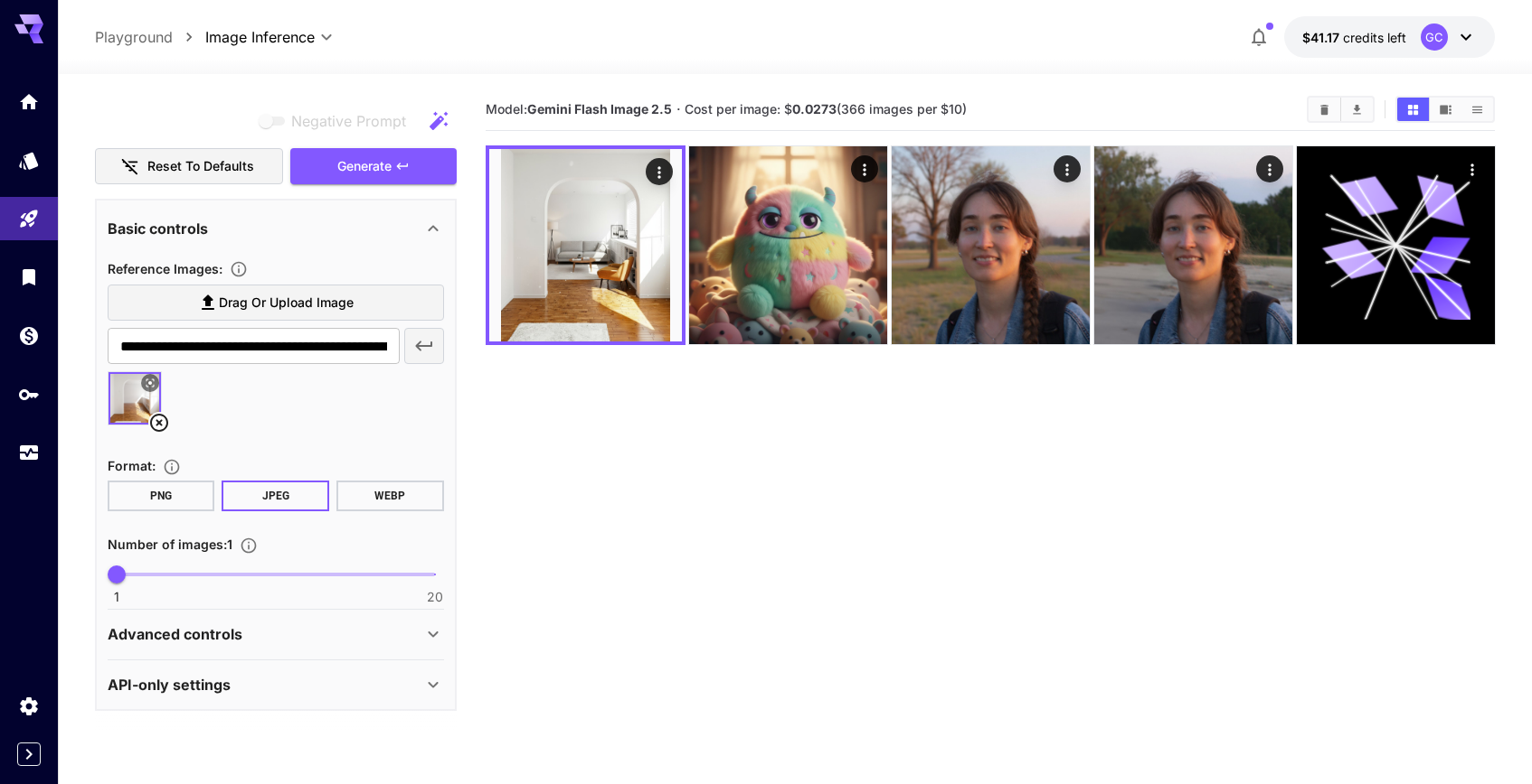
click at [799, 50] on div "**********" at bounding box center [795, 37] width 1400 height 41
